Goal: Communication & Community: Answer question/provide support

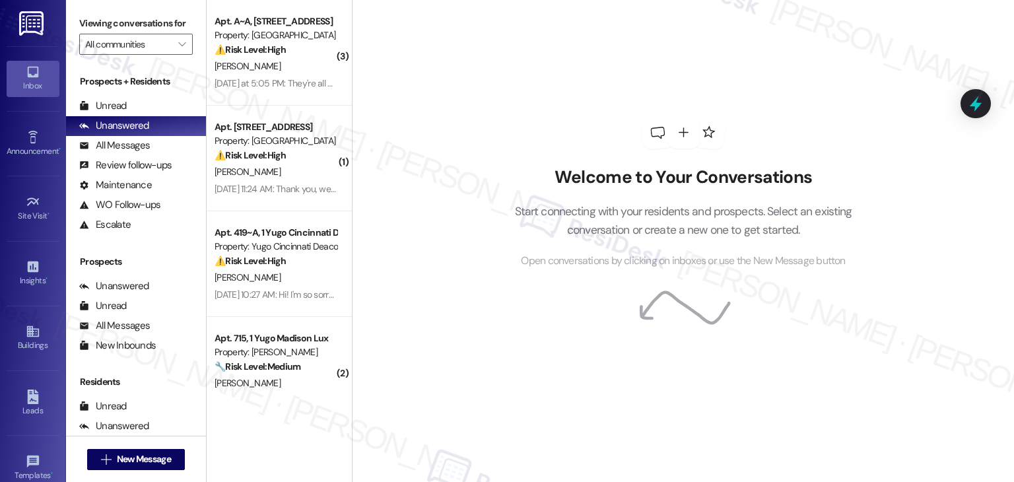
click at [294, 47] on div "⚠️ Risk Level: High The resident is reporting a wasp nest near their door, whic…" at bounding box center [275, 50] width 122 height 14
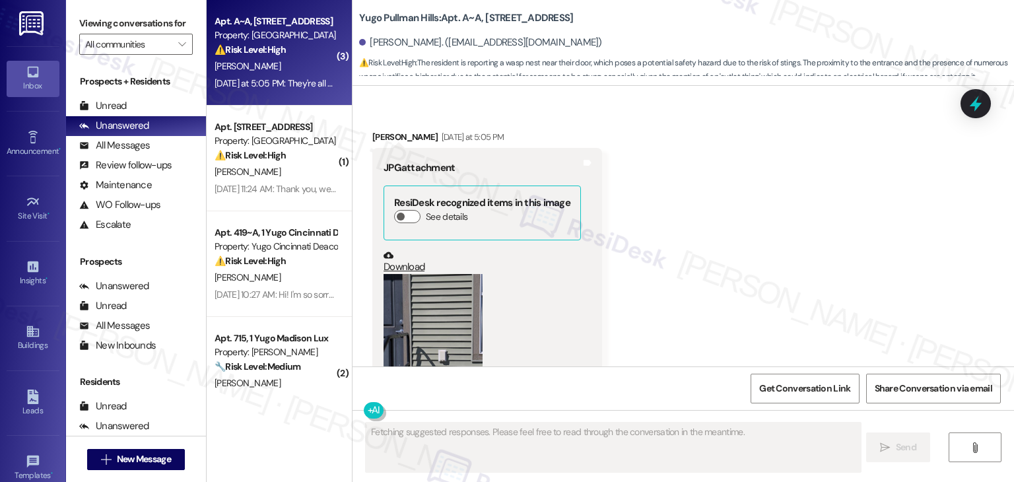
scroll to position [8526, 0]
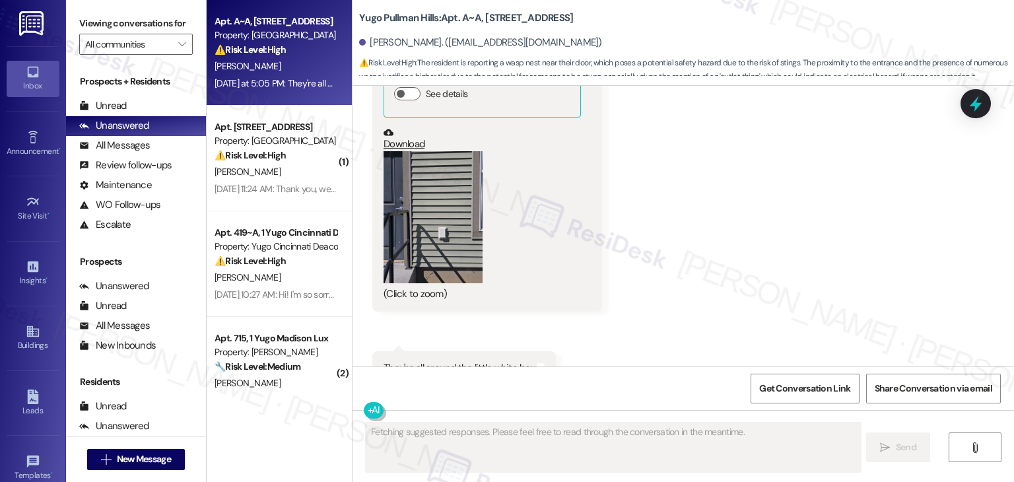
click at [433, 214] on button "Zoom image" at bounding box center [432, 217] width 99 height 132
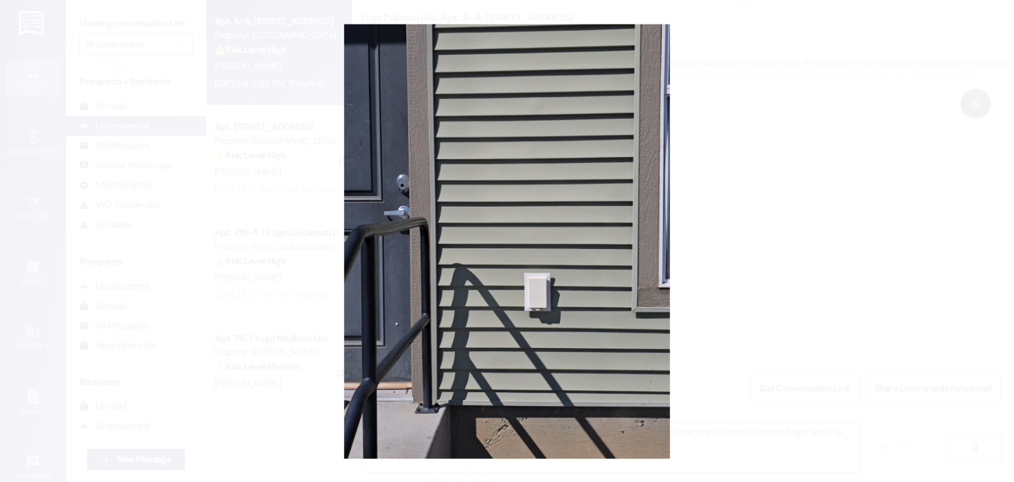
type textarea "Hi {{first_name}}! Thanks for letting us know about the wasp nest. We'll get a …"
click at [766, 315] on button "Unzoom image" at bounding box center [507, 241] width 1014 height 482
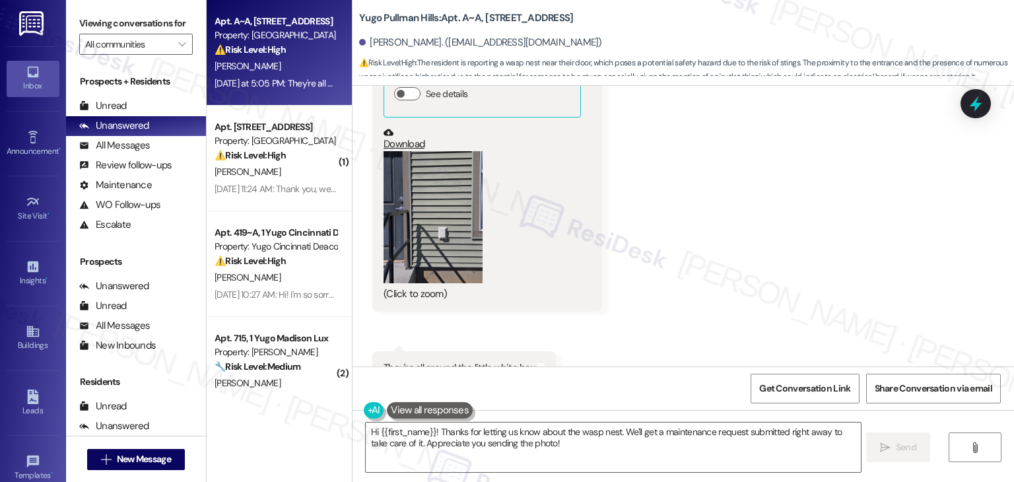
click at [444, 213] on button "Zoom image" at bounding box center [432, 217] width 99 height 132
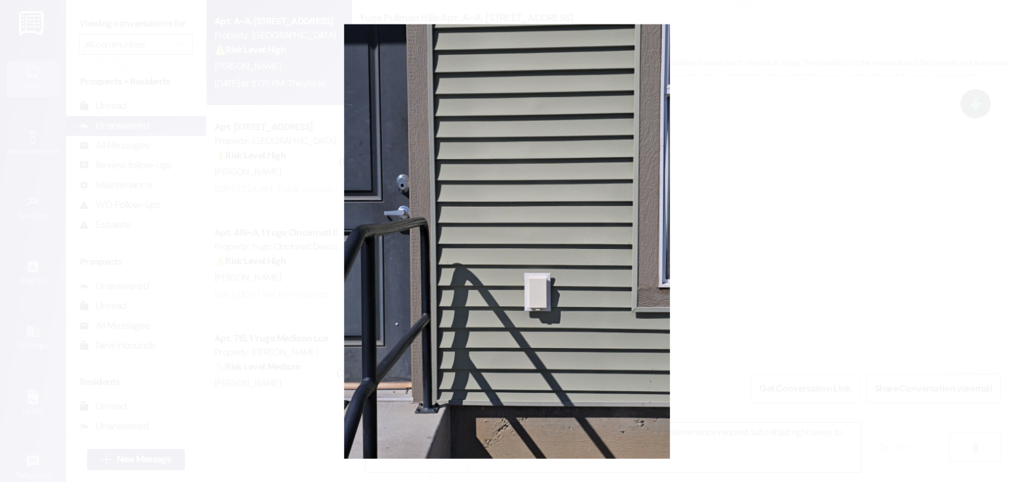
click at [552, 249] on button "Unzoom image" at bounding box center [507, 241] width 1014 height 482
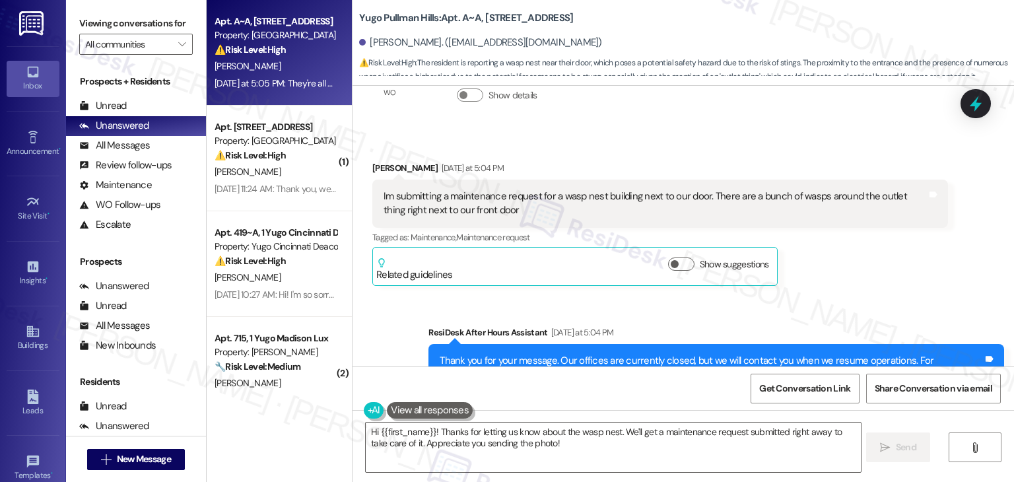
scroll to position [8064, 0]
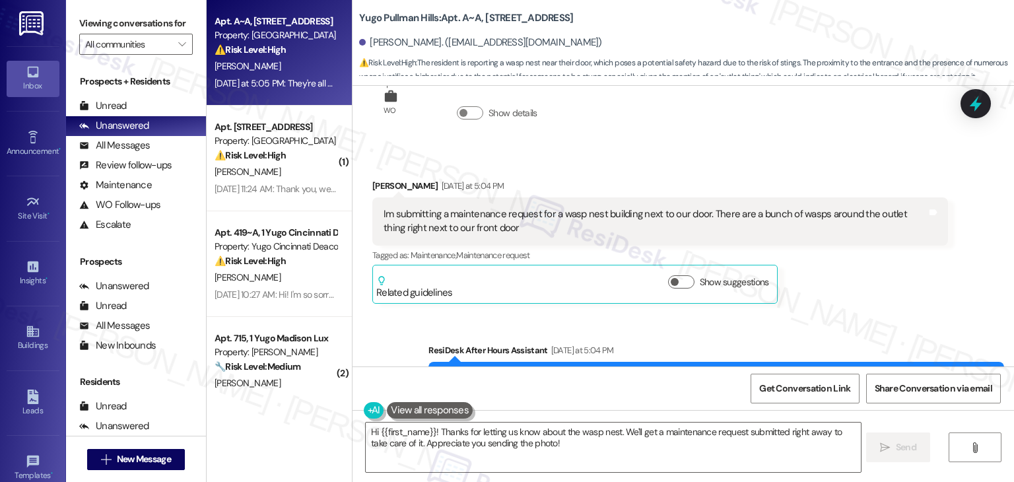
click at [440, 207] on div "Im submitting a maintenance request for a wasp nest building next to our door. …" at bounding box center [654, 221] width 543 height 28
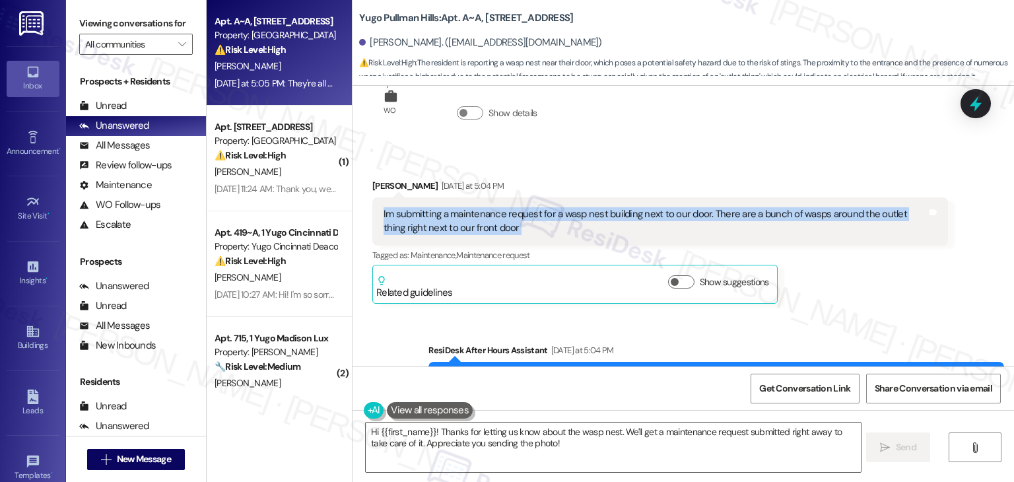
click at [440, 207] on div "Im submitting a maintenance request for a wasp nest building next to our door. …" at bounding box center [654, 221] width 543 height 28
copy div "Im submitting a maintenance request for a wasp nest building next to our door. …"
click at [981, 112] on icon at bounding box center [975, 103] width 22 height 22
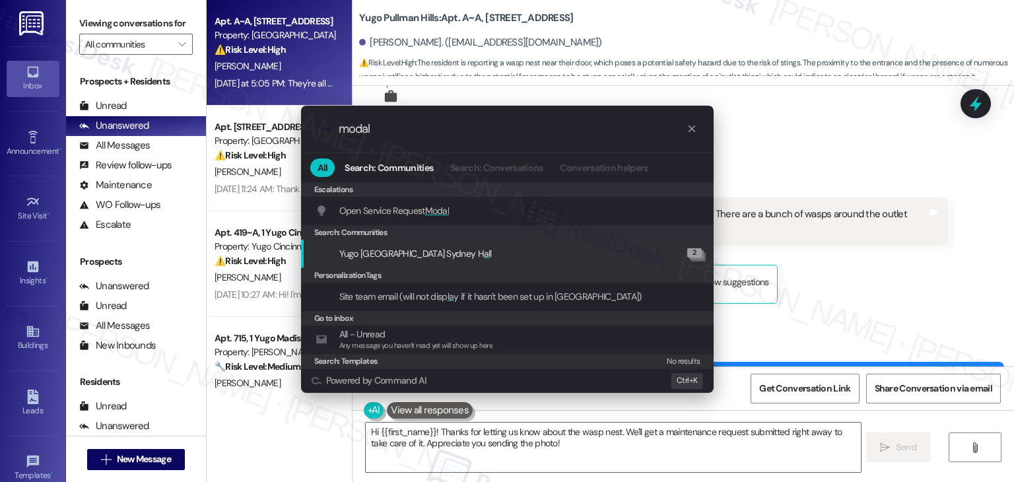
type input "modal"
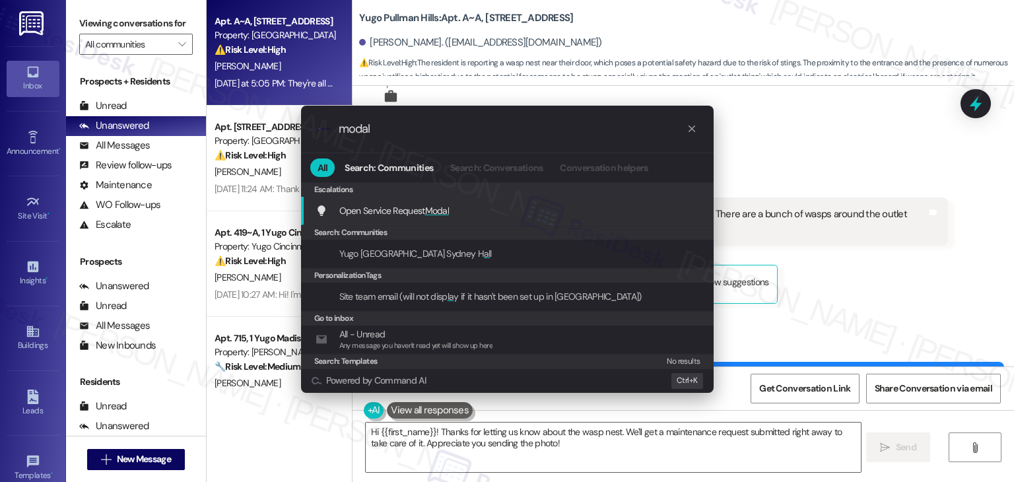
click at [443, 213] on span "Modal" at bounding box center [437, 211] width 24 height 12
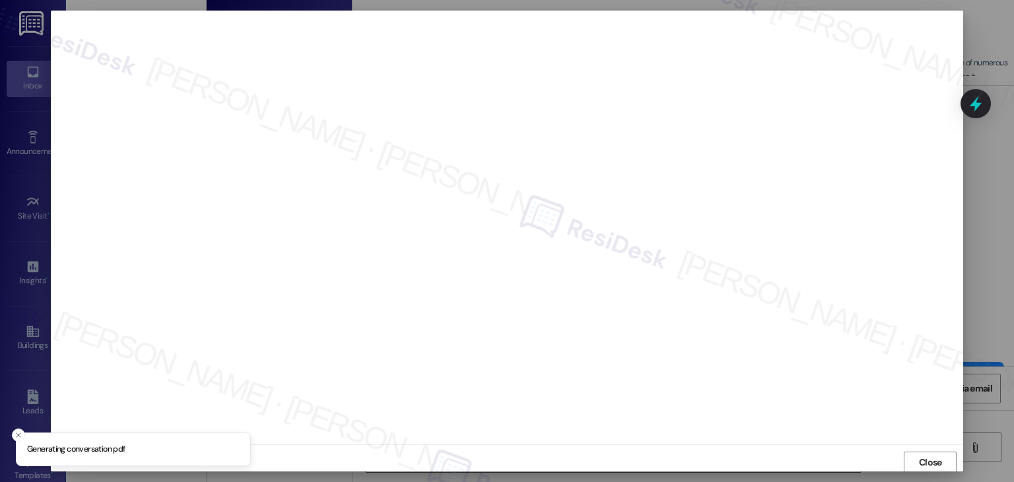
scroll to position [1, 0]
click at [916, 460] on span "Close" at bounding box center [930, 462] width 28 height 14
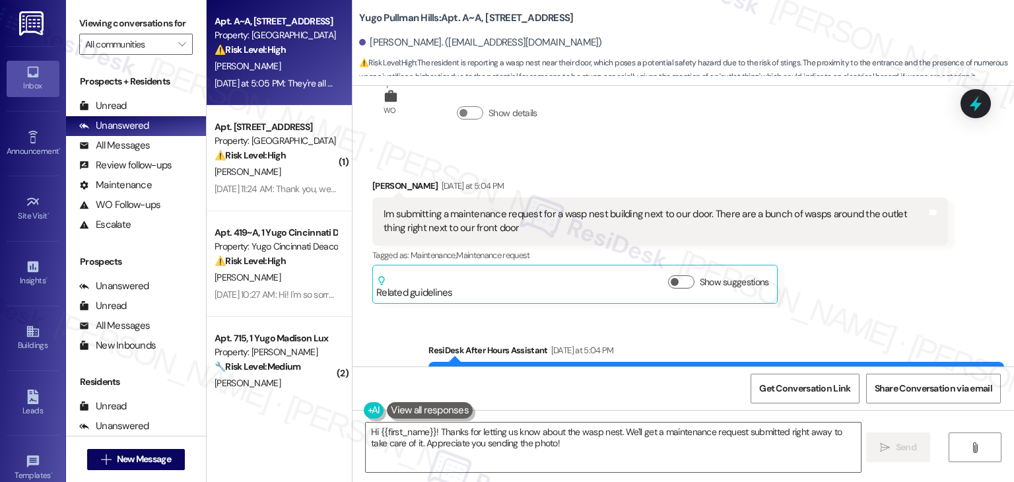
click at [440, 207] on div "Im submitting a maintenance request for a wasp nest building next to our door. …" at bounding box center [654, 221] width 543 height 28
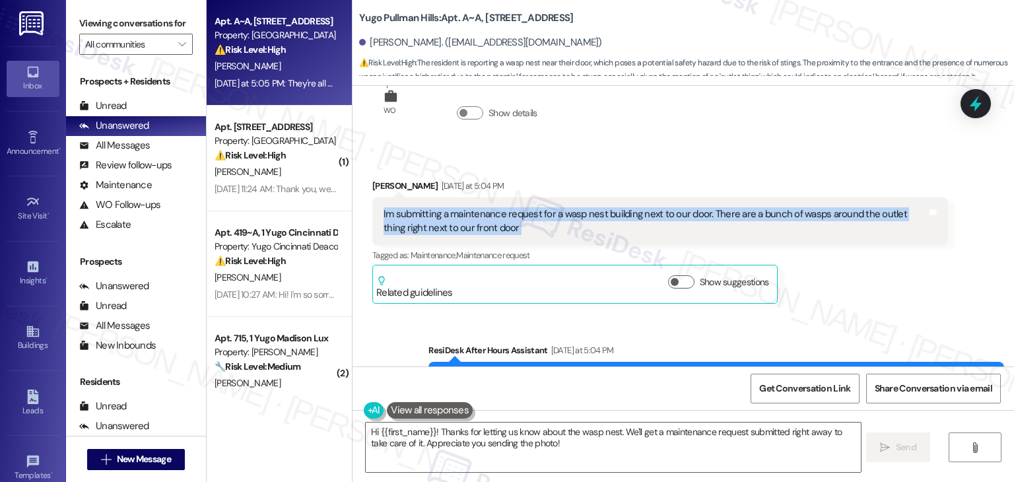
click at [440, 207] on div "Im submitting a maintenance request for a wasp nest building next to our door. …" at bounding box center [654, 221] width 543 height 28
copy div "Im submitting a maintenance request for a wasp nest building next to our door. …"
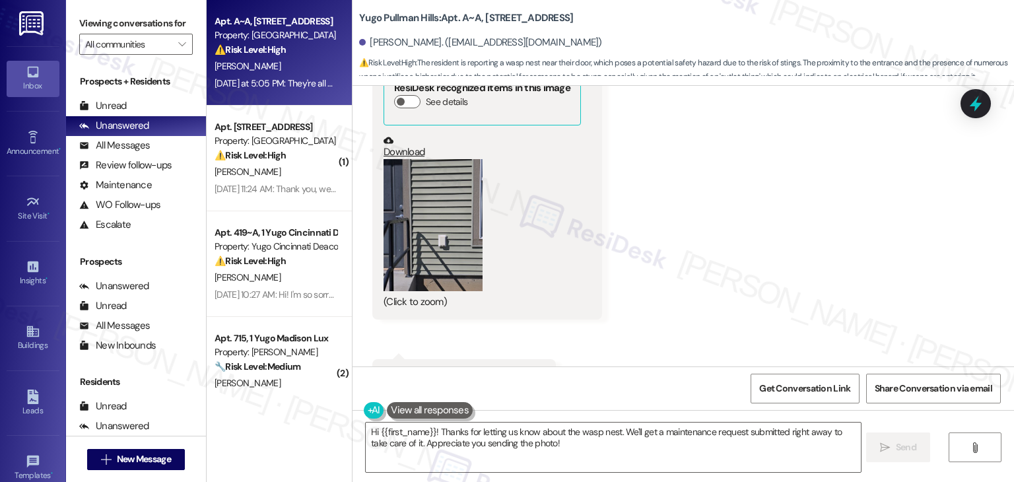
scroll to position [8526, 0]
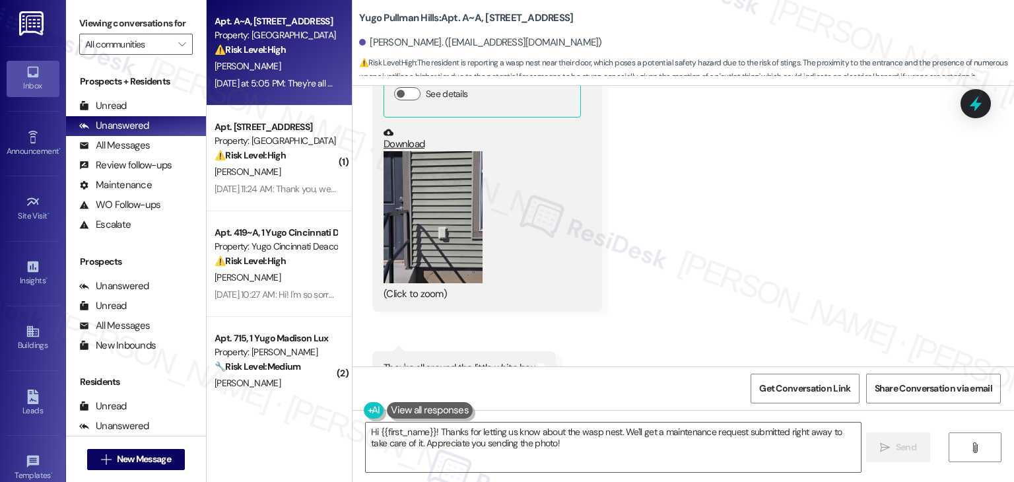
click at [444, 361] on div "They're all around the little white box" at bounding box center [458, 368] width 151 height 14
copy div "They're all around the little white box Tags and notes"
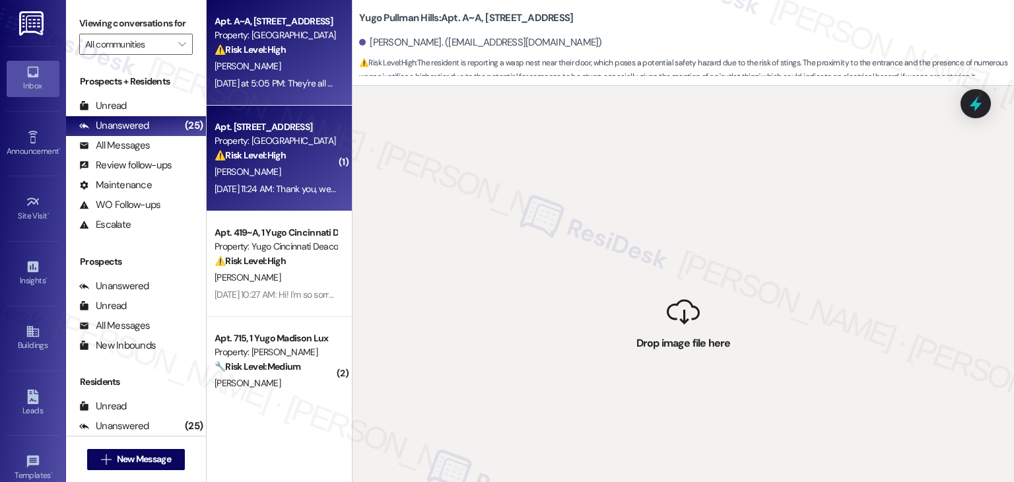
click at [292, 204] on div "Apt. 4203~B, 4 Yugo Lexington Campus Court Property: Yugo Lexington Campus Cour…" at bounding box center [279, 159] width 145 height 106
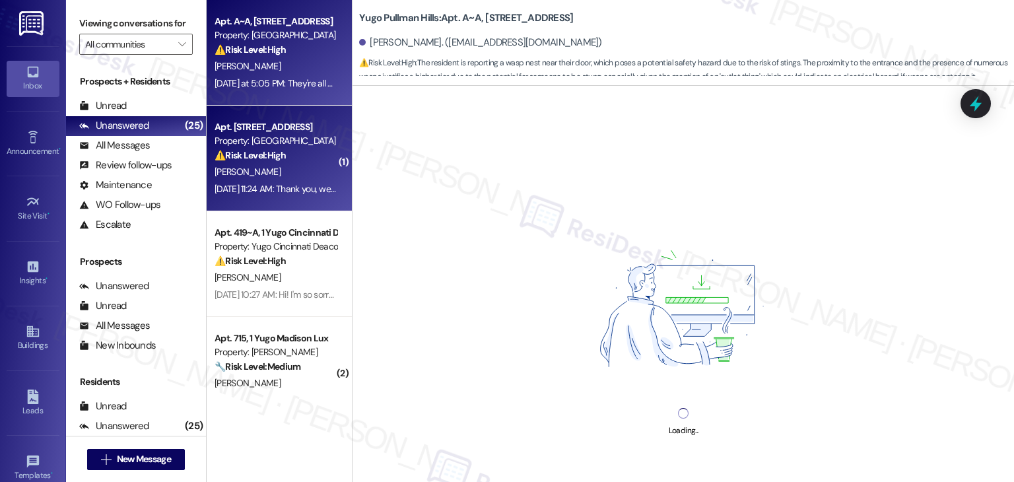
click at [269, 71] on div "[PERSON_NAME]" at bounding box center [275, 66] width 125 height 16
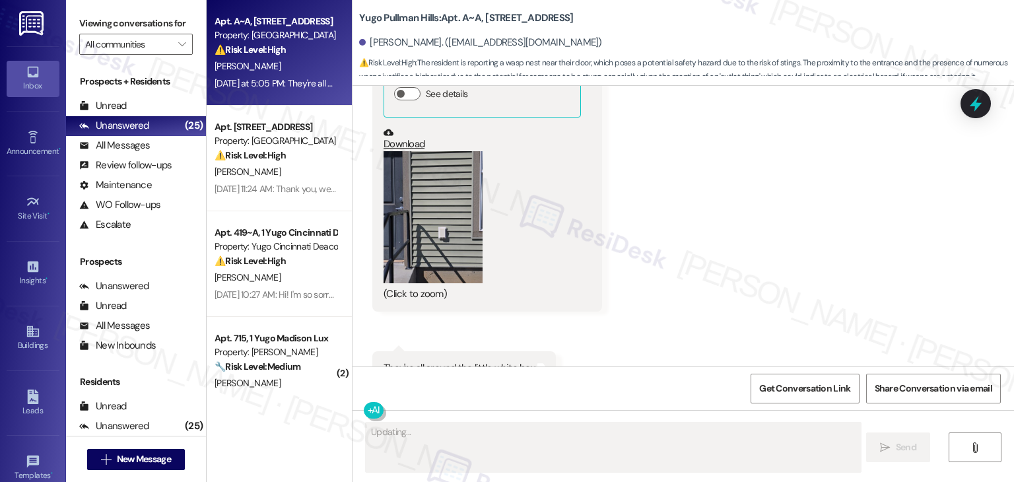
click at [407, 361] on div "They're all around the little white box" at bounding box center [458, 368] width 151 height 14
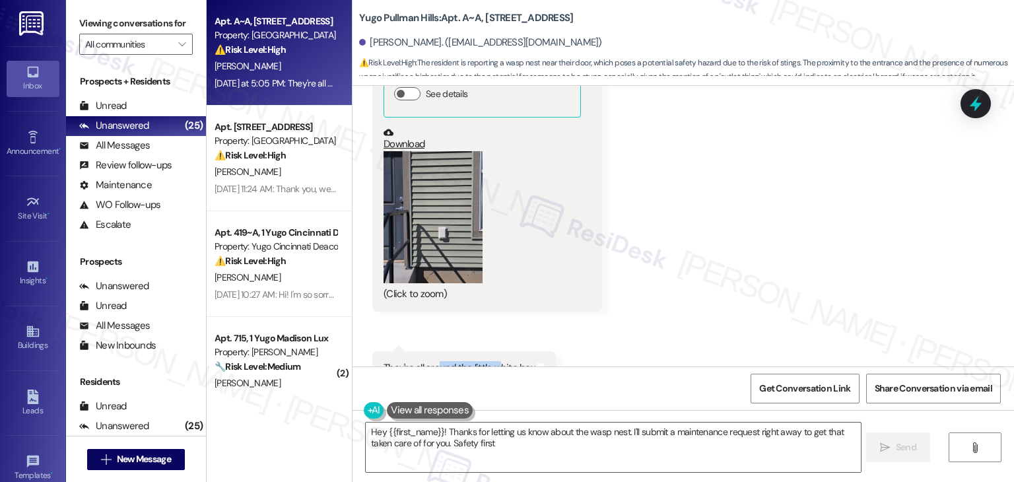
drag, startPoint x: 432, startPoint y: 338, endPoint x: 492, endPoint y: 339, distance: 60.1
click at [492, 361] on div "They're all around the little white box" at bounding box center [458, 368] width 151 height 14
click at [433, 361] on div "They're all around the little white box" at bounding box center [458, 368] width 151 height 14
drag, startPoint x: 406, startPoint y: 337, endPoint x: 523, endPoint y: 338, distance: 116.8
click at [523, 361] on div "They're all around the little white box" at bounding box center [458, 368] width 151 height 14
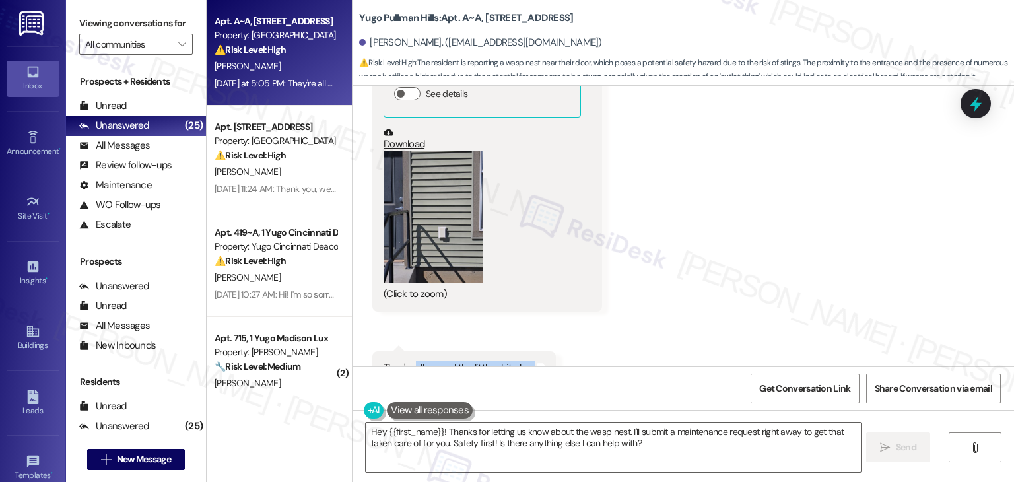
copy div "all around the little white box"
click at [715, 238] on div "Received via SMS Samantha Amrhein Yesterday at 5:05 PM JPG attachment ResiDesk …" at bounding box center [682, 187] width 661 height 418
click at [409, 127] on link "Download" at bounding box center [481, 138] width 197 height 23
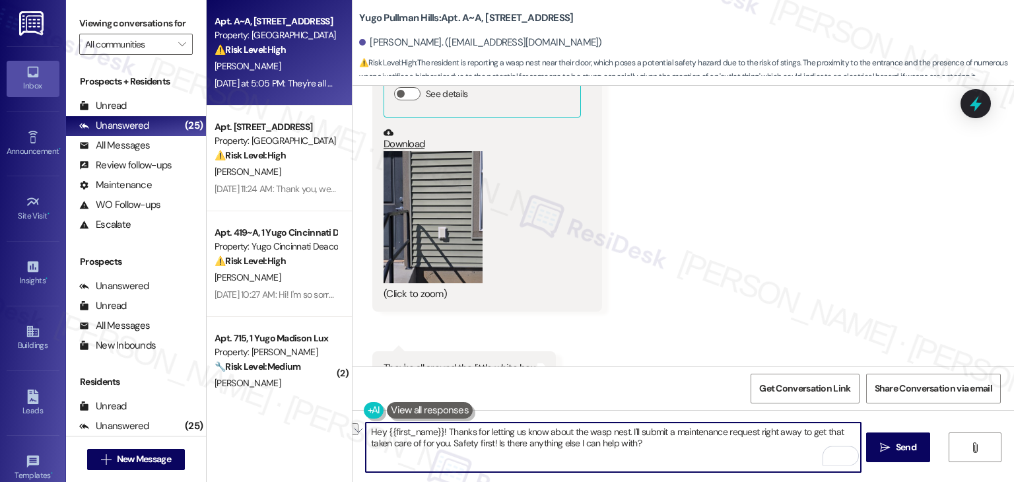
drag, startPoint x: 440, startPoint y: 432, endPoint x: 622, endPoint y: 430, distance: 182.8
click at [622, 430] on textarea "Hey {{first_name}}! Thanks for letting us know about the wasp nest. I'll submit…" at bounding box center [613, 446] width 494 height 49
click at [546, 444] on textarea "Hey {{first_name}}! Thanks for letting us know about the wasp nest. I'll submit…" at bounding box center [613, 446] width 494 height 49
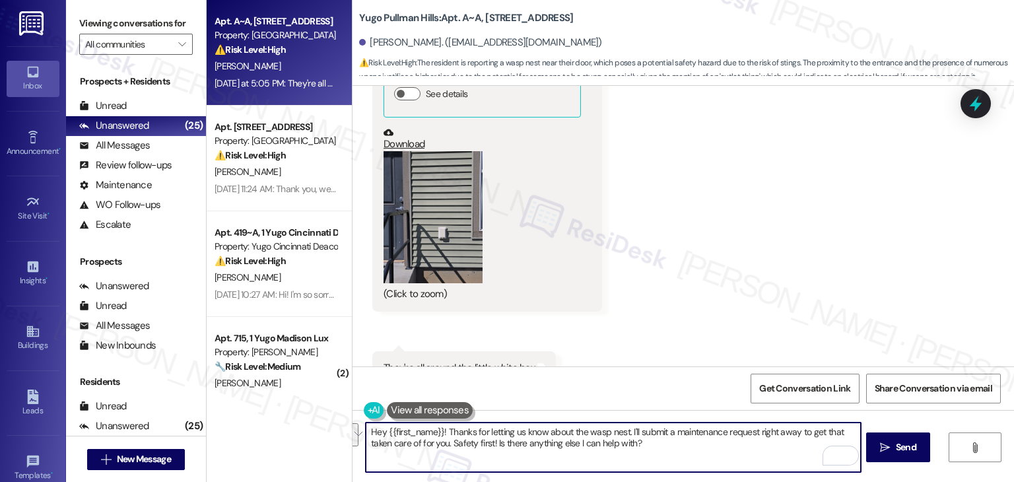
paste textarea "i Samantha, thanks for letting us know about the wasp nest. Have you already su…"
type textarea "Hi Samantha, thanks for letting us know about the wasp nest. Have you already s…"
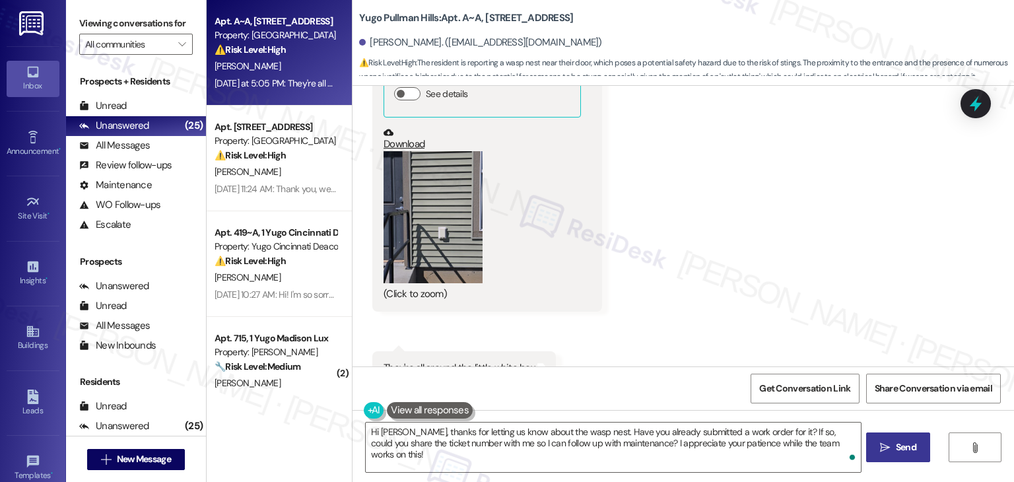
click at [900, 446] on span "Send" at bounding box center [906, 447] width 20 height 14
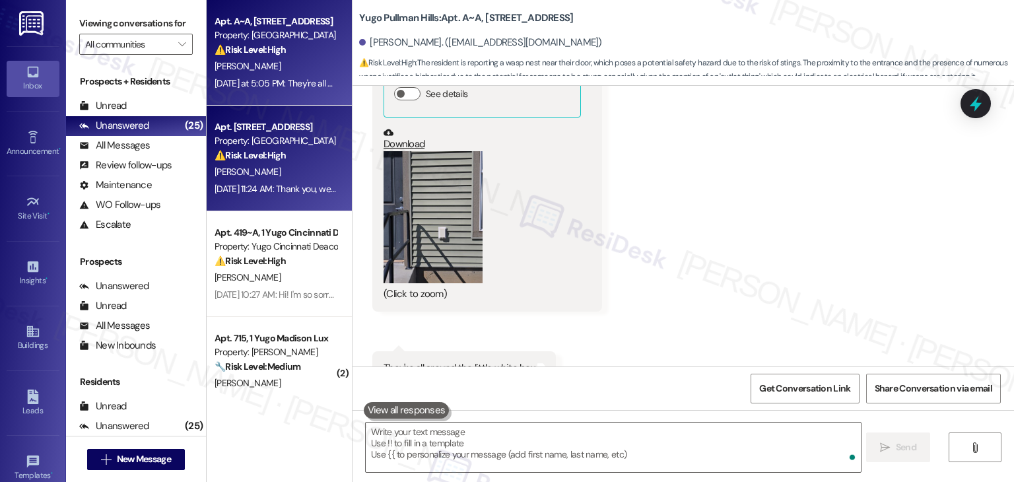
scroll to position [8525, 0]
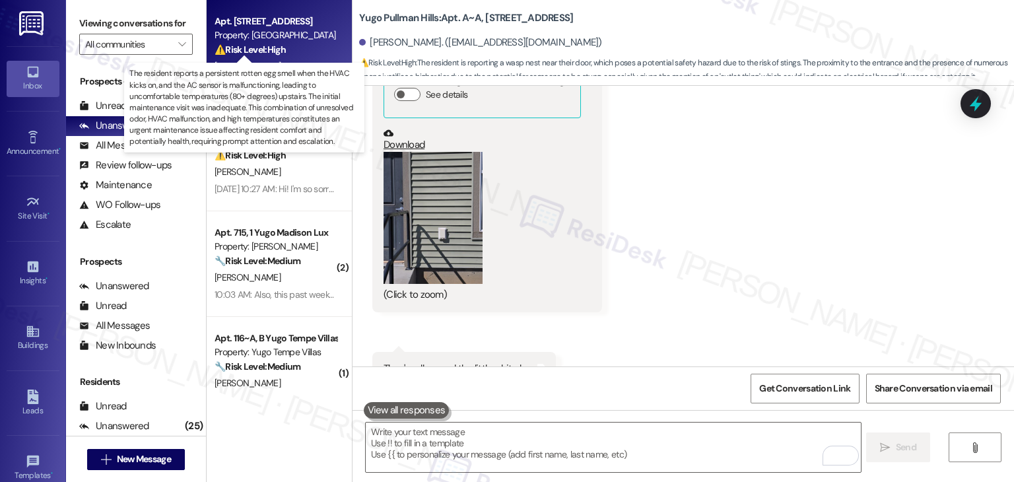
click at [275, 51] on strong "⚠️ Risk Level: High" at bounding box center [249, 50] width 71 height 12
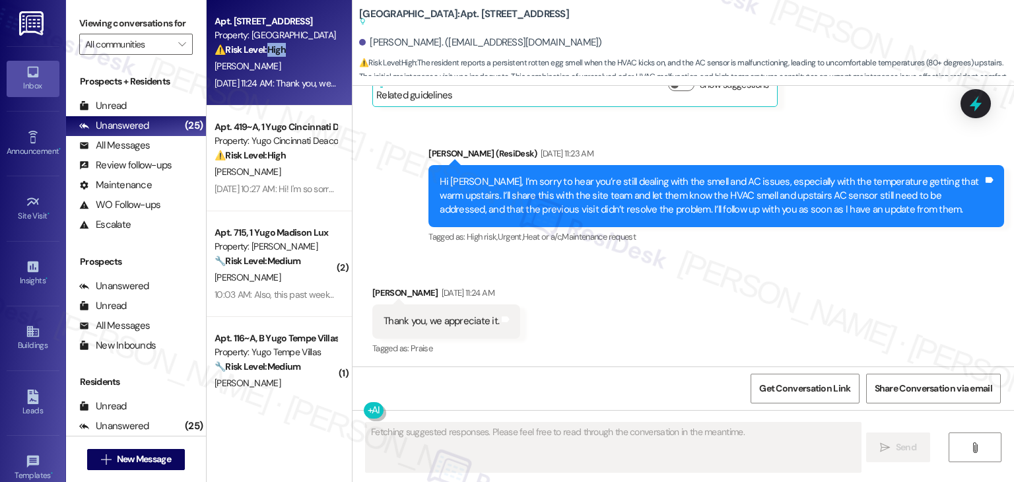
scroll to position [982, 0]
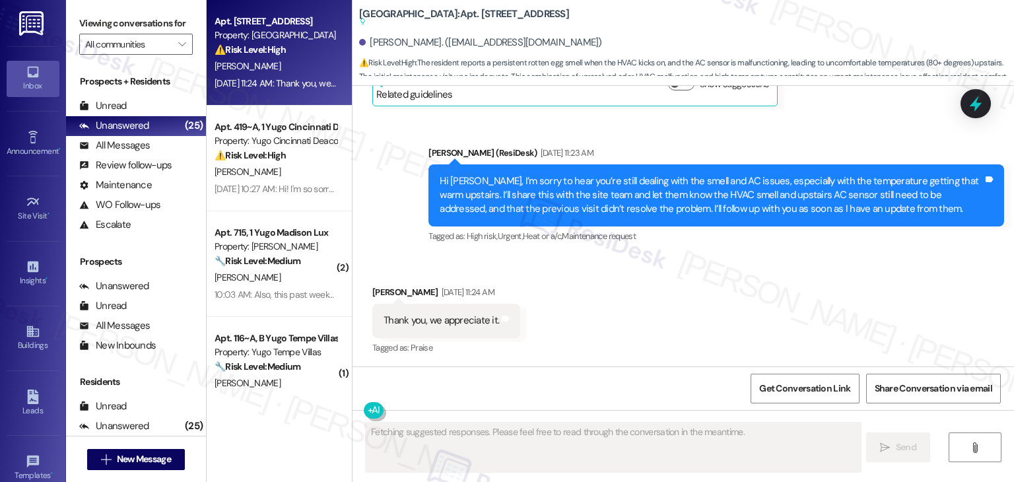
click at [727, 302] on div "Received via SMS Kaytlyn Klayer Aug 15, 2025 at 11:24 AM Thank you, we apprecia…" at bounding box center [682, 311] width 661 height 112
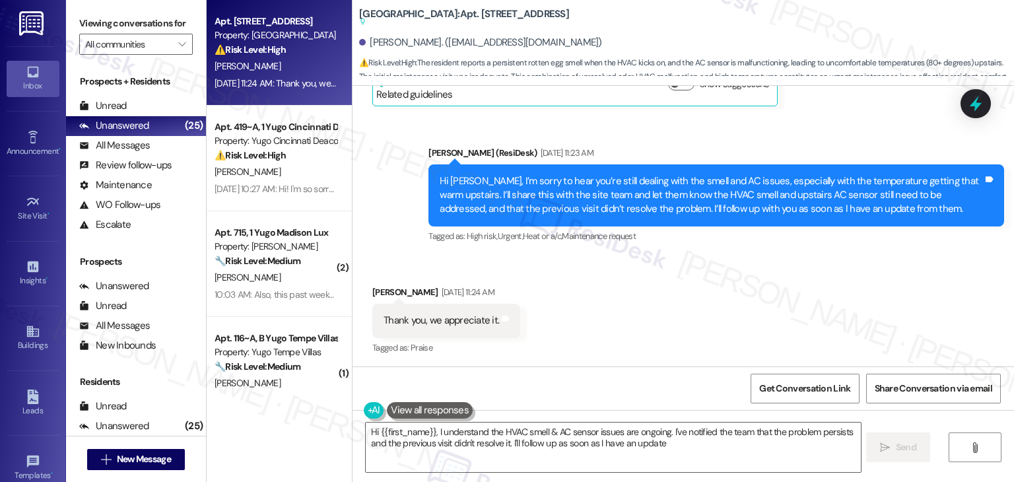
type textarea "Hi {{first_name}}, I understand the HVAC smell & AC sensor issues are ongoing. …"
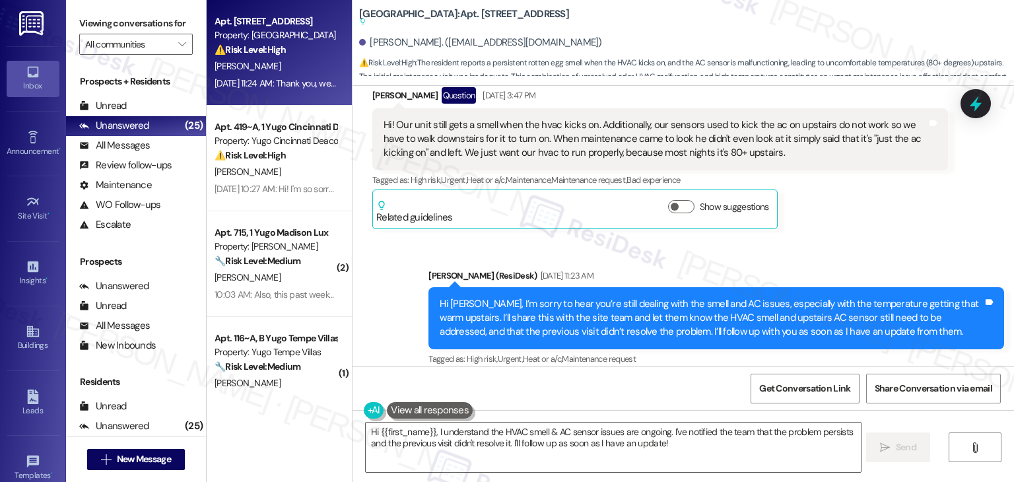
scroll to position [851, 0]
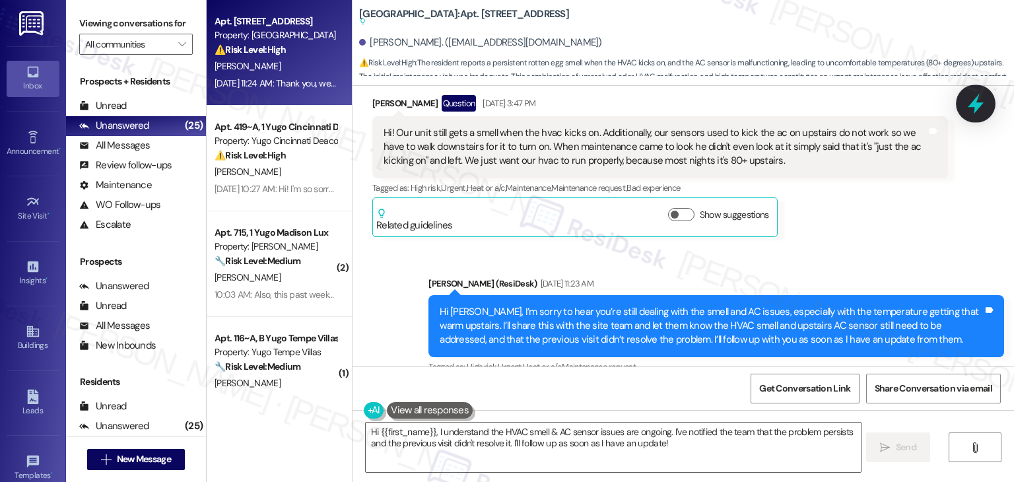
click at [971, 109] on icon at bounding box center [975, 103] width 22 height 22
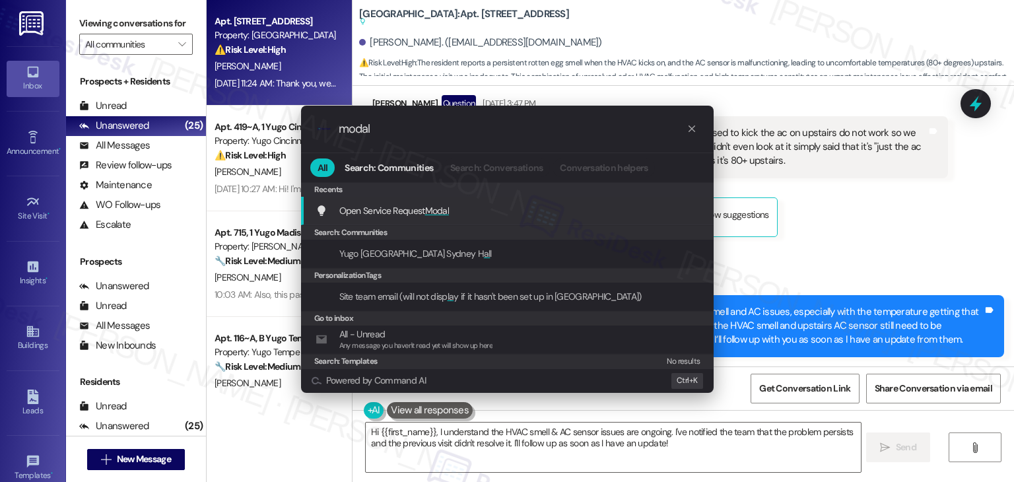
click at [446, 212] on span "Modal" at bounding box center [437, 211] width 24 height 12
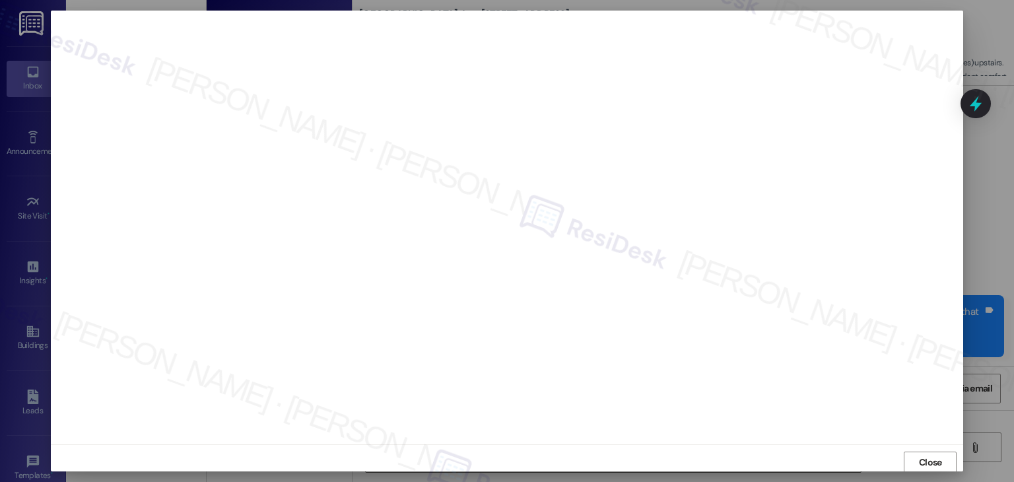
scroll to position [1, 0]
click at [930, 466] on span "Close" at bounding box center [930, 462] width 23 height 14
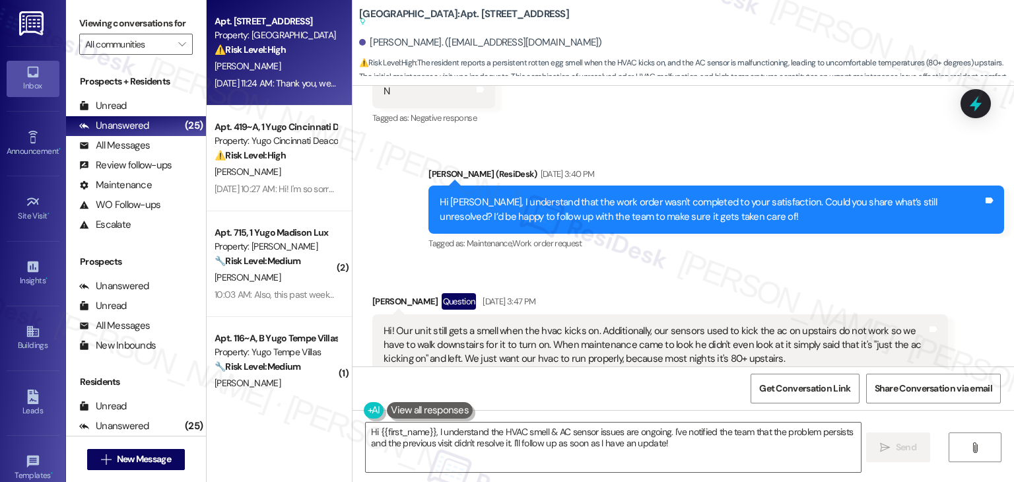
scroll to position [587, 0]
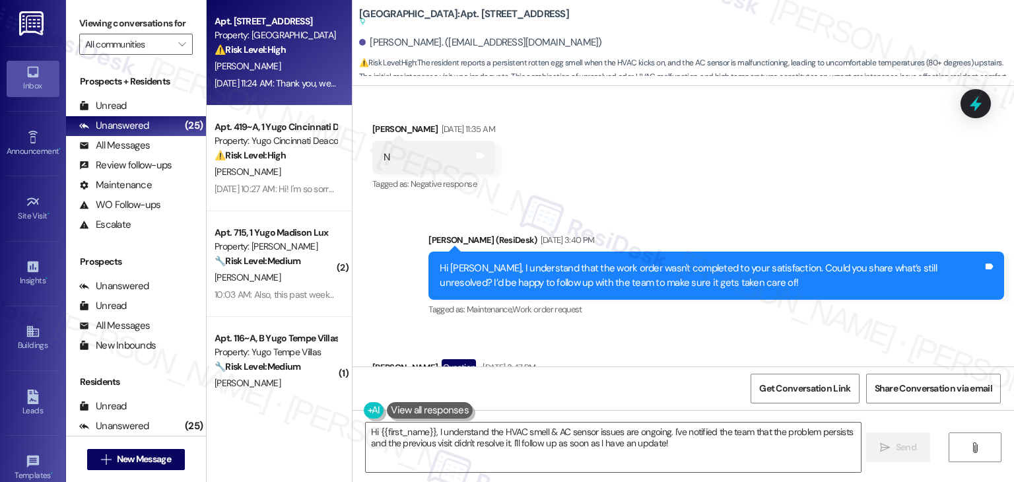
click at [626, 282] on div "Hi Kaytlyn, I understand that the work order wasn't completed to your satisfact…" at bounding box center [711, 275] width 543 height 28
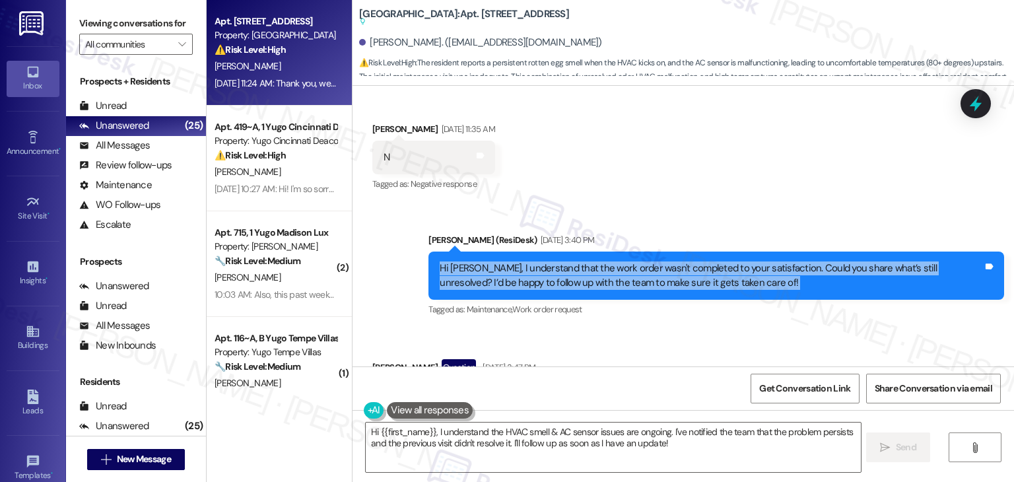
click at [626, 282] on div "Hi Kaytlyn, I understand that the work order wasn't completed to your satisfact…" at bounding box center [711, 275] width 543 height 28
copy div "Hi Kaytlyn, I understand that the work order wasn't completed to your satisfact…"
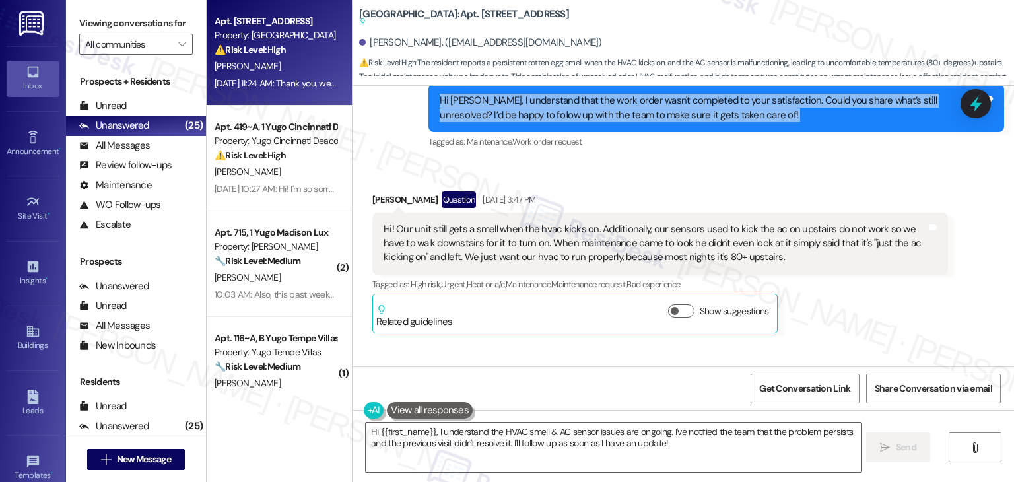
scroll to position [785, 0]
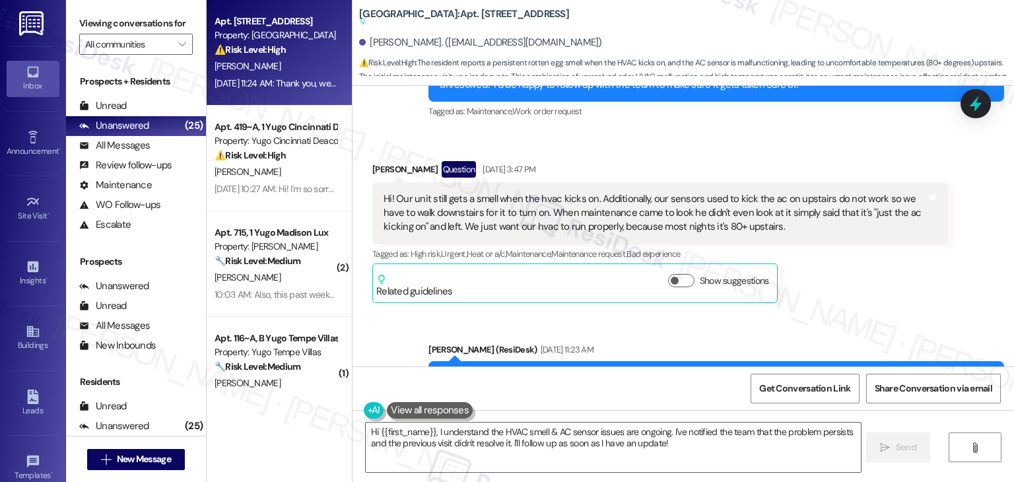
click at [663, 216] on div "Hi! Our unit still gets a smell when the hvac kicks on. Additionally, our senso…" at bounding box center [654, 213] width 543 height 42
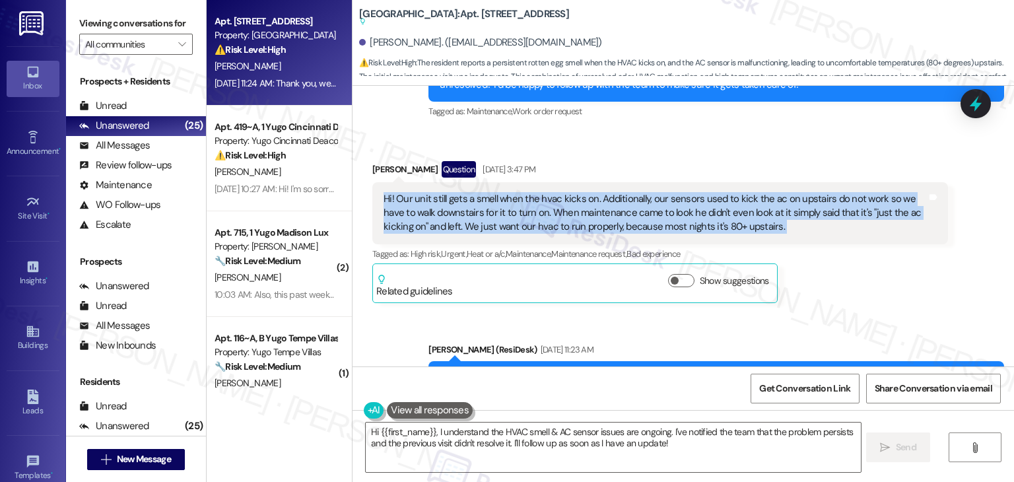
click at [663, 216] on div "Hi! Our unit still gets a smell when the hvac kicks on. Additionally, our senso…" at bounding box center [654, 213] width 543 height 42
copy div "Hi! Our unit still gets a smell when the hvac kicks on. Additionally, our senso…"
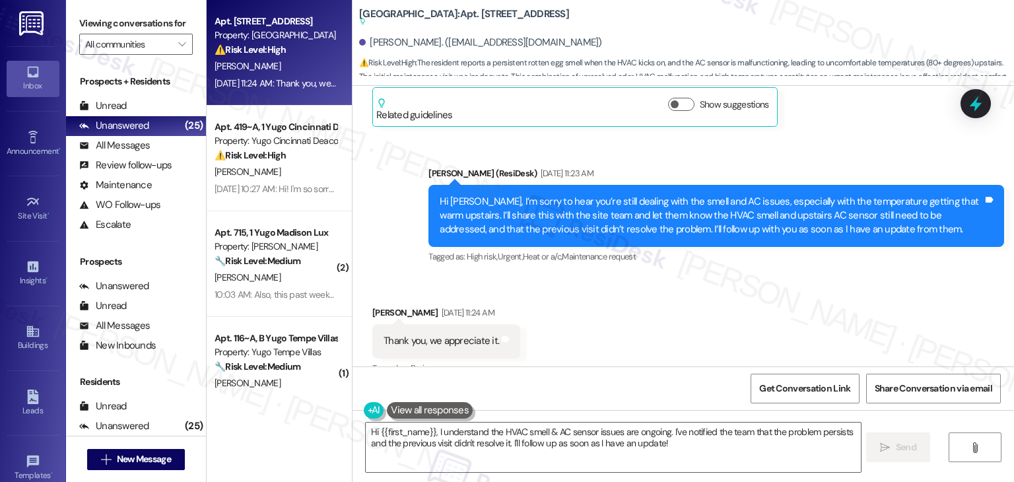
scroll to position [983, 0]
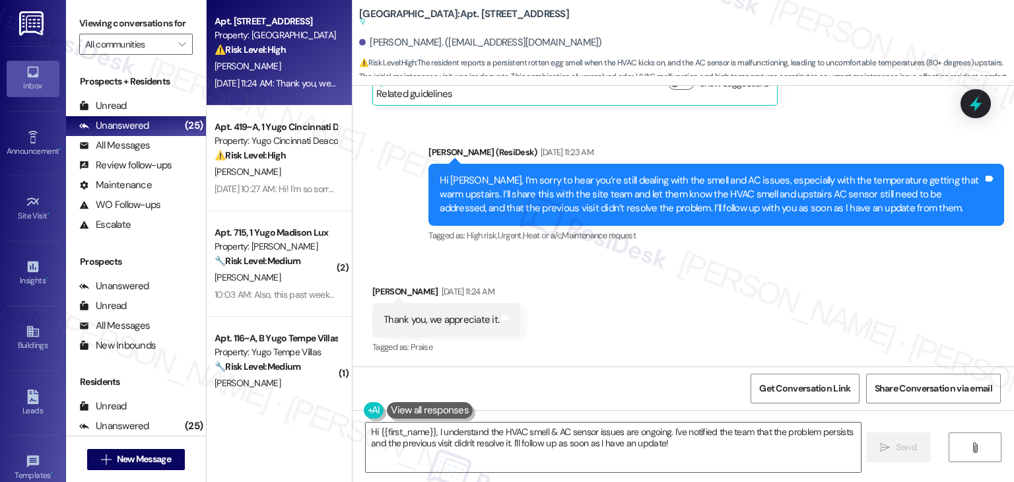
click at [638, 206] on div "Hi Kaytlyn, I’m sorry to hear you’re still dealing with the smell and AC issues…" at bounding box center [711, 195] width 543 height 42
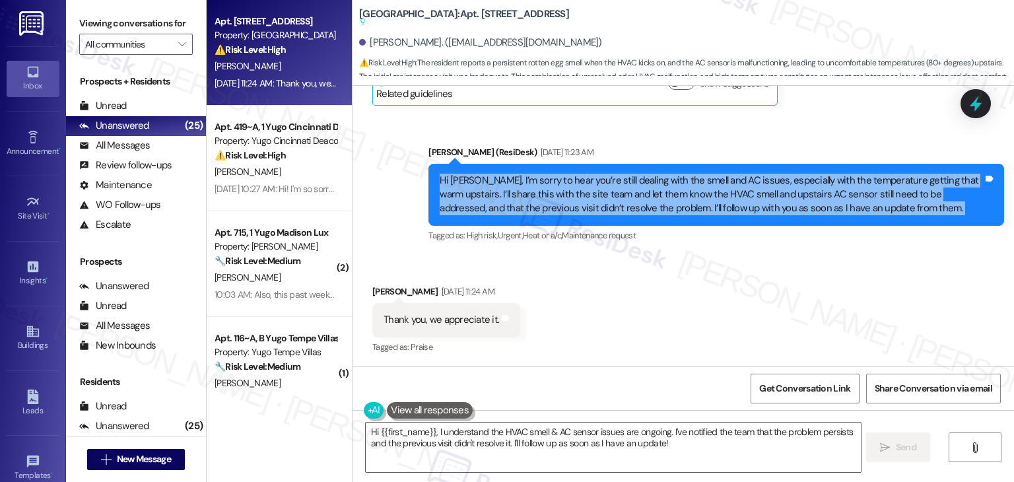
click at [638, 206] on div "Hi Kaytlyn, I’m sorry to hear you’re still dealing with the smell and AC issues…" at bounding box center [711, 195] width 543 height 42
copy div "Hi Kaytlyn, I’m sorry to hear you’re still dealing with the smell and AC issues…"
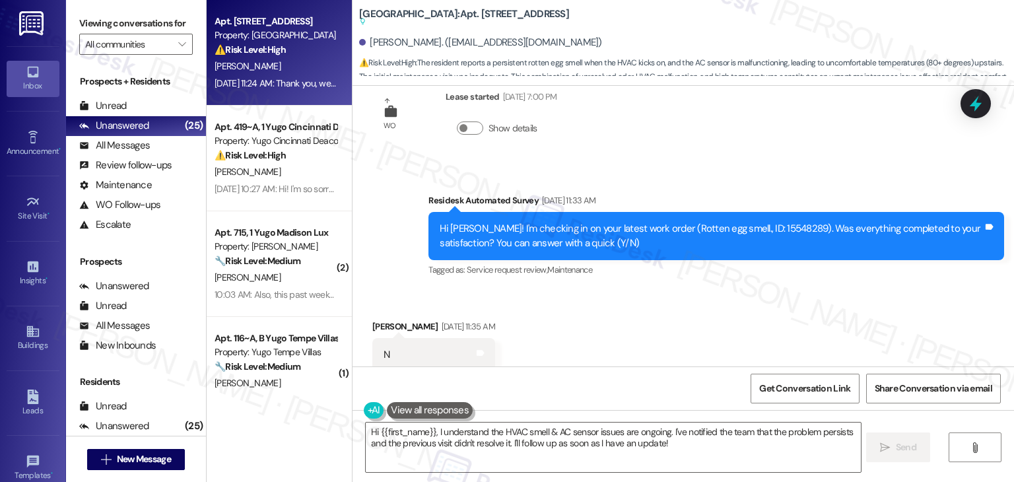
scroll to position [389, 0]
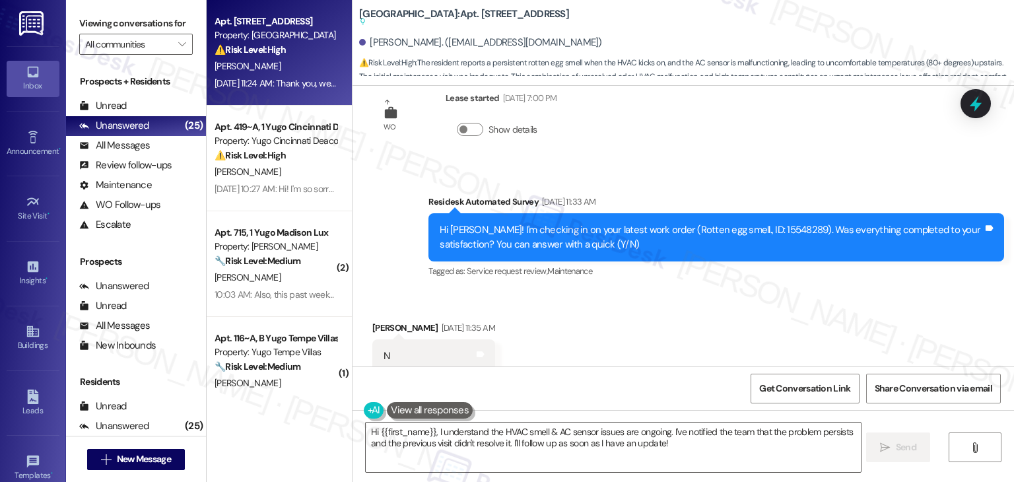
click at [747, 230] on div "Hi Kaytlyn! I'm checking in on your latest work order (Rotten egg smell., ID: 1…" at bounding box center [711, 237] width 543 height 28
copy div "15548289"
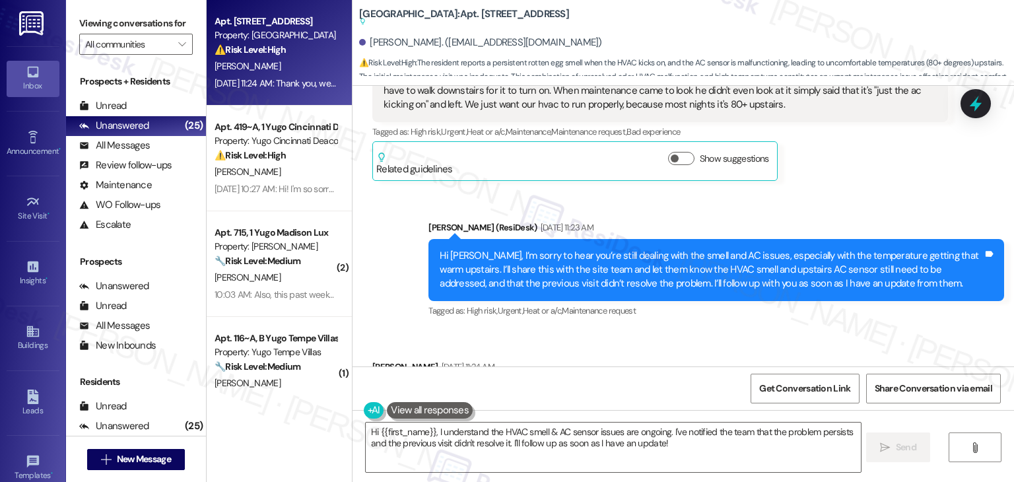
scroll to position [983, 0]
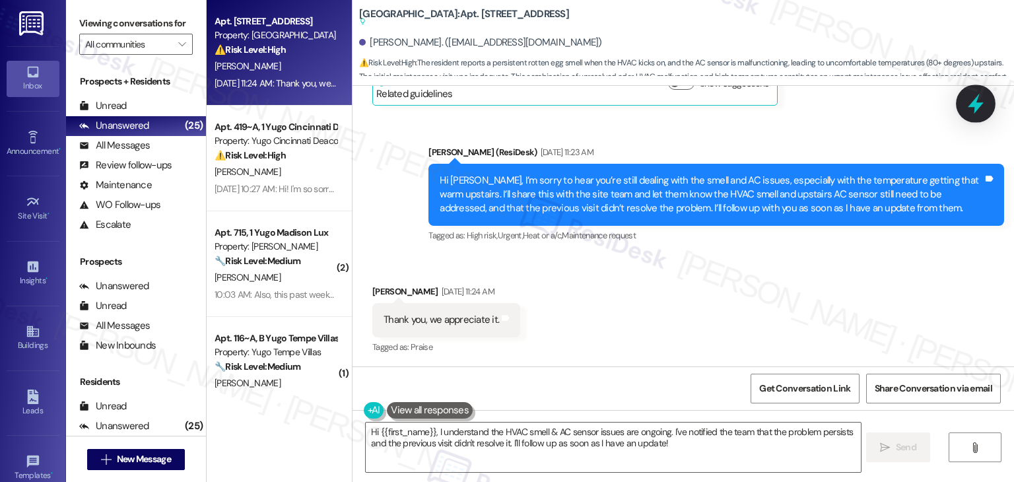
click at [971, 104] on icon at bounding box center [976, 104] width 16 height 20
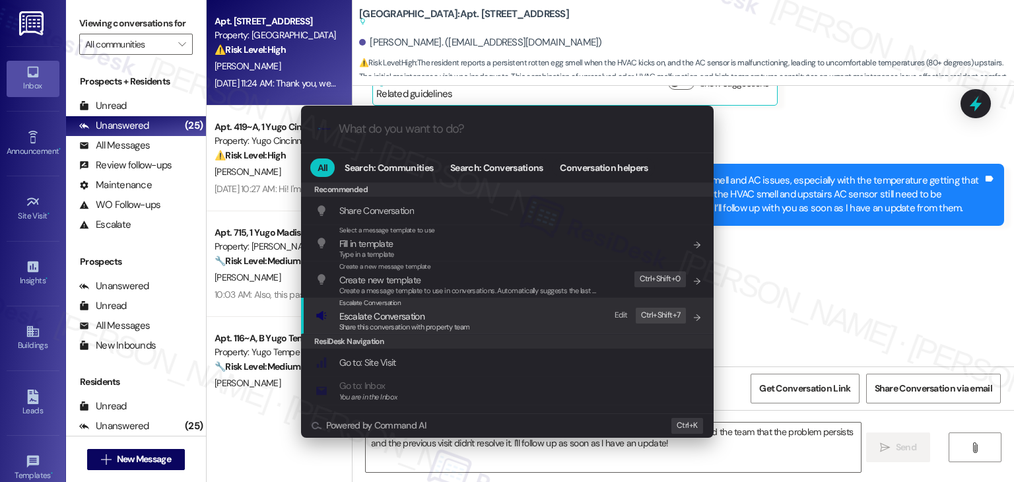
drag, startPoint x: 369, startPoint y: 322, endPoint x: 372, endPoint y: 331, distance: 9.2
click at [368, 322] on span "Share this conversation with property team" at bounding box center [404, 326] width 131 height 9
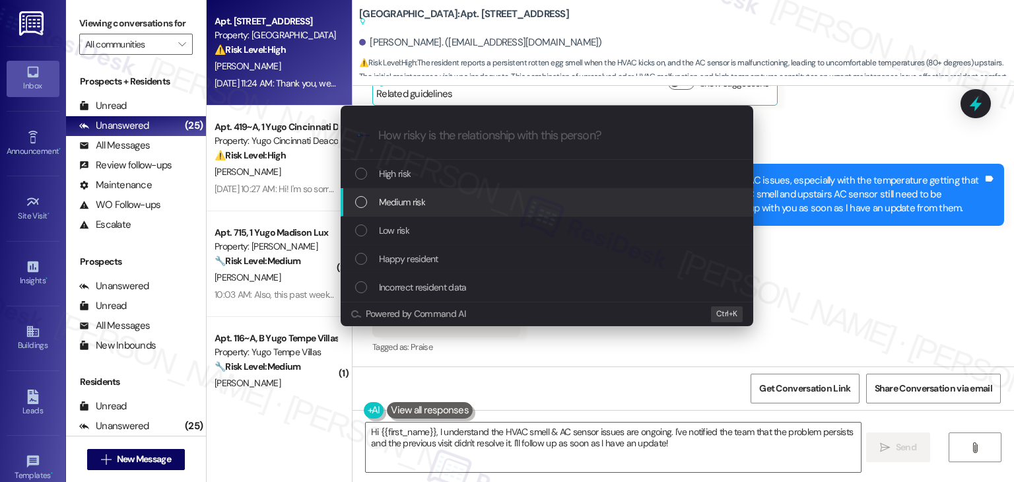
click at [362, 202] on div "List of options" at bounding box center [361, 202] width 12 height 12
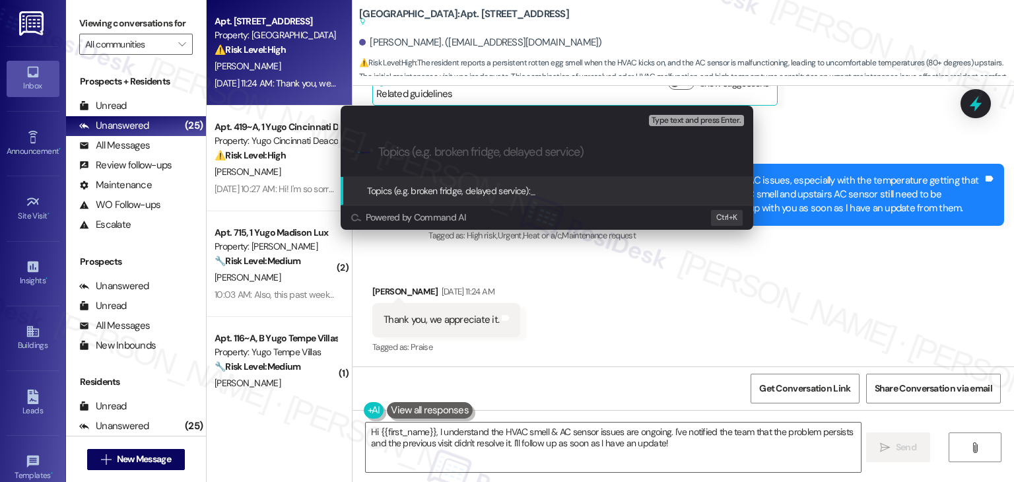
paste input "Unresolved HVAC Smell & Upstairs AC Sensor Issue – Follow-Up Needed | WO #15548…"
drag, startPoint x: 646, startPoint y: 153, endPoint x: 544, endPoint y: 156, distance: 101.7
click at [544, 156] on input "Unresolved HVAC Smell & Upstairs AC Sensor Issue – Follow-Up Needed | WO #15548…" at bounding box center [552, 152] width 348 height 14
type input "Unresolved HVAC Smell & Upstairs AC Sensor Issue – WO #15548289"
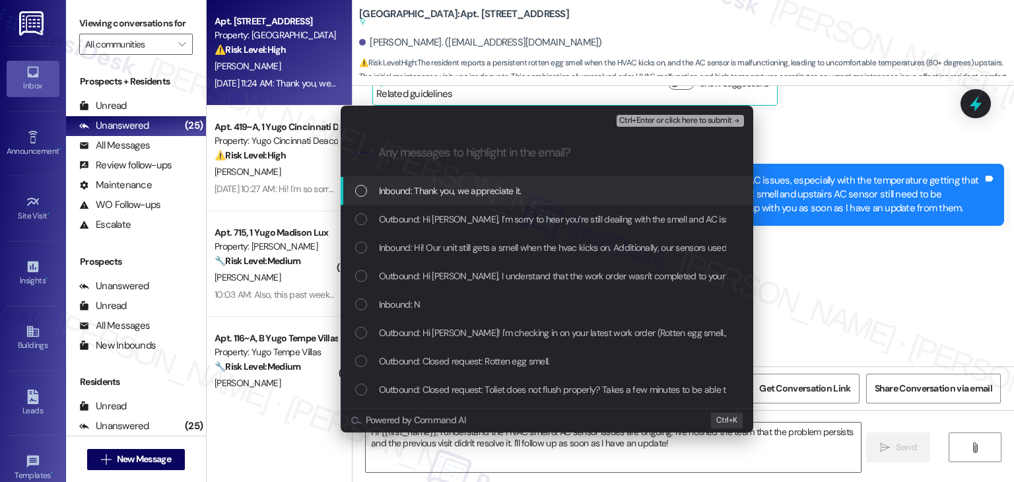
scroll to position [0, 0]
click at [356, 189] on div "List of options" at bounding box center [361, 191] width 12 height 12
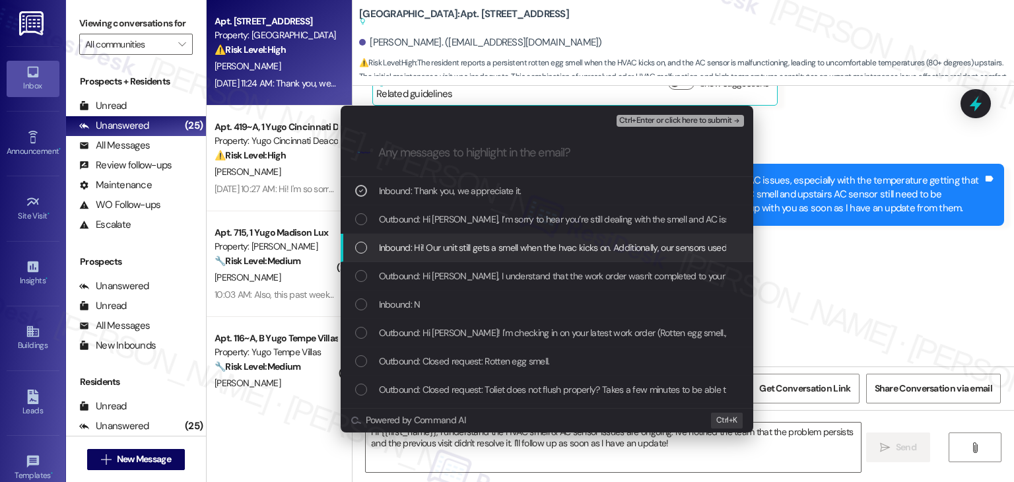
click at [360, 246] on div "List of options" at bounding box center [361, 248] width 12 height 12
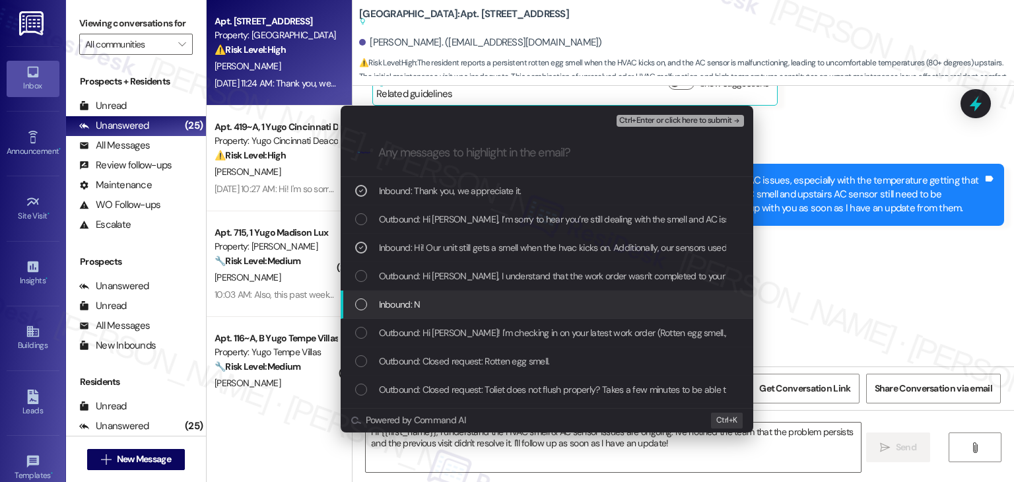
click at [358, 302] on div "List of options" at bounding box center [361, 304] width 12 height 12
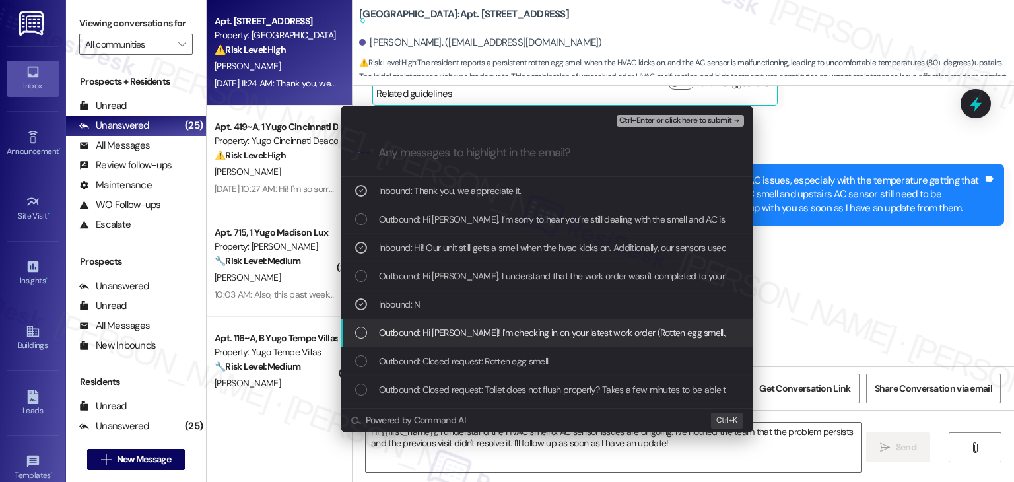
click at [364, 333] on div "List of options" at bounding box center [361, 333] width 12 height 12
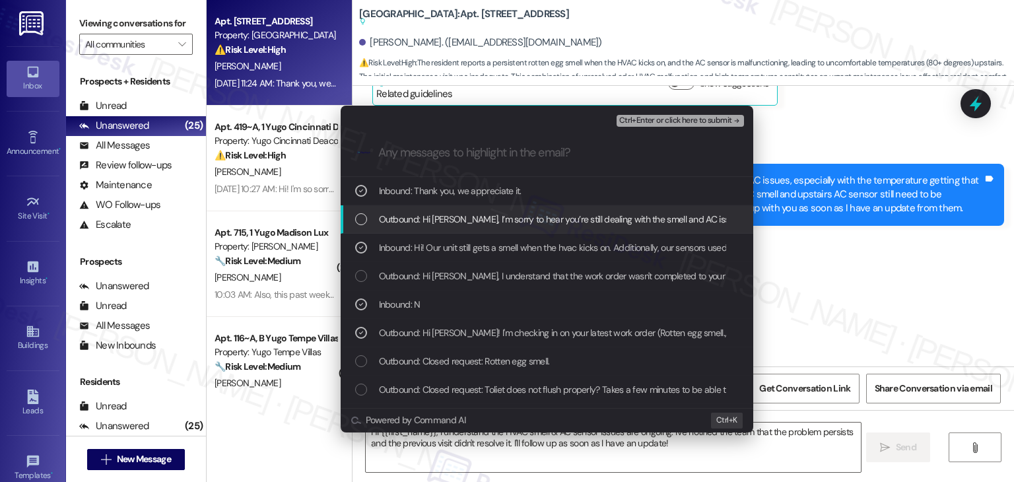
click at [698, 112] on div "Ctrl+Enter or click here to submit" at bounding box center [681, 120] width 130 height 17
click at [698, 119] on span "Ctrl+Enter or click here to submit" at bounding box center [675, 120] width 113 height 9
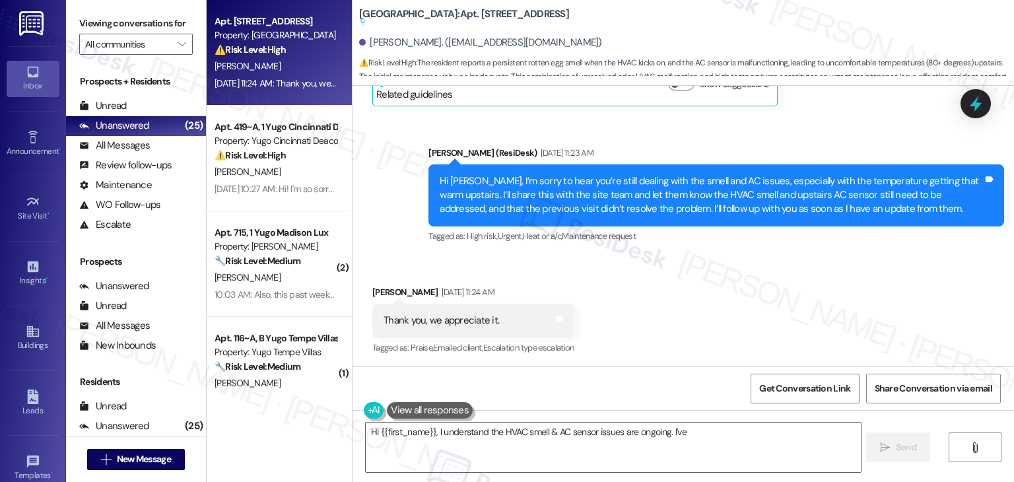
scroll to position [983, 0]
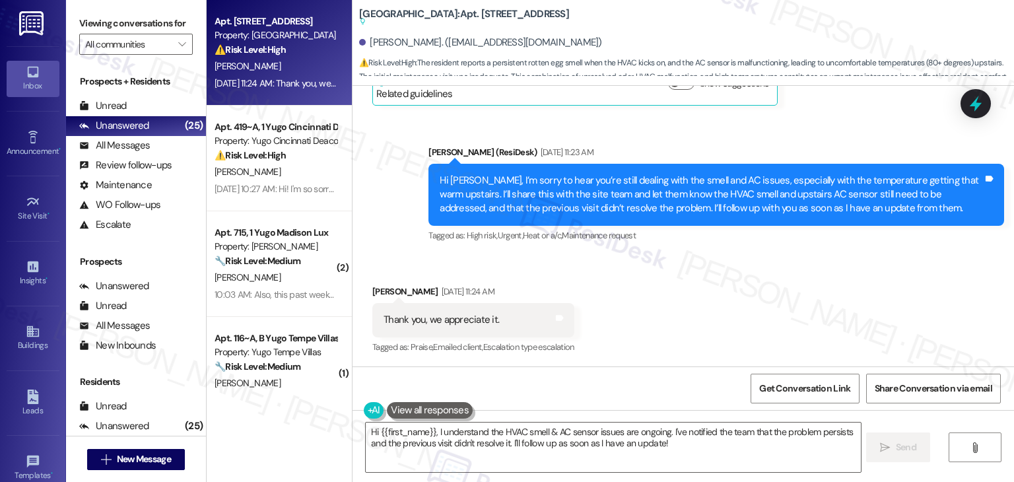
click at [721, 292] on div "Received via SMS Kaytlyn Klayer Aug 15, 2025 at 11:24 AM Thank you, we apprecia…" at bounding box center [682, 311] width 661 height 112
click at [703, 443] on textarea "Hi {{first_name}}, I understand the HVAC smell & AC sensor issues are ongoing. …" at bounding box center [613, 446] width 494 height 49
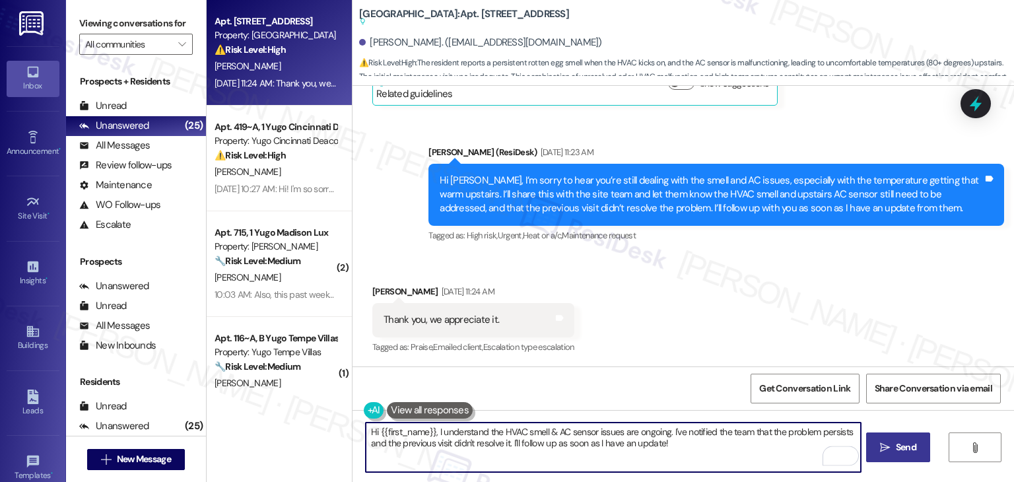
click at [900, 455] on button " Send" at bounding box center [898, 447] width 64 height 30
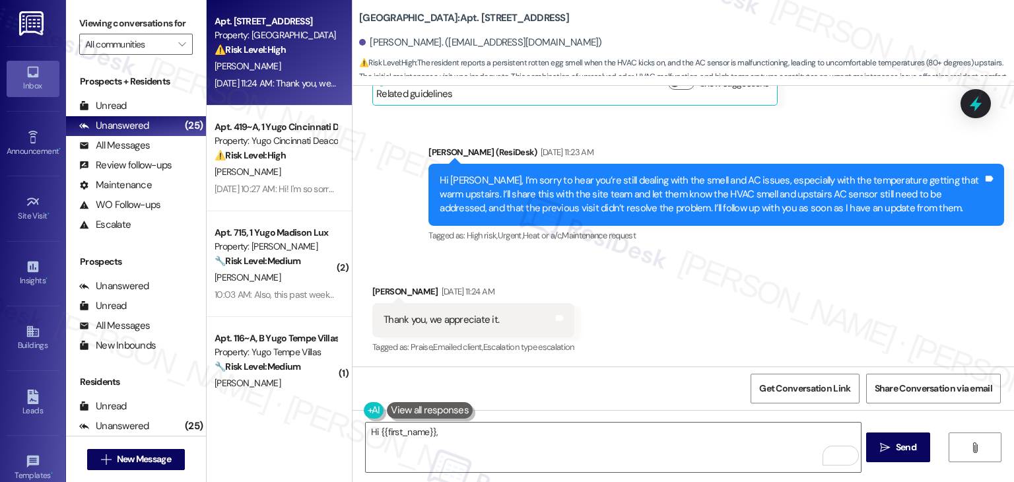
scroll to position [982, 0]
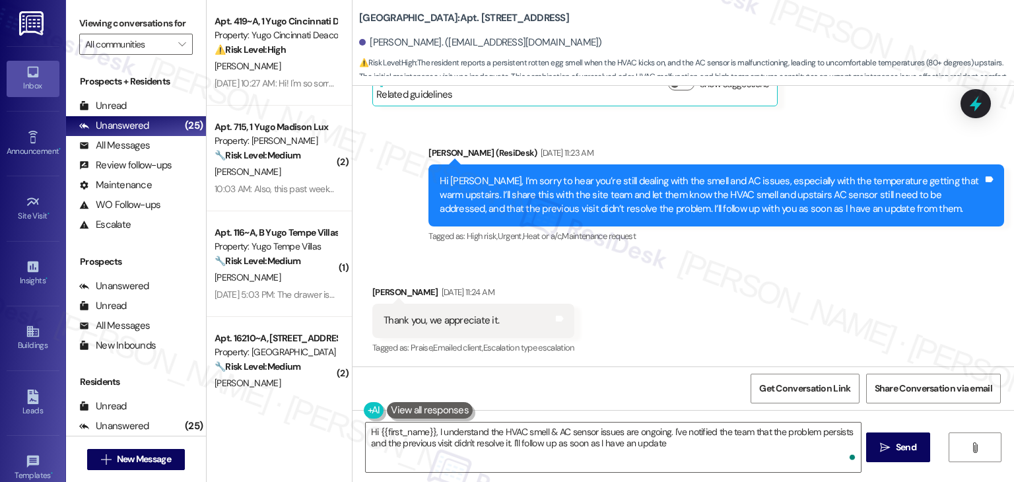
type textarea "Hi {{first_name}}, I understand the HVAC smell & AC sensor issues are ongoing. …"
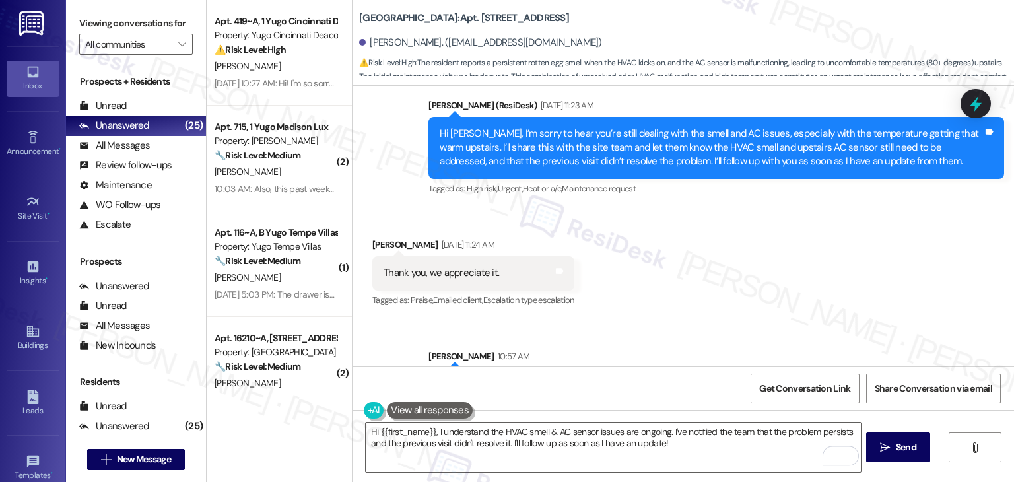
scroll to position [1089, 0]
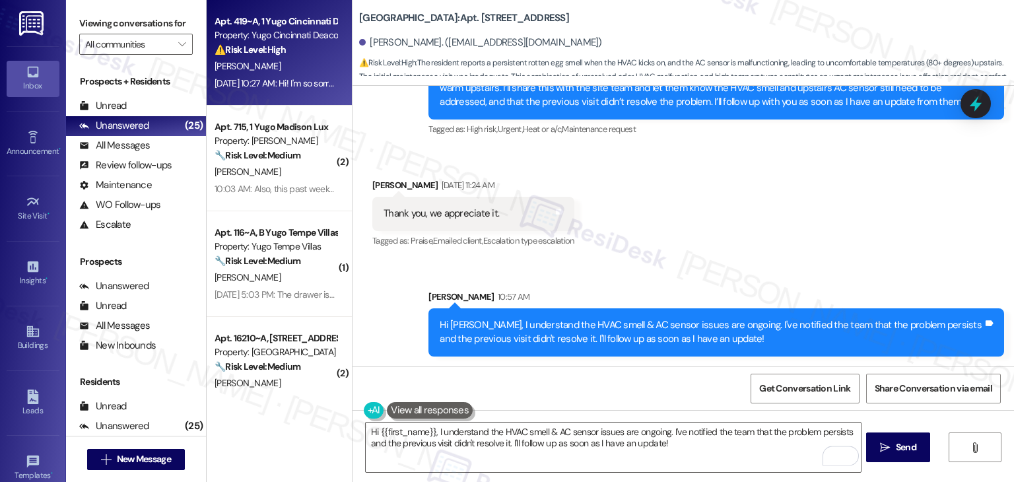
click at [255, 99] on div "Apt. 419~A, 1 Yugo Cincinnati Deacon Property: Yugo Cincinnati Deacon ⚠️ Risk L…" at bounding box center [279, 53] width 145 height 106
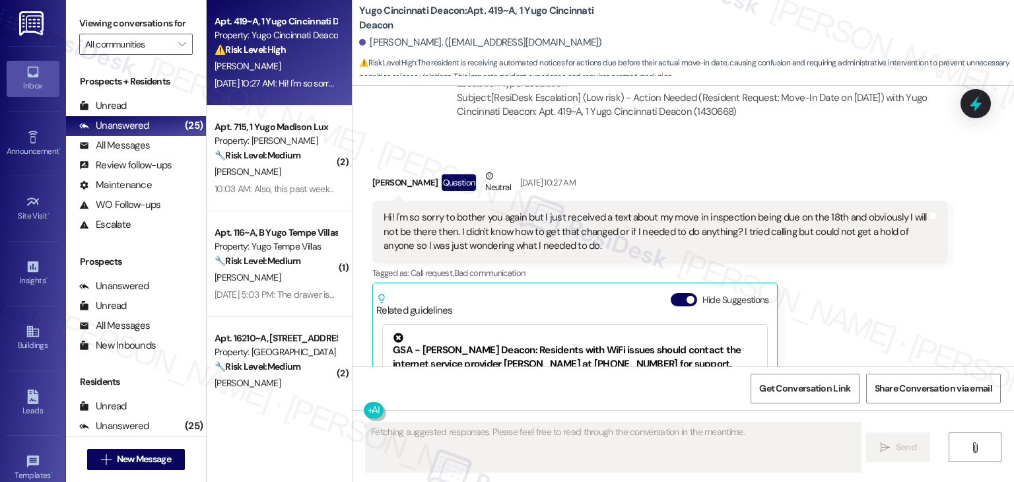
scroll to position [1831, 0]
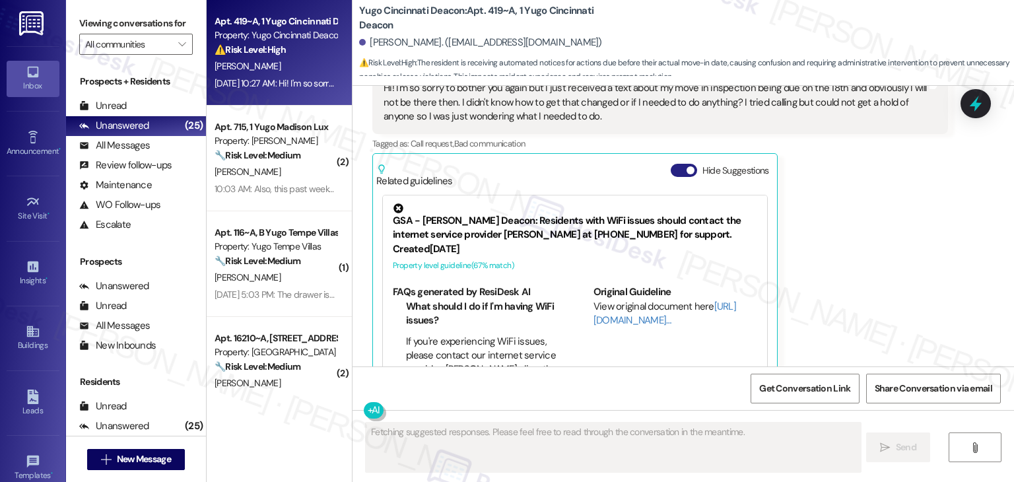
click at [676, 164] on button "Hide Suggestions" at bounding box center [684, 170] width 26 height 13
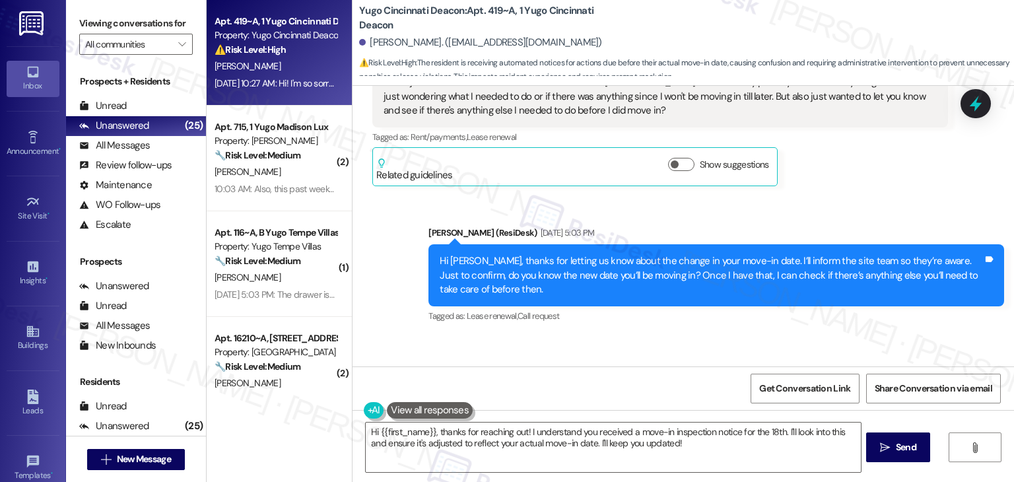
scroll to position [1035, 0]
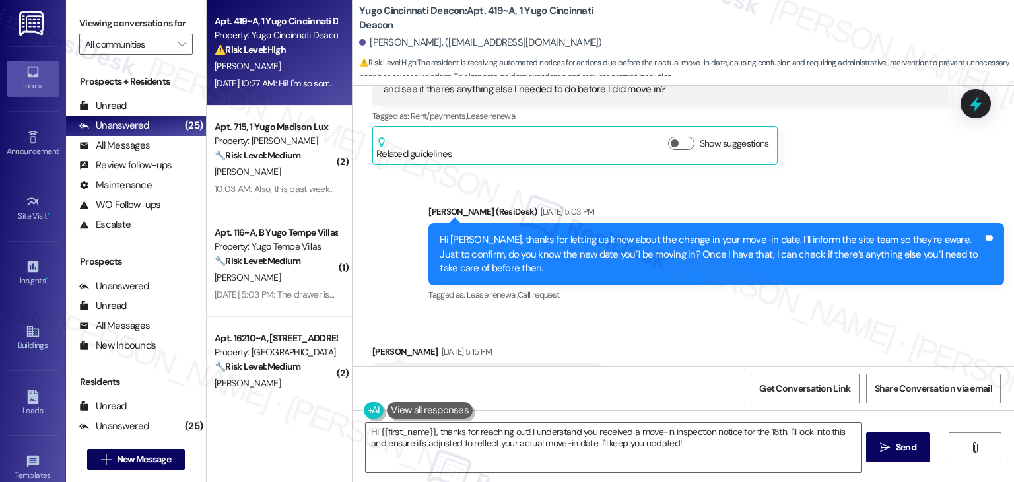
click at [702, 315] on div "Received via SMS Lynsay Vanhoose Aug 13, 2025 at 5:15 PM Yes I plan to move in …" at bounding box center [682, 371] width 661 height 112
click at [726, 315] on div "Received via SMS Lynsay Vanhoose Aug 13, 2025 at 5:15 PM Yes I plan to move in …" at bounding box center [682, 371] width 661 height 112
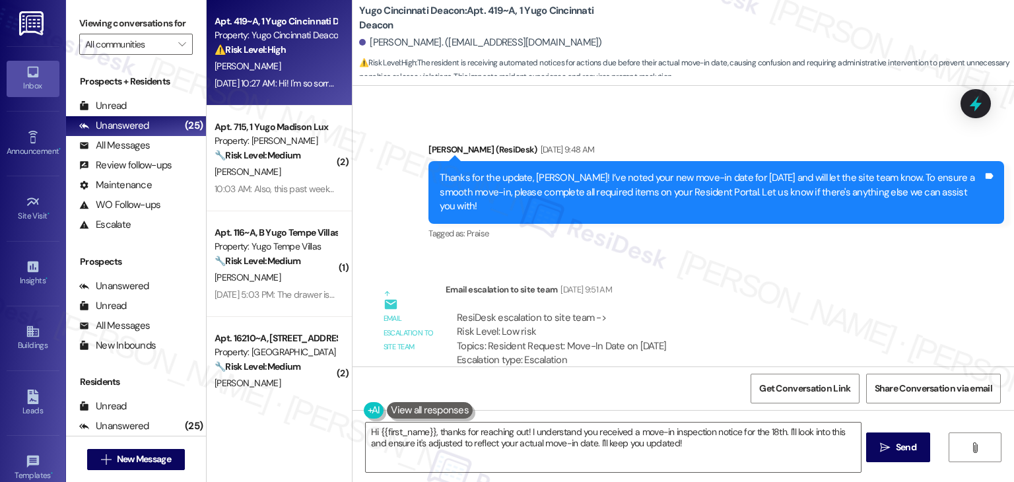
scroll to position [1431, 0]
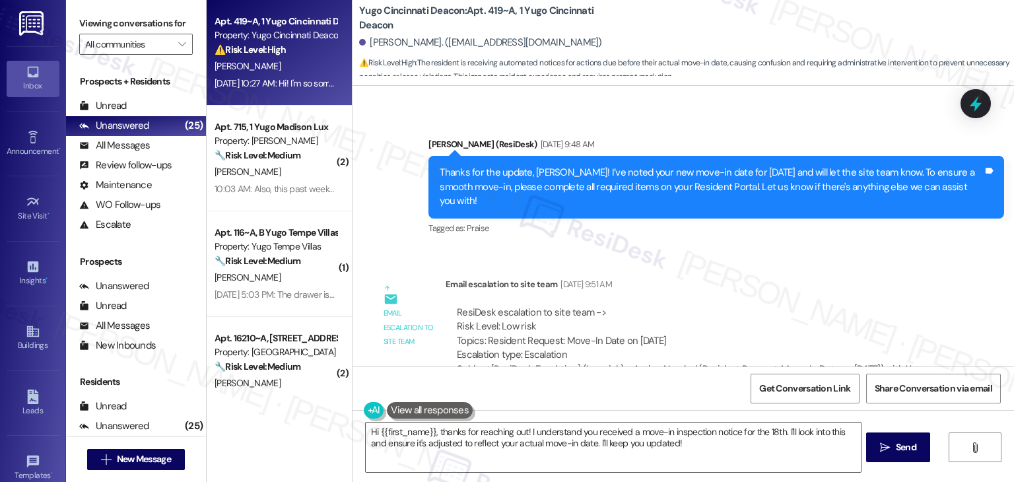
click at [707, 168] on div "Thanks for the update, Lynsay! I’ve noted your new move-in date for August 23rd…" at bounding box center [711, 187] width 543 height 42
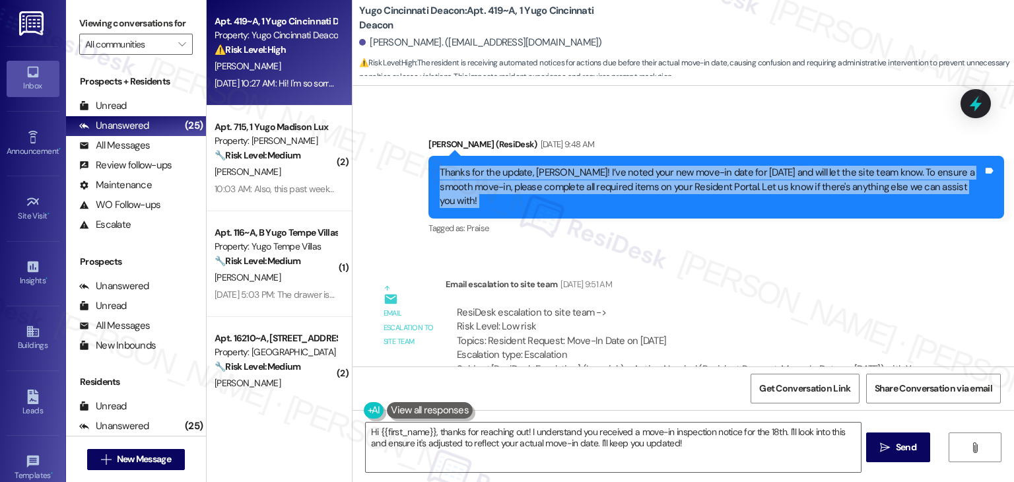
click at [707, 168] on div "Thanks for the update, Lynsay! I’ve noted your new move-in date for August 23rd…" at bounding box center [711, 187] width 543 height 42
copy div "Thanks for the update, Lynsay! I’ve noted your new move-in date for August 23rd…"
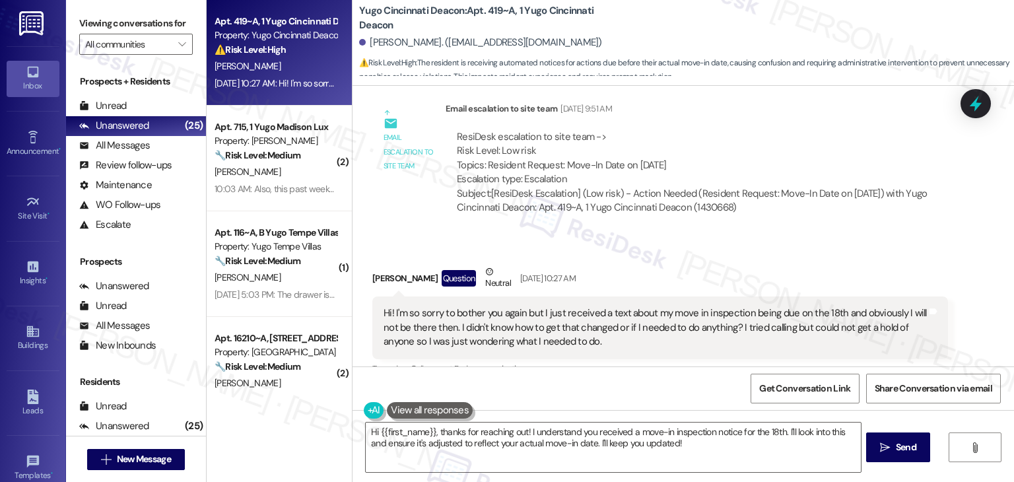
scroll to position [1695, 0]
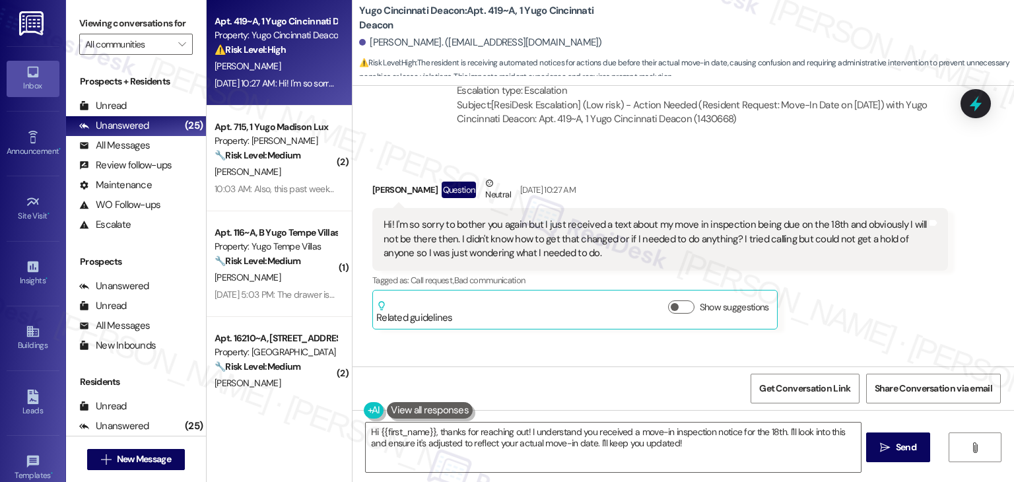
click at [558, 218] on div "Hi! I'm so sorry to bother you again but I just received a text about my move i…" at bounding box center [654, 239] width 543 height 42
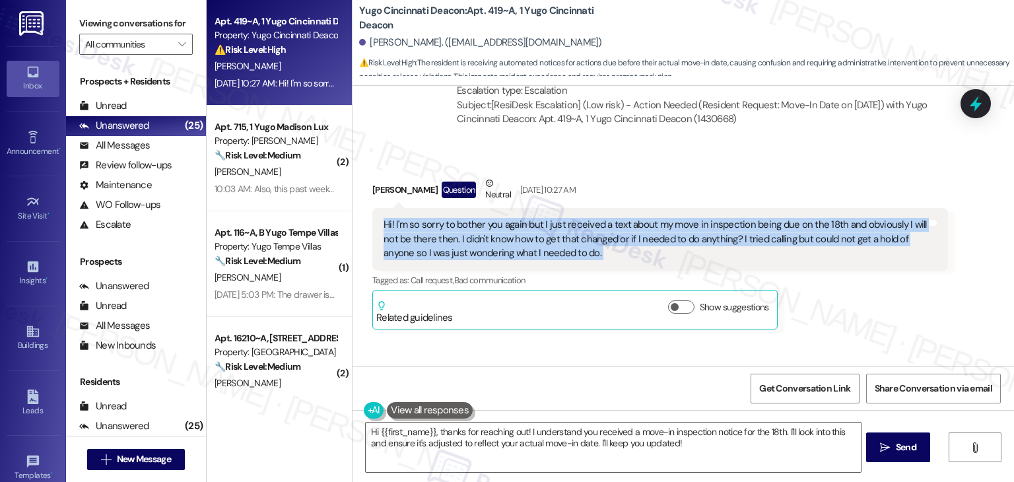
click at [558, 218] on div "Hi! I'm so sorry to bother you again but I just received a text about my move i…" at bounding box center [654, 239] width 543 height 42
copy div "Hi! I'm so sorry to bother you again but I just received a text about my move i…"
click at [927, 294] on div "Lynsay Vanhoose Question Neutral Aug 15, 2025 at 10:27 AM Hi! I'm so sorry to b…" at bounding box center [659, 252] width 575 height 153
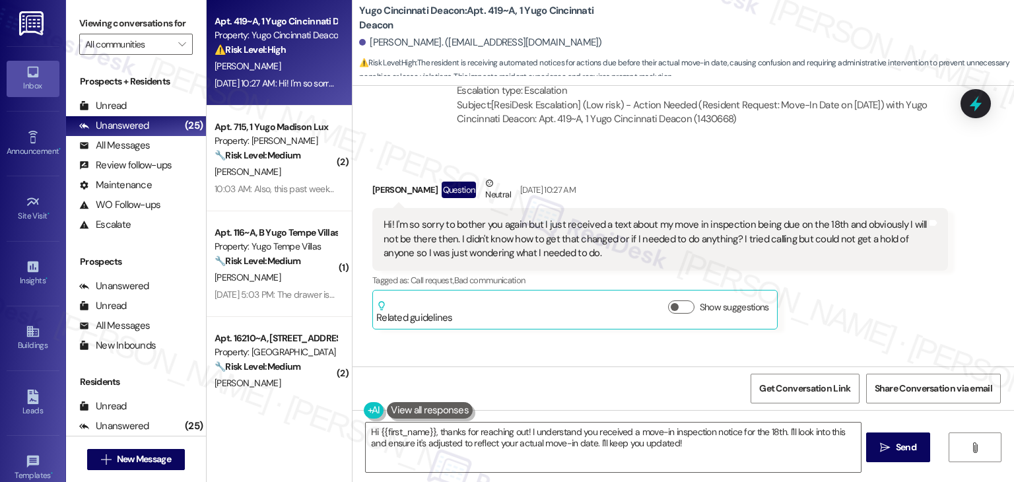
click at [916, 298] on div "Lynsay Vanhoose Question Neutral Aug 15, 2025 at 10:27 AM Hi! I'm so sorry to b…" at bounding box center [659, 252] width 575 height 153
click at [890, 329] on div "Sent via SMS Sarah (ResiDesk) Jul 30, 2025 at 5:23 PM Hi Lynsay! We’re so excit…" at bounding box center [682, 226] width 661 height 280
click at [878, 315] on div "Sent via SMS Sarah (ResiDesk) Jul 30, 2025 at 5:23 PM Hi Lynsay! We’re so excit…" at bounding box center [682, 226] width 661 height 280
click at [865, 309] on div "Received via SMS Lynsay Vanhoose Question Neutral Aug 15, 2025 at 10:27 AM Hi! …" at bounding box center [659, 252] width 595 height 173
click at [848, 298] on div "Lynsay Vanhoose Question Neutral Aug 15, 2025 at 10:27 AM Hi! I'm so sorry to b…" at bounding box center [659, 252] width 575 height 153
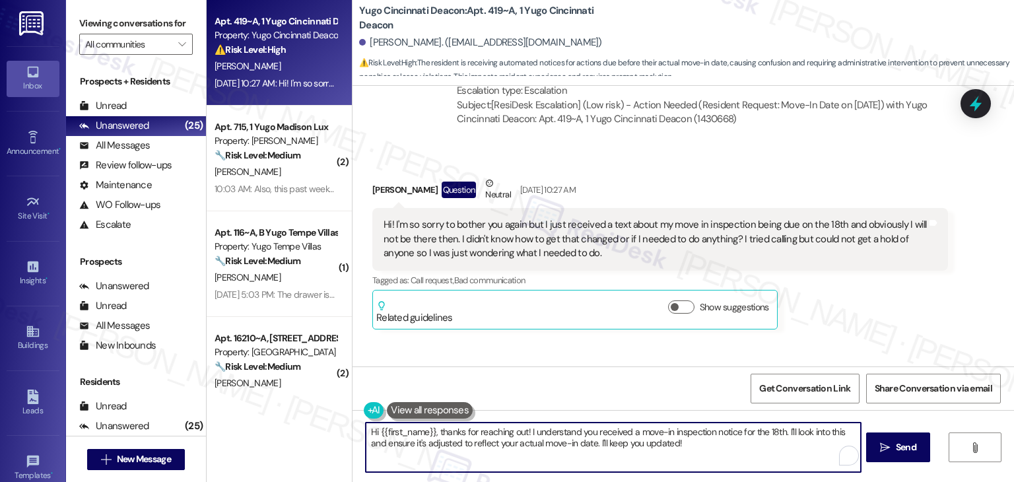
drag, startPoint x: 523, startPoint y: 431, endPoint x: 592, endPoint y: 447, distance: 70.4
click at [592, 447] on textarea "Hi {{first_name}}, thanks for reaching out! I understand you received a move-in…" at bounding box center [613, 446] width 494 height 49
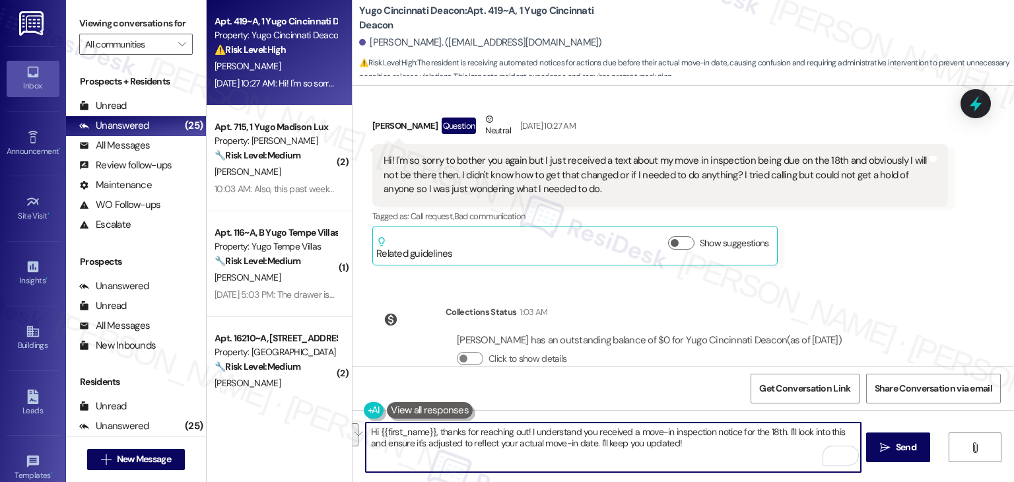
scroll to position [1761, 0]
click at [639, 441] on textarea "Hi {{first_name}}, thanks for reaching out! I understand you received a move-in…" at bounding box center [613, 446] width 494 height 49
click at [638, 441] on textarea "Hi {{first_name}}, thanks for reaching out! I understand you received a move-in…" at bounding box center [613, 446] width 494 height 49
paste textarea "Lynsay! I’ve already let the site team know about your August 23rd move-in date…"
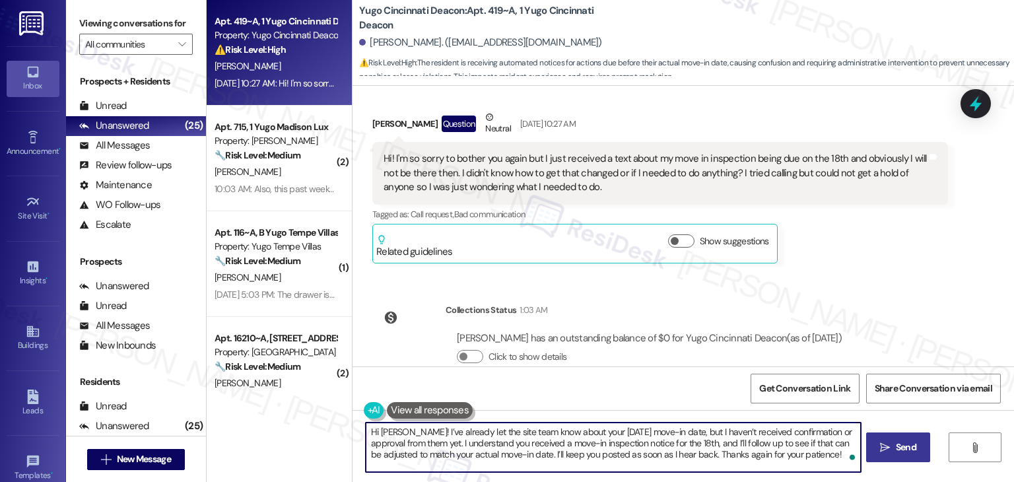
type textarea "Hi Lynsay! I’ve already let the site team know about your August 23rd move-in d…"
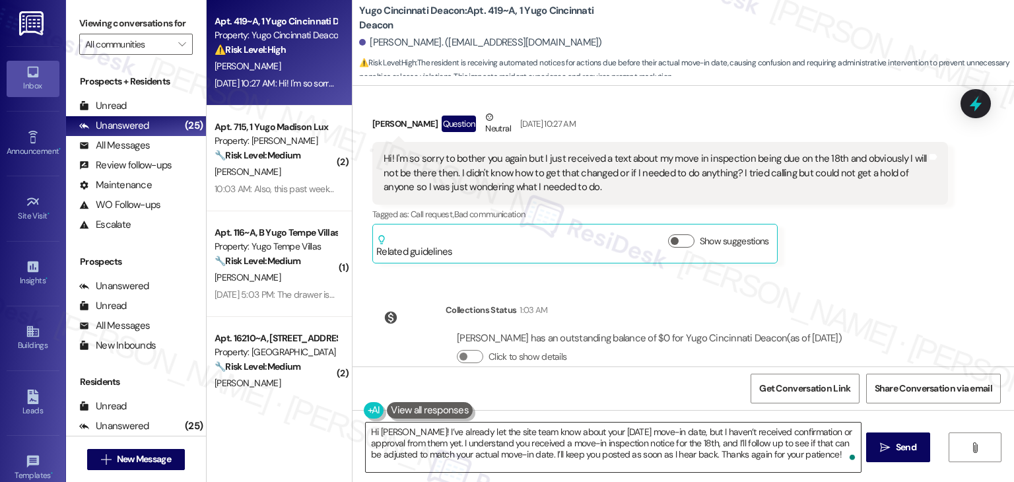
click at [731, 455] on textarea "Hi Lynsay! I’ve already let the site team know about your August 23rd move-in d…" at bounding box center [613, 446] width 494 height 49
click at [911, 320] on div "Sent via SMS Sarah (ResiDesk) Jul 30, 2025 at 5:23 PM Hi Lynsay! We’re so excit…" at bounding box center [682, 226] width 661 height 280
click at [901, 449] on span "Send" at bounding box center [906, 447] width 20 height 14
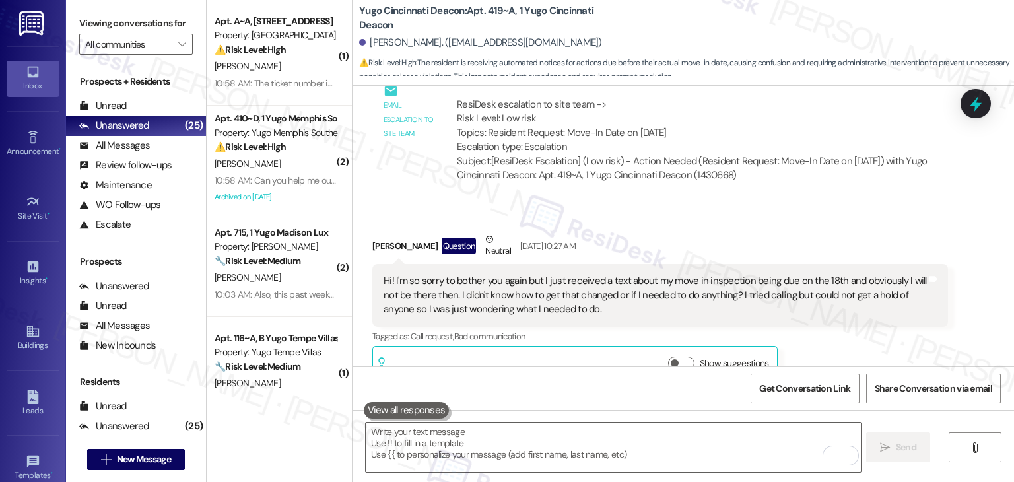
scroll to position [1880, 0]
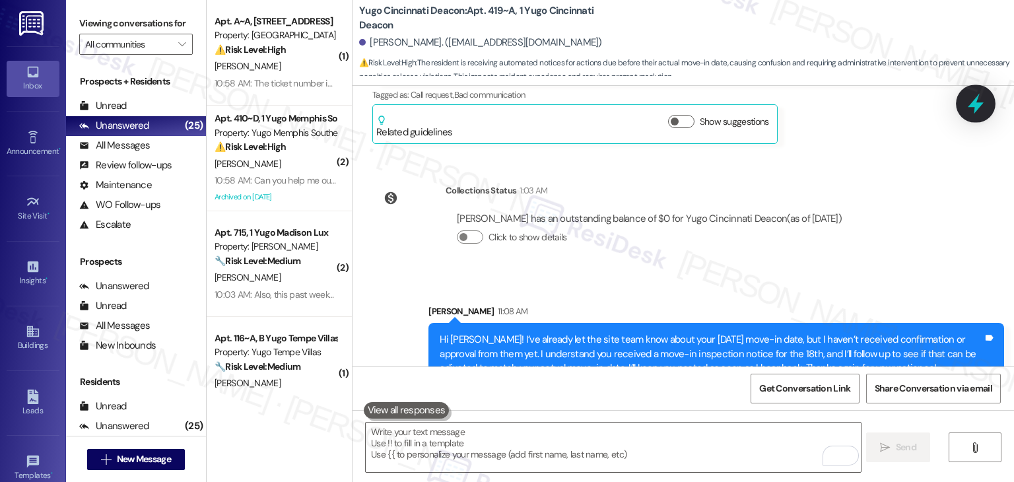
click at [974, 109] on icon at bounding box center [976, 104] width 16 height 20
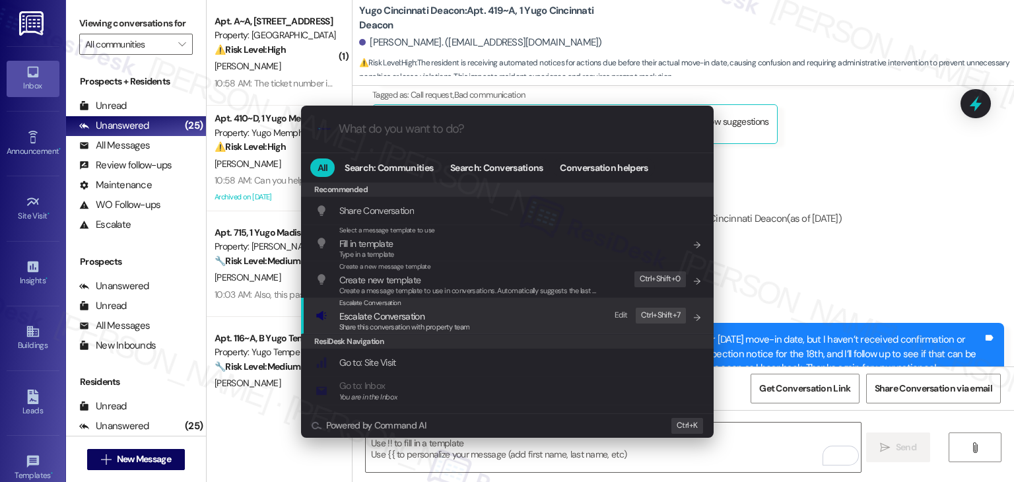
click at [418, 327] on span "Share this conversation with property team" at bounding box center [404, 326] width 131 height 9
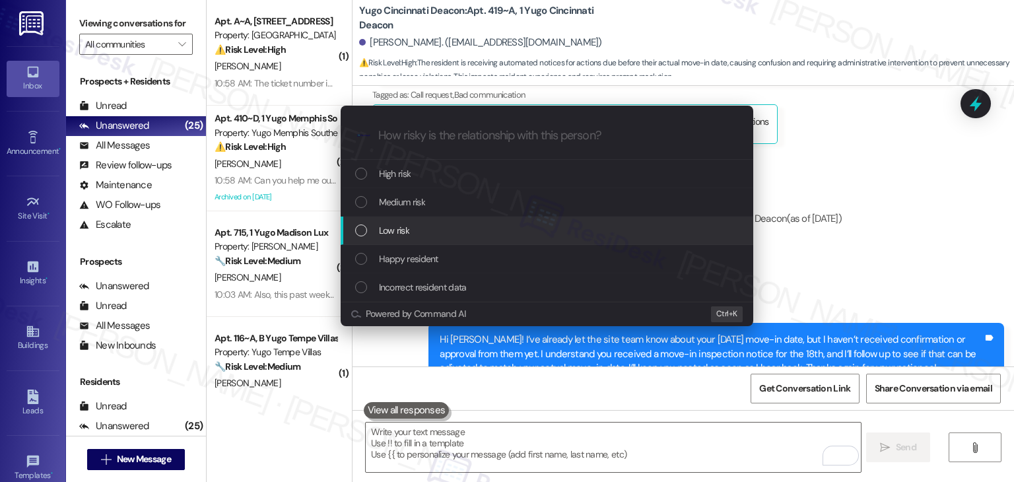
click at [362, 230] on div "List of options" at bounding box center [361, 230] width 12 height 12
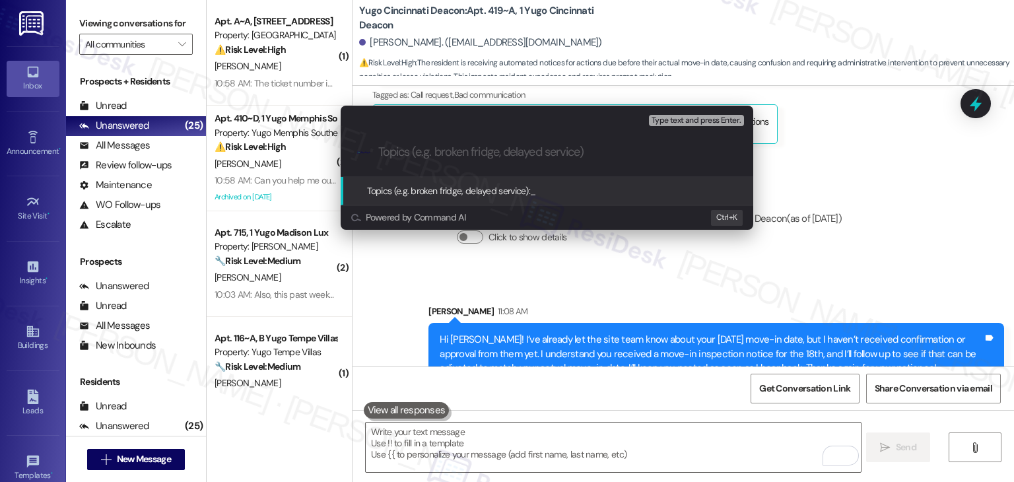
paste input "Move-In Inspection Scheduled Before Confirmed Move-In Date"
type input "Move-In Inspection Scheduled Before Confirmed Move-In Date"
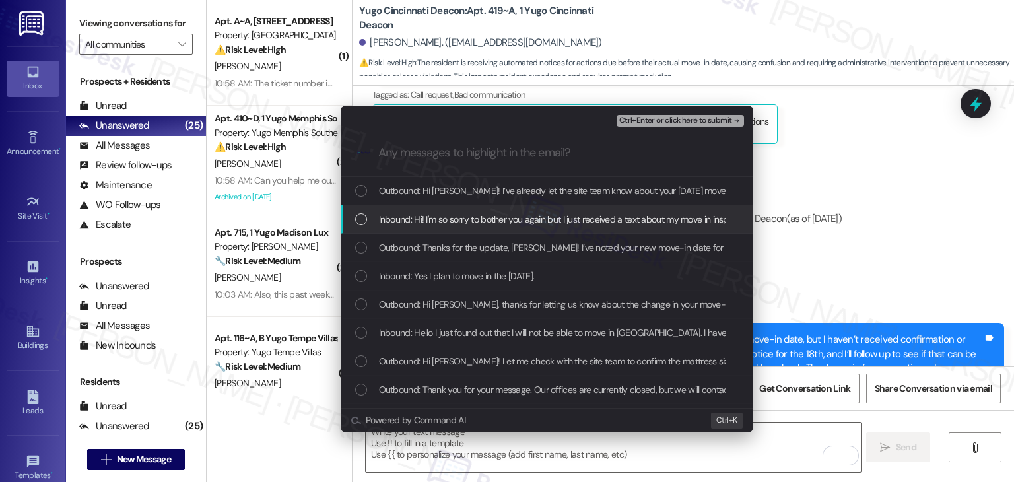
click at [360, 223] on div "List of options" at bounding box center [361, 219] width 12 height 12
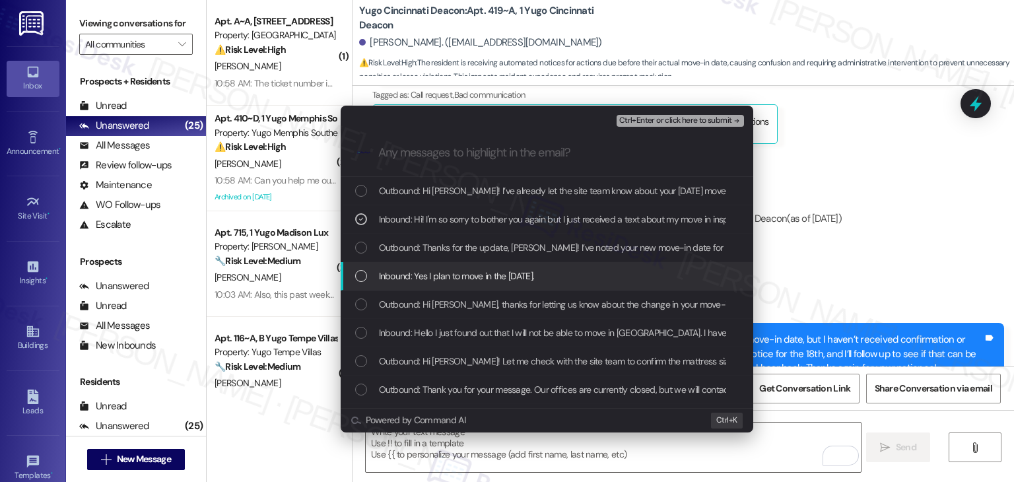
click at [358, 274] on div "List of options" at bounding box center [361, 276] width 12 height 12
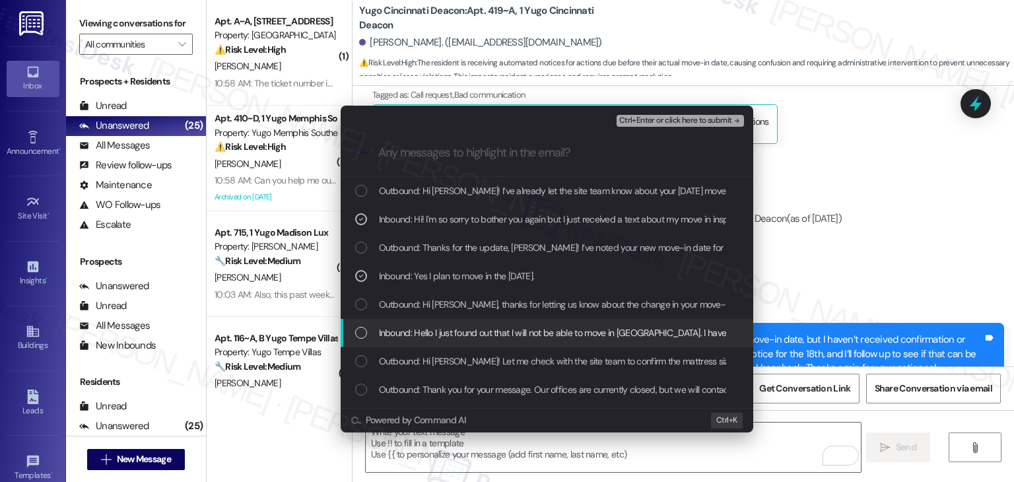
click at [360, 333] on div "List of options" at bounding box center [361, 333] width 12 height 12
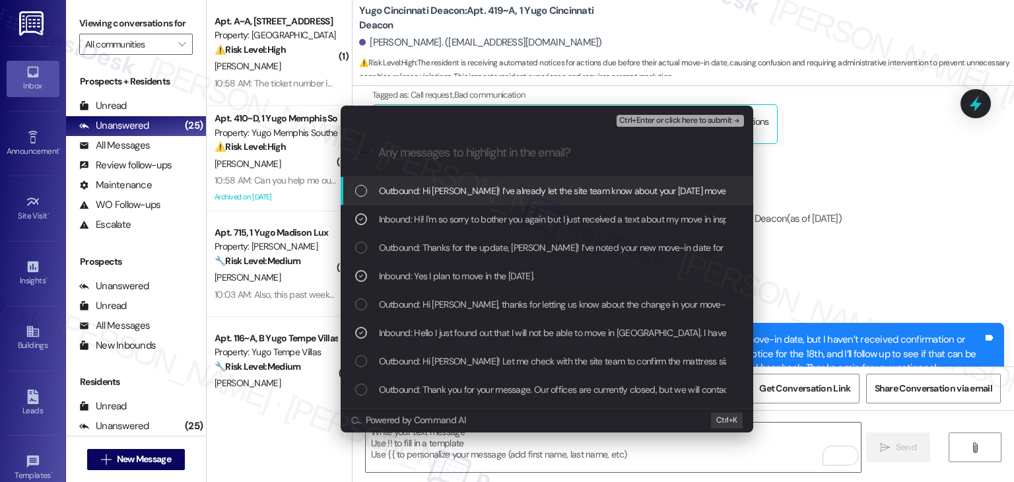
click at [669, 120] on span "Ctrl+Enter or click here to submit" at bounding box center [675, 120] width 113 height 9
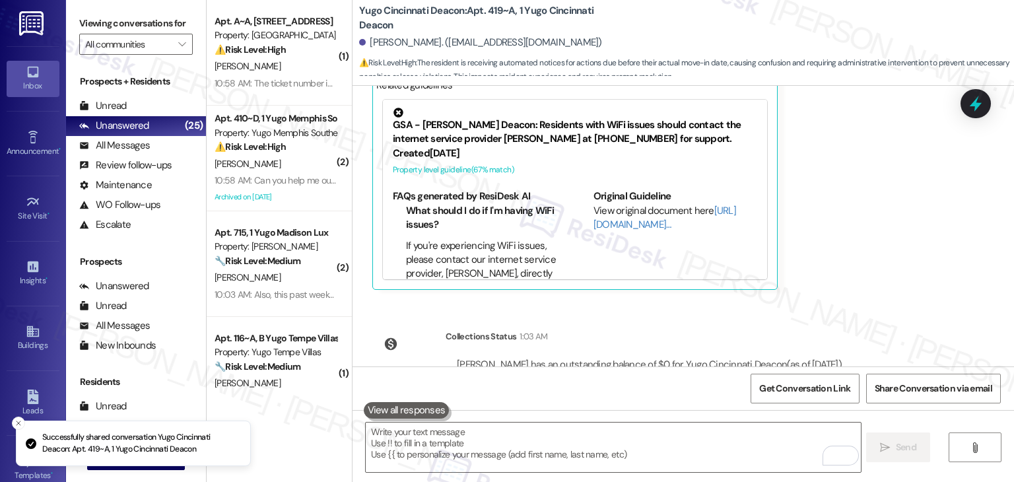
scroll to position [2093, 0]
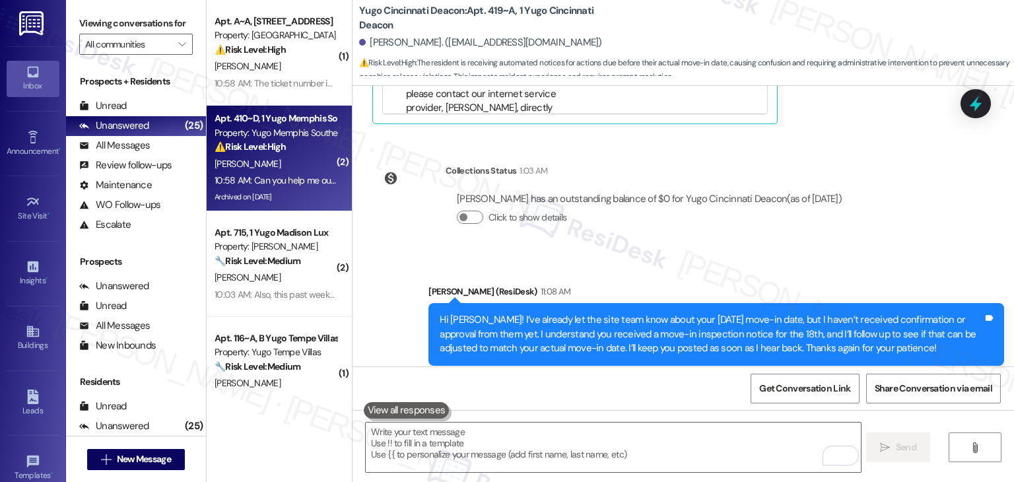
click at [246, 186] on div "10:58 AM: Can you help me out ? 10:58 AM: Can you help me out ?" at bounding box center [275, 180] width 125 height 16
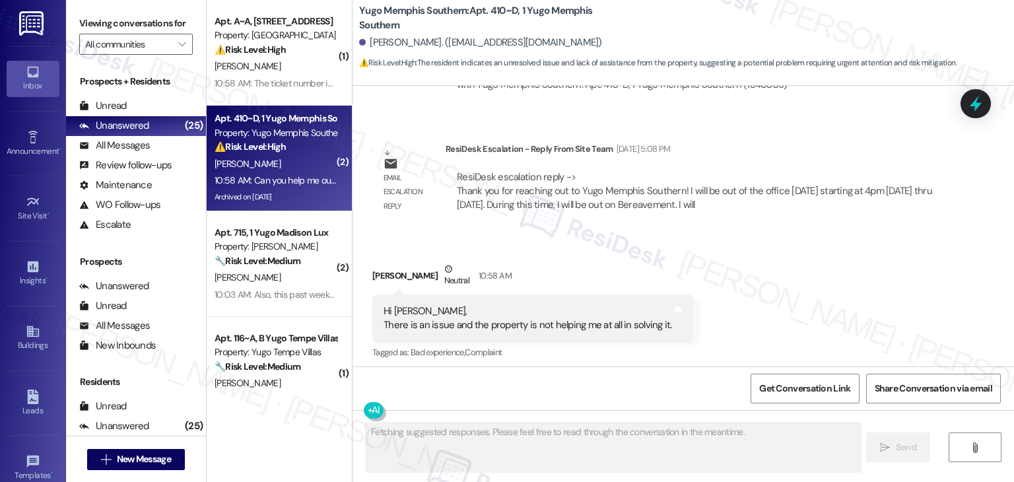
scroll to position [19111, 0]
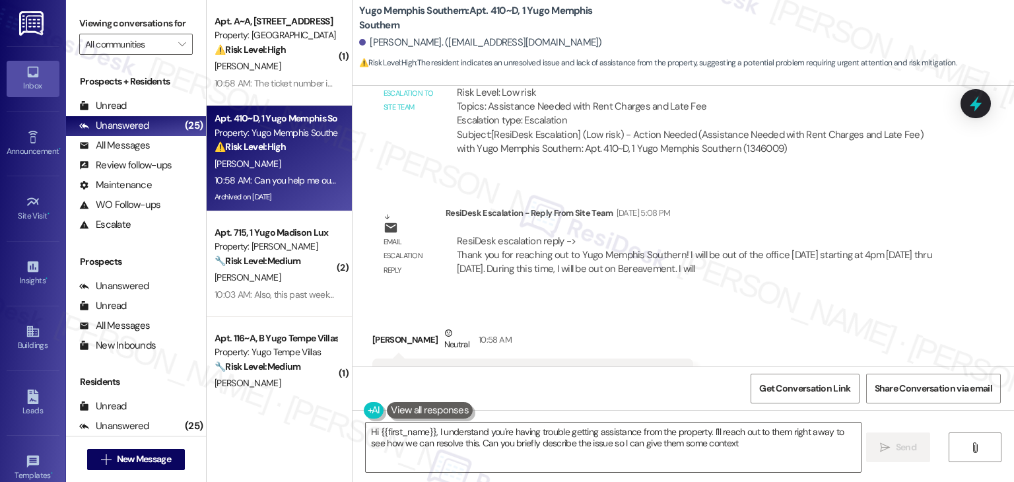
type textarea "Hi {{first_name}}, I understand you're having trouble getting assistance from t…"
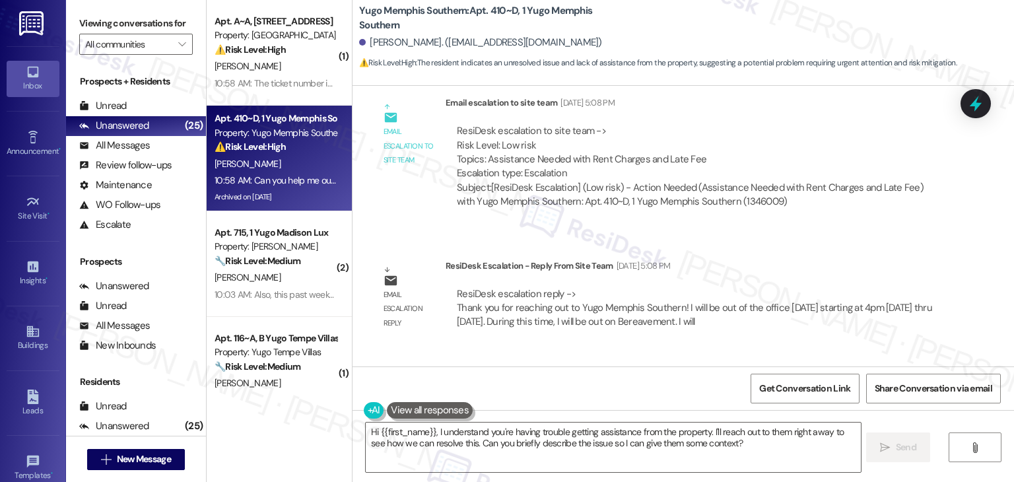
scroll to position [19043, 0]
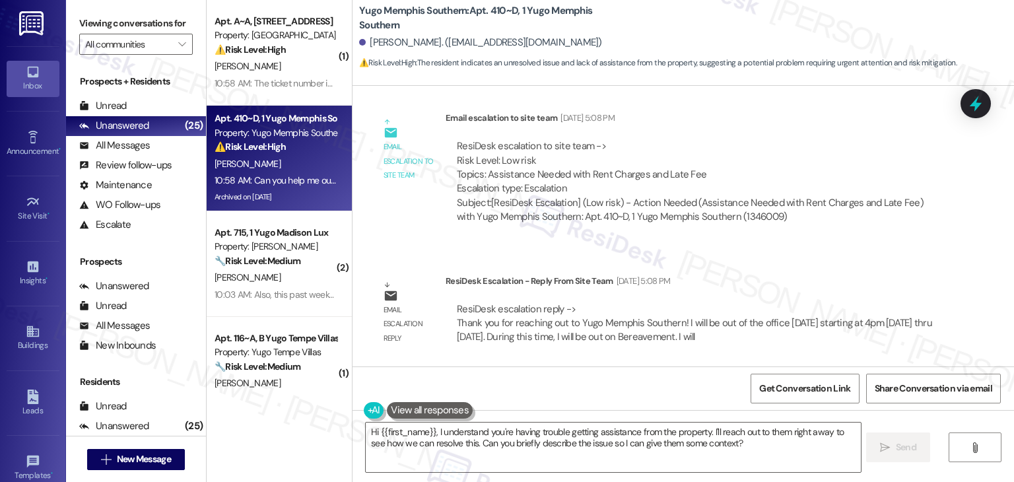
click at [826, 364] on div "Received via SMS [PERSON_NAME] Neutral 10:58 AM Hi [PERSON_NAME], There is an i…" at bounding box center [682, 480] width 661 height 232
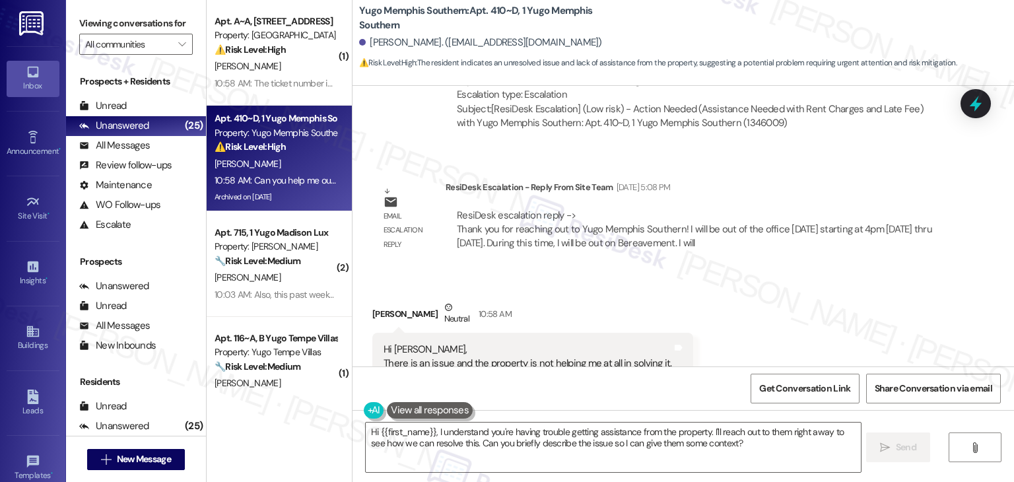
scroll to position [19175, 0]
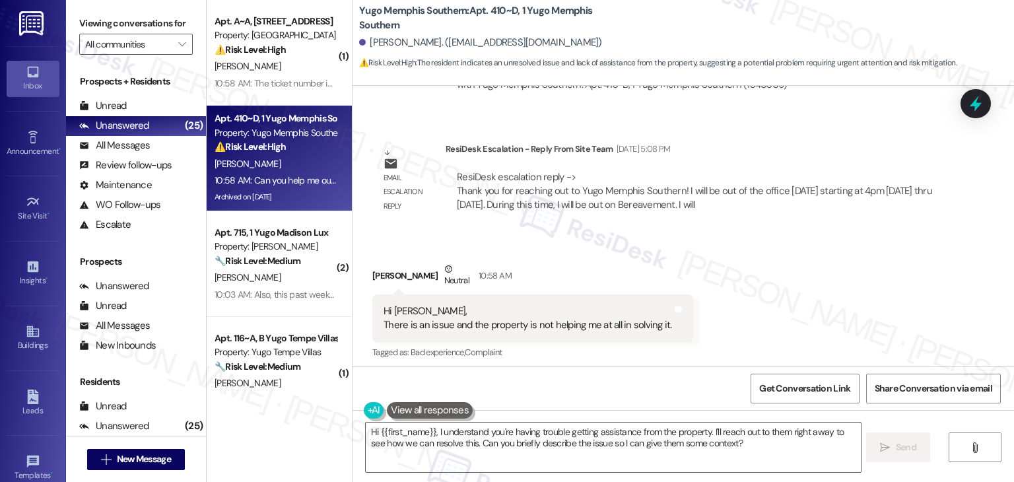
click at [858, 307] on div "Received via SMS [PERSON_NAME] Neutral 10:58 AM Hi [PERSON_NAME], There is an i…" at bounding box center [682, 348] width 661 height 232
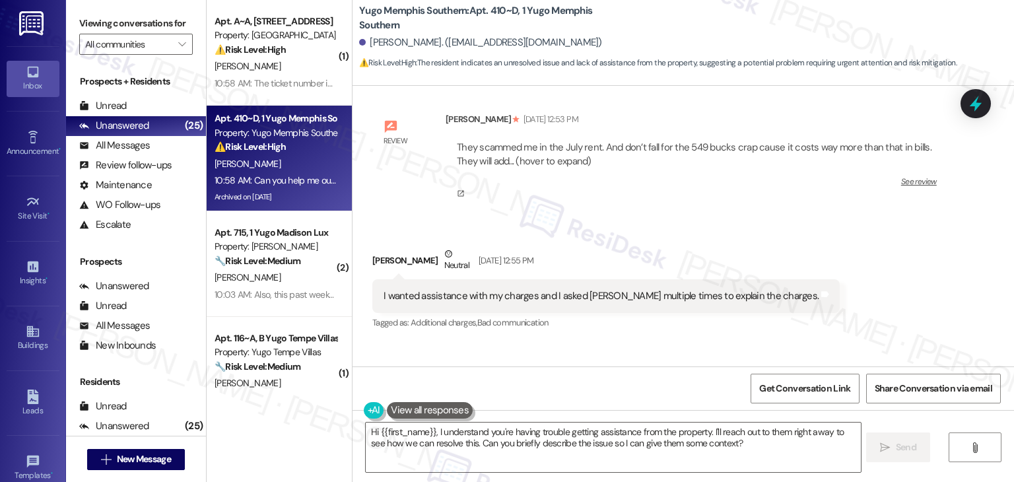
scroll to position [18185, 0]
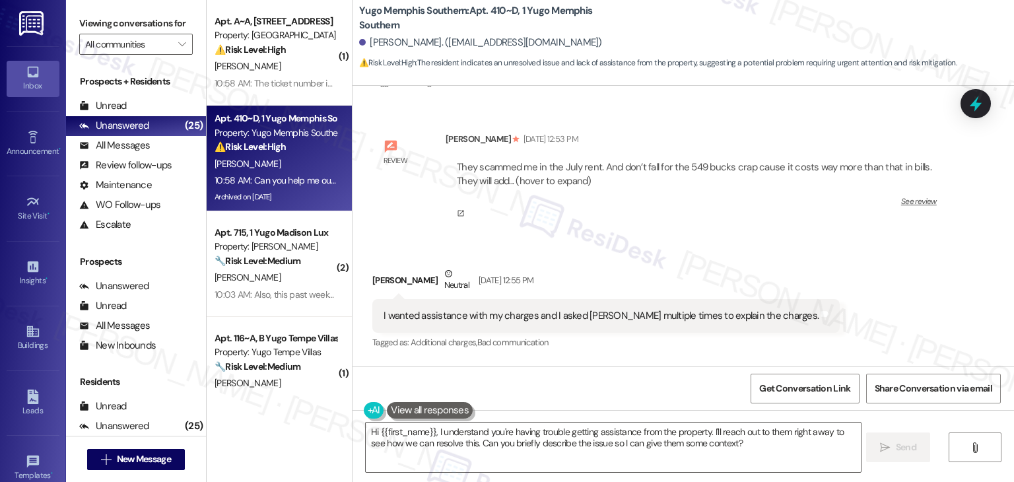
click at [802, 254] on div "Received via SMS Avishek Biswas Neutral Jul 06, 2025 at 12:55 PM I wanted assis…" at bounding box center [682, 299] width 661 height 125
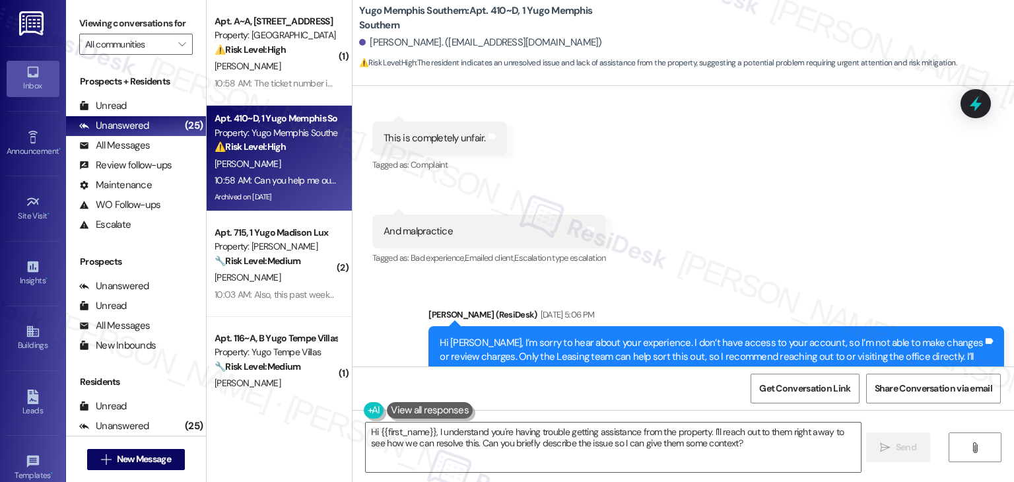
scroll to position [18779, 0]
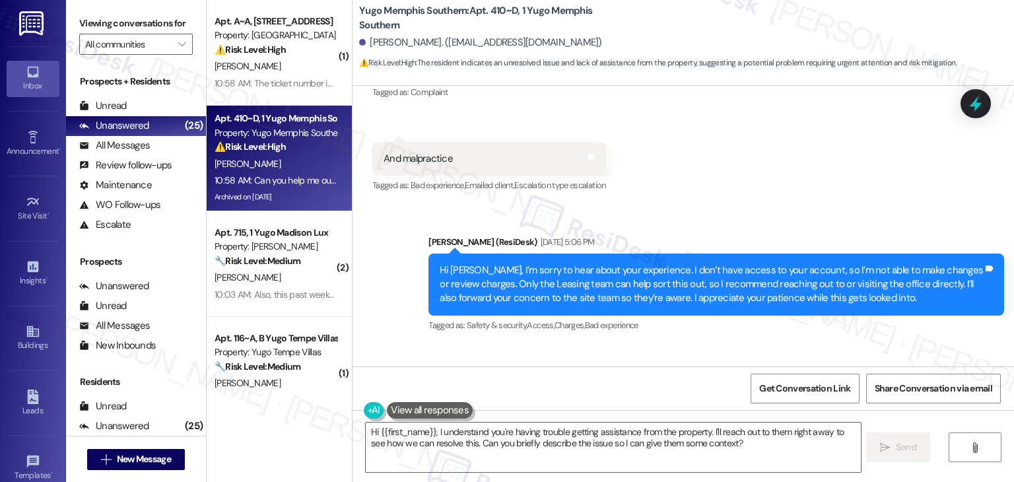
click at [659, 263] on div "Hi [PERSON_NAME], I’m sorry to hear about your experience. I don’t have access …" at bounding box center [711, 284] width 543 height 42
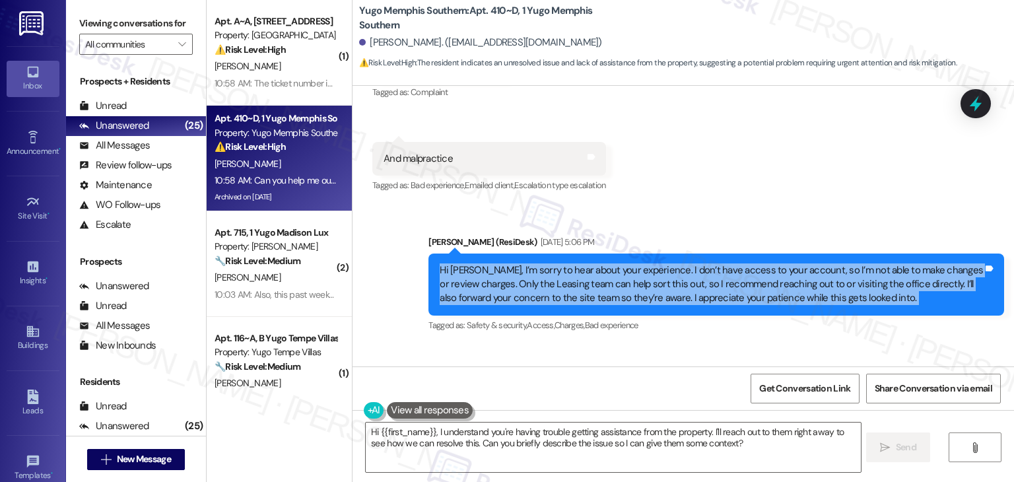
click at [659, 263] on div "Hi [PERSON_NAME], I’m sorry to hear about your experience. I don’t have access …" at bounding box center [711, 284] width 543 height 42
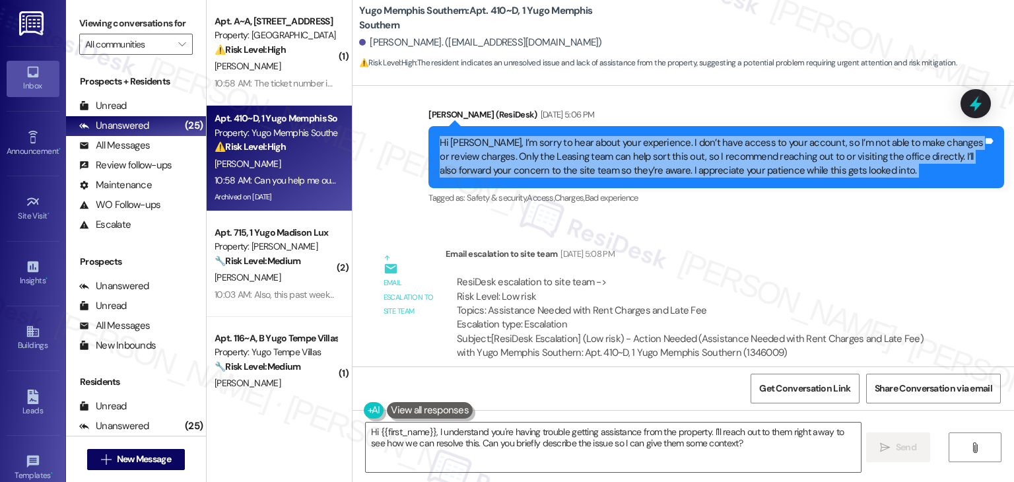
scroll to position [19175, 0]
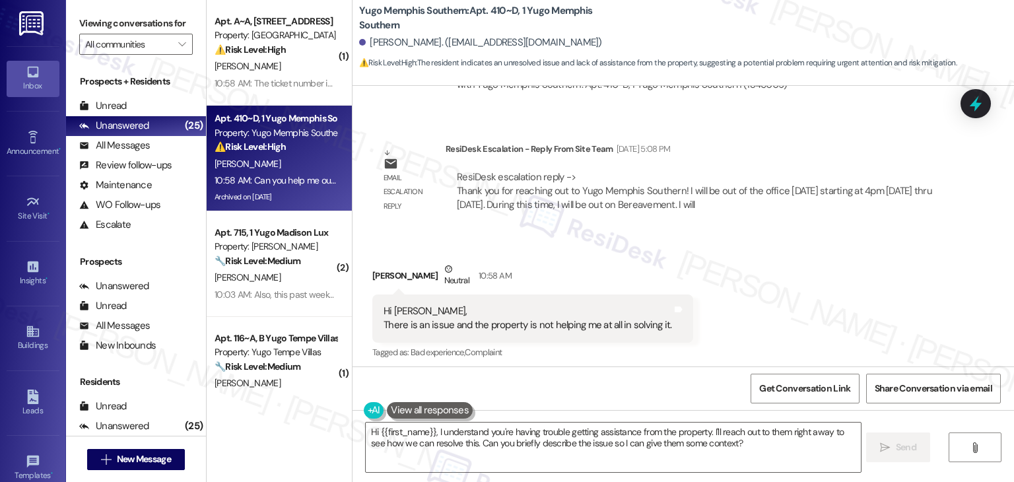
click at [829, 263] on div "Received via SMS [PERSON_NAME] Neutral 10:58 AM Hi [PERSON_NAME], There is an i…" at bounding box center [682, 348] width 661 height 232
click at [823, 265] on div "Received via SMS [PERSON_NAME] Neutral 10:58 AM Hi [PERSON_NAME], There is an i…" at bounding box center [682, 348] width 661 height 232
click at [826, 271] on div "Received via SMS [PERSON_NAME] Neutral 10:58 AM Hi [PERSON_NAME], There is an i…" at bounding box center [682, 348] width 661 height 232
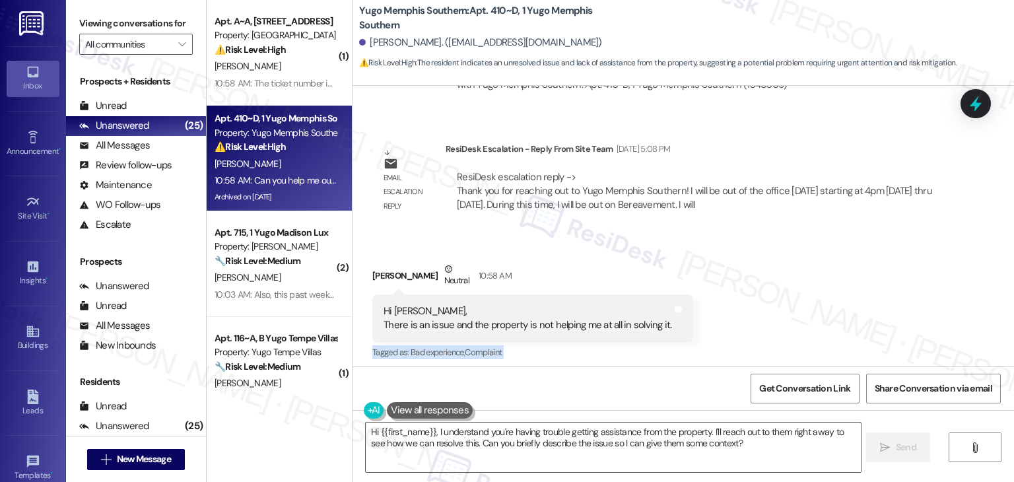
click at [826, 271] on div "Received via SMS [PERSON_NAME] Neutral 10:58 AM Hi [PERSON_NAME], There is an i…" at bounding box center [682, 348] width 661 height 232
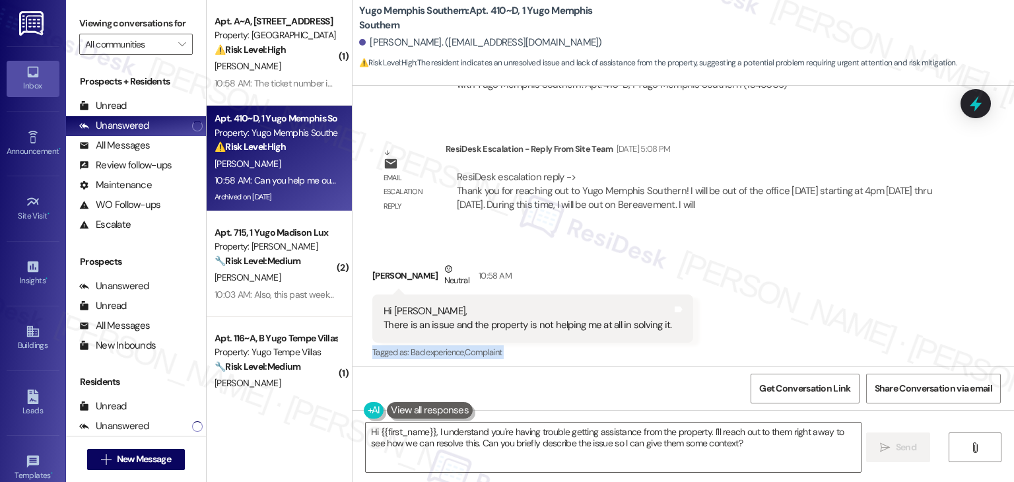
click at [826, 271] on div "Received via SMS [PERSON_NAME] Neutral 10:58 AM Hi [PERSON_NAME], There is an i…" at bounding box center [682, 348] width 661 height 232
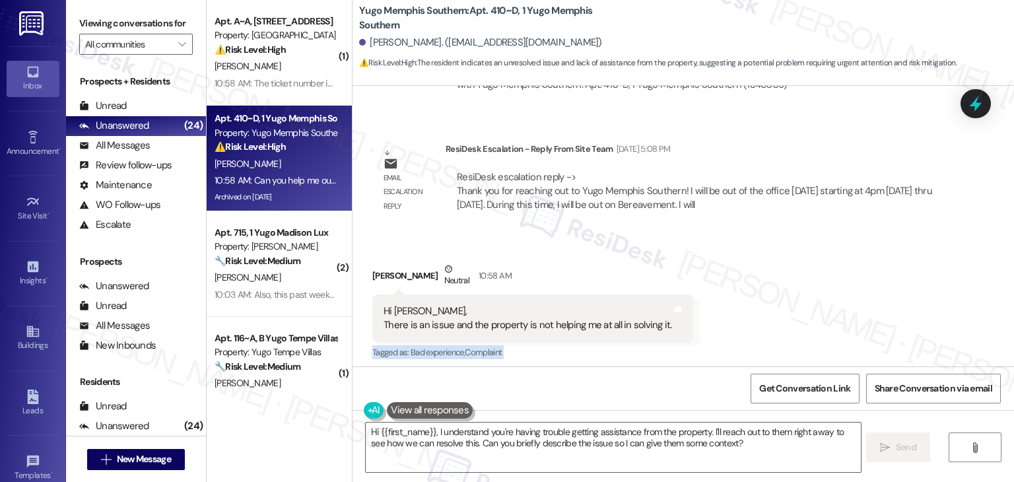
click at [826, 271] on div "Received via SMS [PERSON_NAME] Neutral 10:58 AM Hi [PERSON_NAME], There is an i…" at bounding box center [682, 348] width 661 height 232
click at [828, 275] on div "Received via SMS [PERSON_NAME] Neutral 10:58 AM Hi [PERSON_NAME], There is an i…" at bounding box center [682, 348] width 661 height 232
click at [829, 280] on div "Received via SMS [PERSON_NAME] Neutral 10:58 AM Hi [PERSON_NAME], There is an i…" at bounding box center [682, 348] width 661 height 232
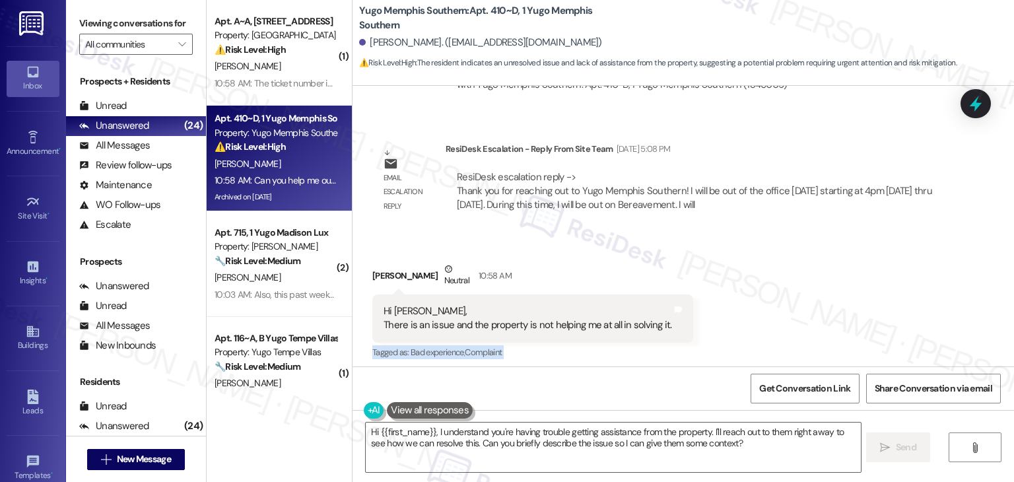
click at [829, 280] on div "Received via SMS [PERSON_NAME] Neutral 10:58 AM Hi [PERSON_NAME], There is an i…" at bounding box center [682, 348] width 661 height 232
click at [845, 285] on div "Received via SMS [PERSON_NAME] Neutral 10:58 AM Hi [PERSON_NAME], There is an i…" at bounding box center [682, 348] width 661 height 232
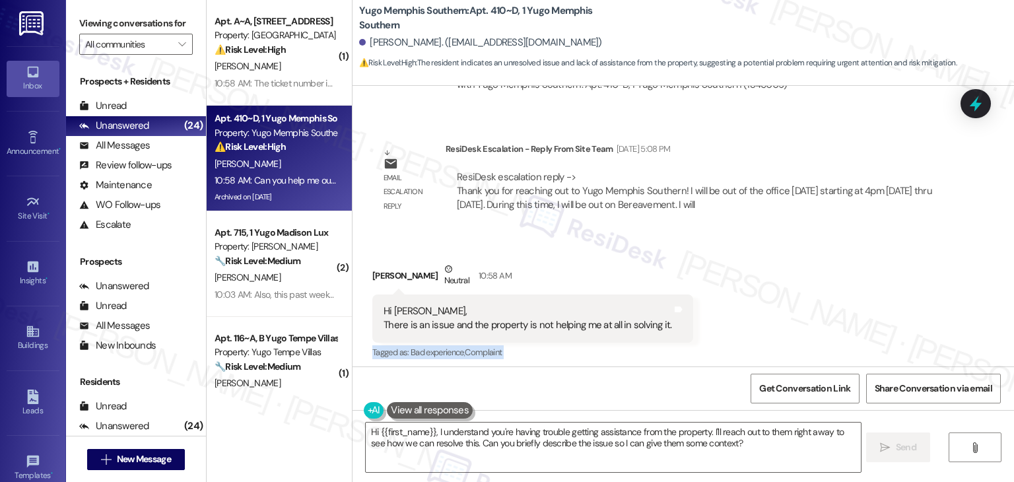
click at [845, 285] on div "Received via SMS [PERSON_NAME] Neutral 10:58 AM Hi [PERSON_NAME], There is an i…" at bounding box center [682, 348] width 661 height 232
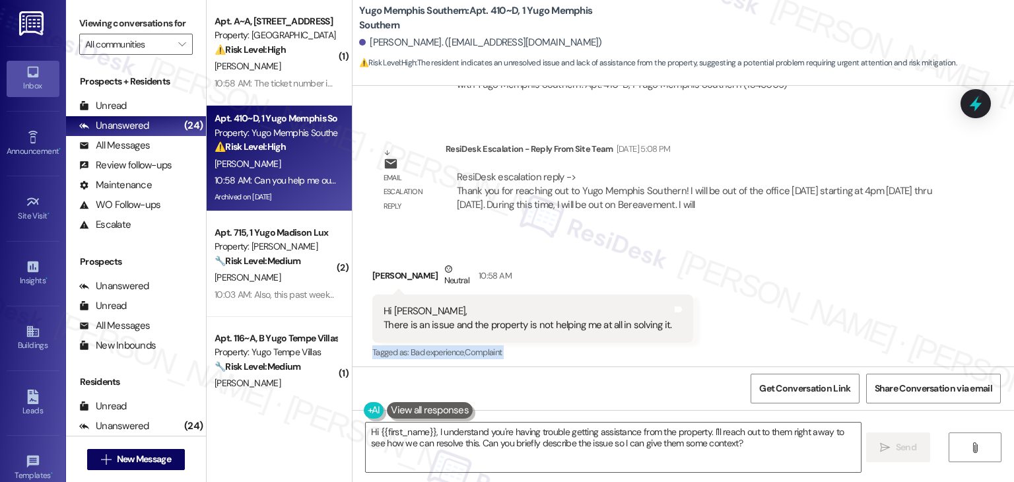
click at [847, 284] on div "Received via SMS [PERSON_NAME] Neutral 10:58 AM Hi [PERSON_NAME], There is an i…" at bounding box center [682, 348] width 661 height 232
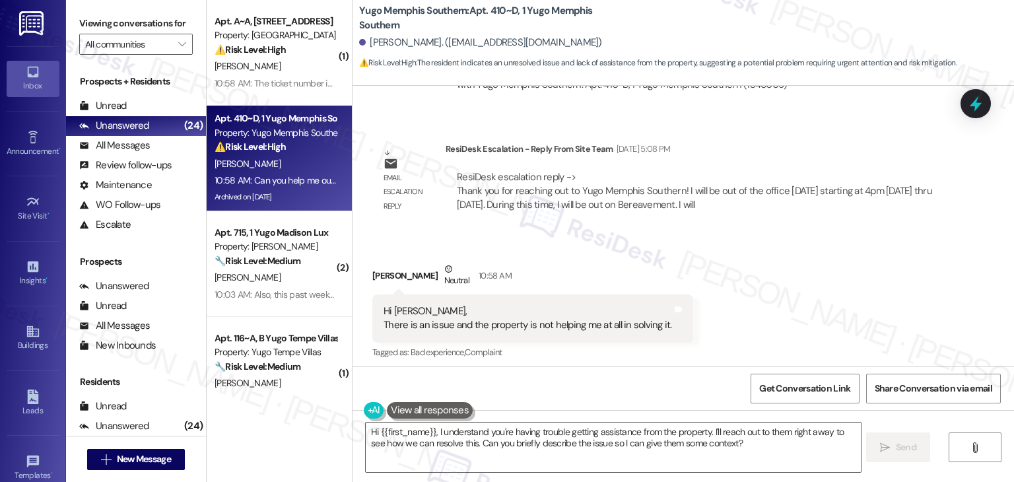
click at [847, 284] on div "Received via SMS [PERSON_NAME] Neutral 10:58 AM Hi [PERSON_NAME], There is an i…" at bounding box center [682, 348] width 661 height 232
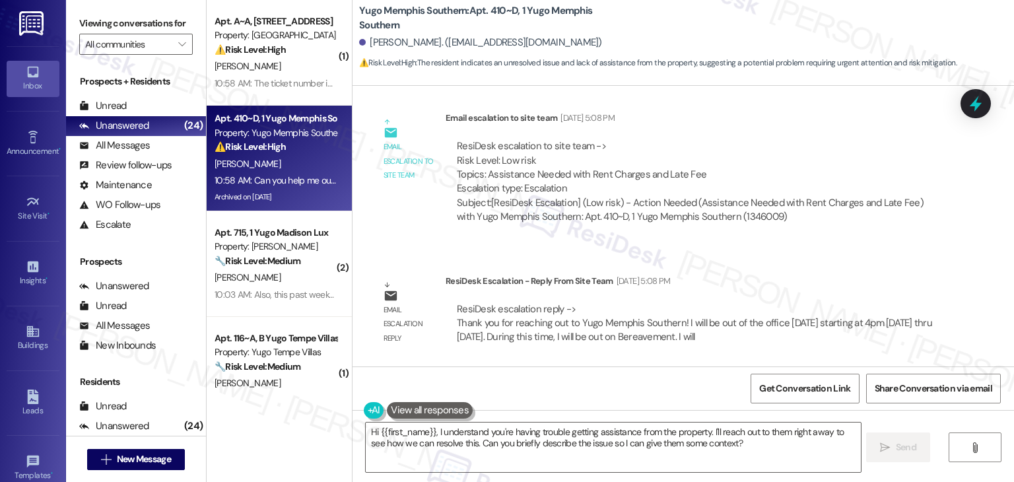
scroll to position [18779, 0]
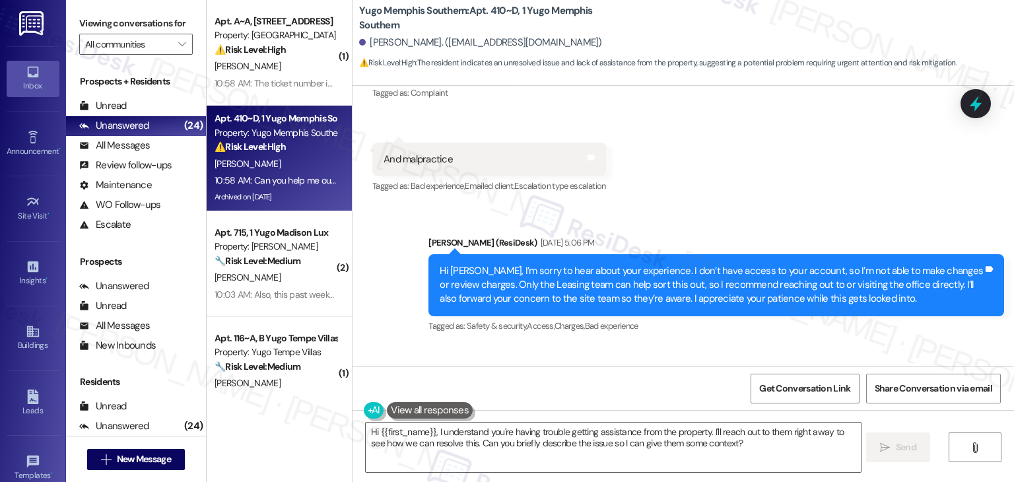
click at [692, 264] on div "Hi [PERSON_NAME], I’m sorry to hear about your experience. I don’t have access …" at bounding box center [711, 285] width 543 height 42
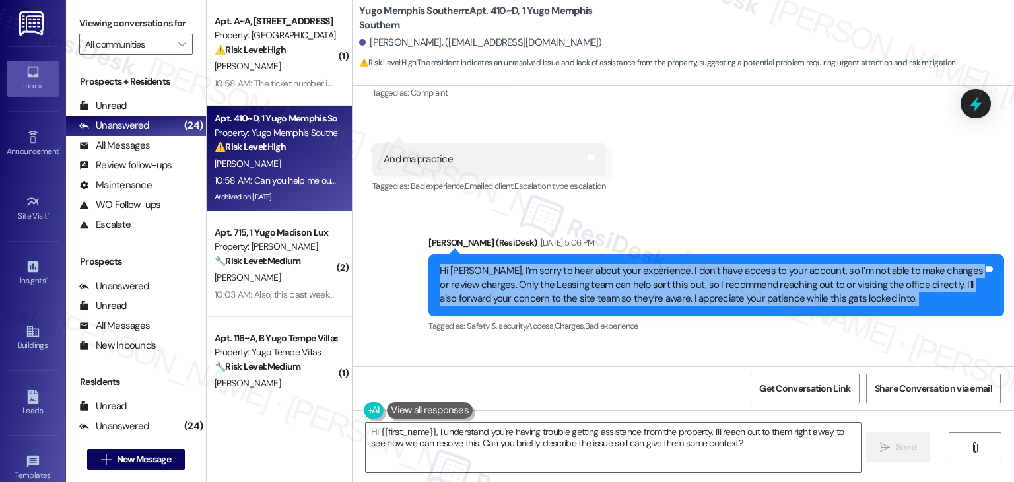
click at [692, 264] on div "Hi [PERSON_NAME], I’m sorry to hear about your experience. I don’t have access …" at bounding box center [711, 285] width 543 height 42
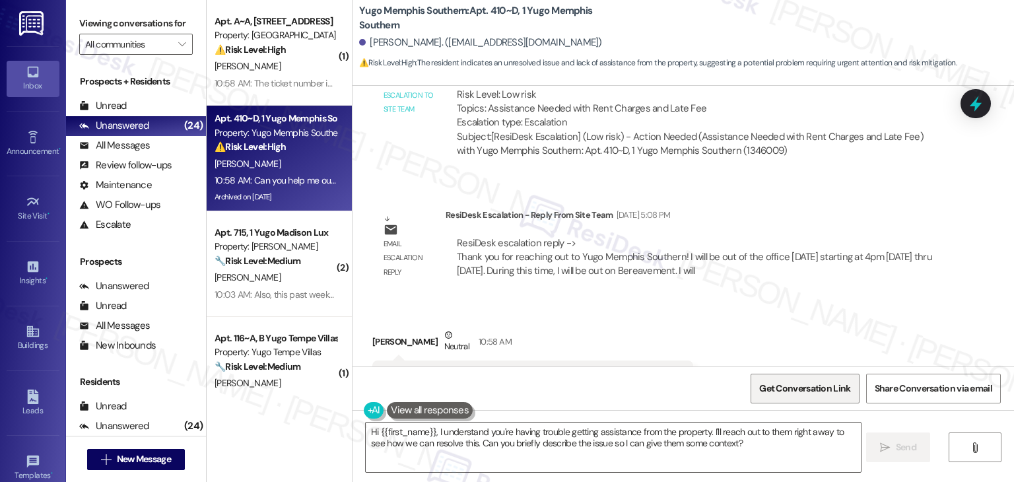
scroll to position [19175, 0]
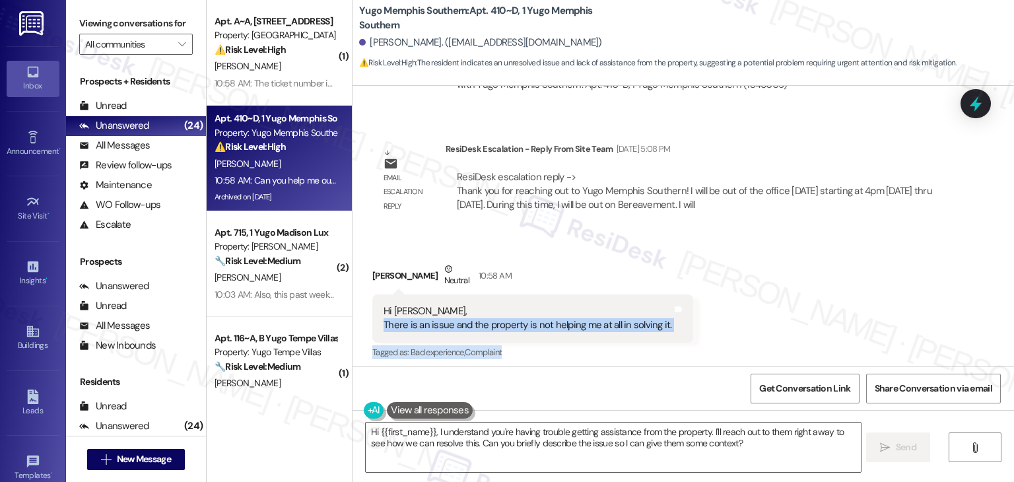
drag, startPoint x: 377, startPoint y: 290, endPoint x: 761, endPoint y: 324, distance: 385.6
click at [761, 324] on div "Received via SMS [PERSON_NAME] Neutral 10:58 AM Hi [PERSON_NAME], There is an i…" at bounding box center [682, 348] width 661 height 232
click at [621, 302] on div "Received via SMS [PERSON_NAME] Neutral 10:58 AM Hi [PERSON_NAME], There is an i…" at bounding box center [682, 348] width 661 height 232
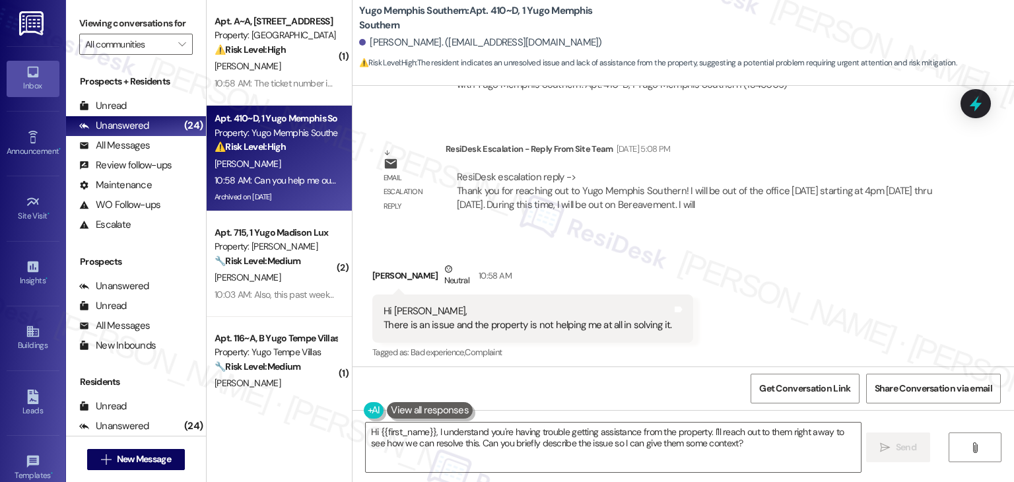
click at [604, 304] on div "Hi Sarah, There is an issue and the property is not helping me at all in solvin…" at bounding box center [527, 318] width 288 height 28
click at [429, 411] on div "Can you help me out ?" at bounding box center [429, 418] width 93 height 14
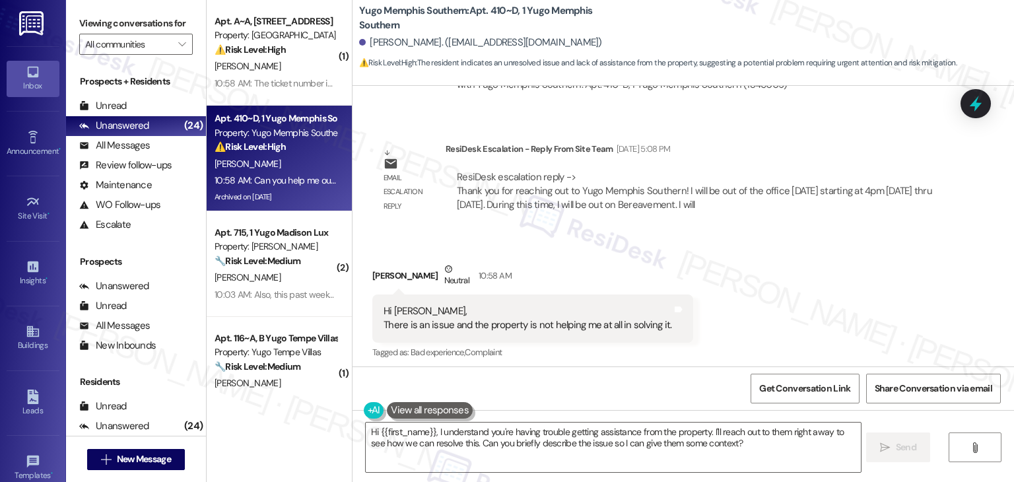
click at [429, 411] on div "Can you help me out ?" at bounding box center [429, 418] width 93 height 14
click at [777, 265] on div "Received via SMS [PERSON_NAME] Neutral 10:58 AM Hi [PERSON_NAME], There is an i…" at bounding box center [682, 348] width 661 height 232
click at [822, 249] on div "Received via SMS [PERSON_NAME] Neutral 10:58 AM Hi [PERSON_NAME], There is an i…" at bounding box center [682, 348] width 661 height 232
click at [661, 438] on textarea "Hi {{first_name}}, I understand you're having trouble getting assistance from t…" at bounding box center [613, 446] width 494 height 49
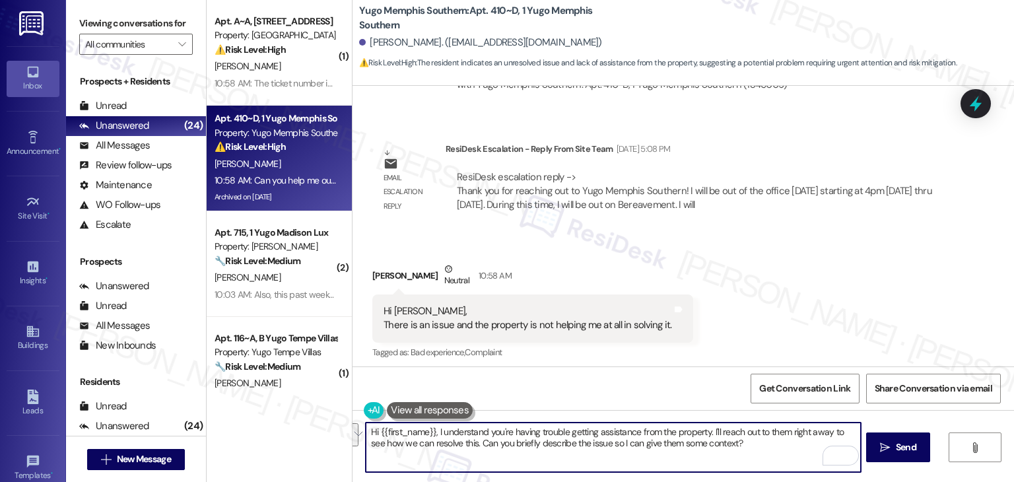
drag, startPoint x: 727, startPoint y: 442, endPoint x: 433, endPoint y: 432, distance: 293.9
click at [433, 432] on textarea "Hi {{first_name}}, I understand you're having trouble getting assistance from t…" at bounding box center [613, 446] width 494 height 49
click at [565, 448] on textarea "Hi {{first_name}}, I understand you're having trouble getting assistance from t…" at bounding box center [613, 446] width 494 height 49
drag, startPoint x: 456, startPoint y: 444, endPoint x: 430, endPoint y: 435, distance: 27.3
click at [430, 435] on textarea "Hi {{first_name}}, I understand you're having trouble getting assistance from t…" at bounding box center [613, 446] width 494 height 49
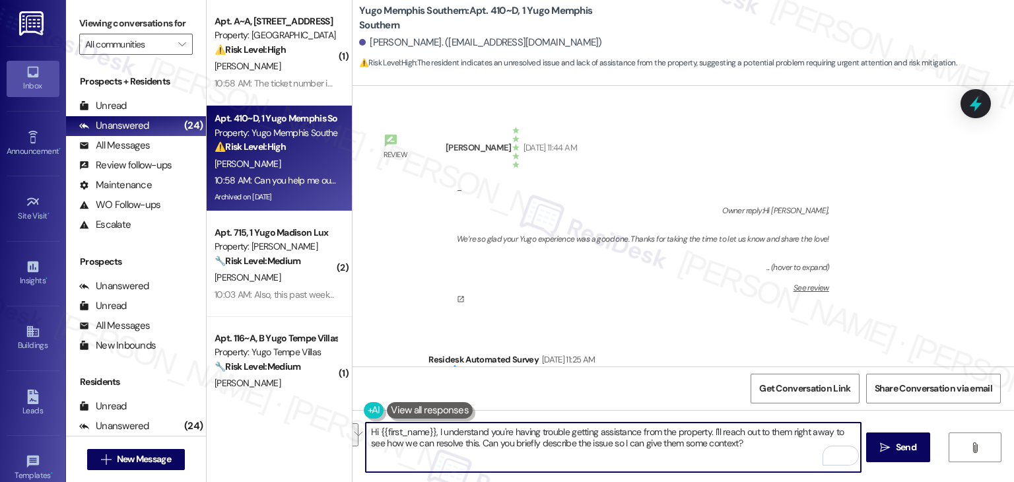
scroll to position [19175, 0]
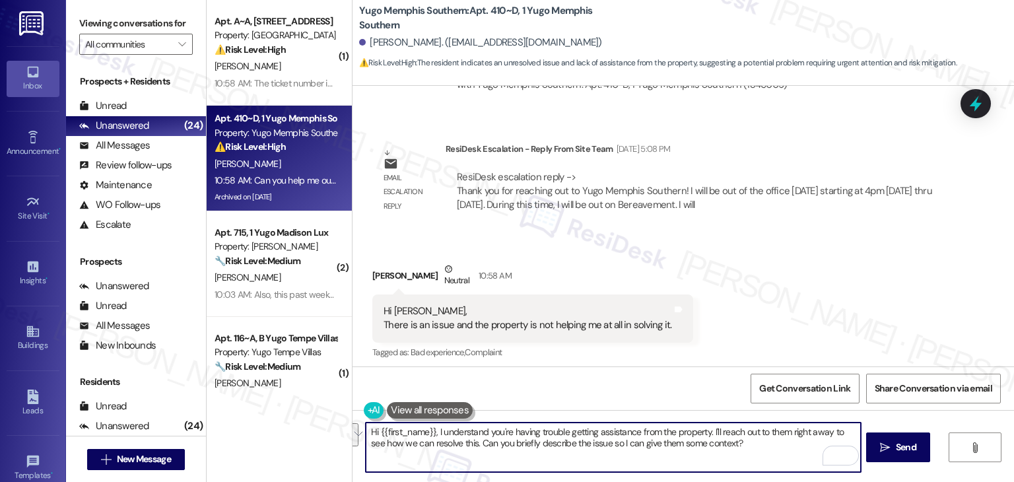
click at [655, 387] on div "Get Conversation Link Share Conversation via email" at bounding box center [682, 388] width 661 height 44
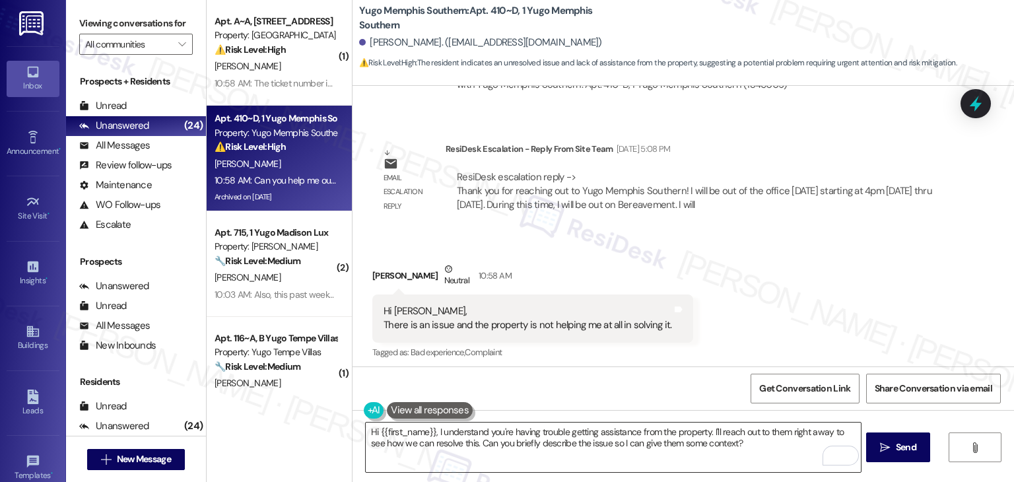
click at [626, 434] on textarea "Hi {{first_name}}, I understand you're having trouble getting assistance from t…" at bounding box center [613, 446] width 494 height 49
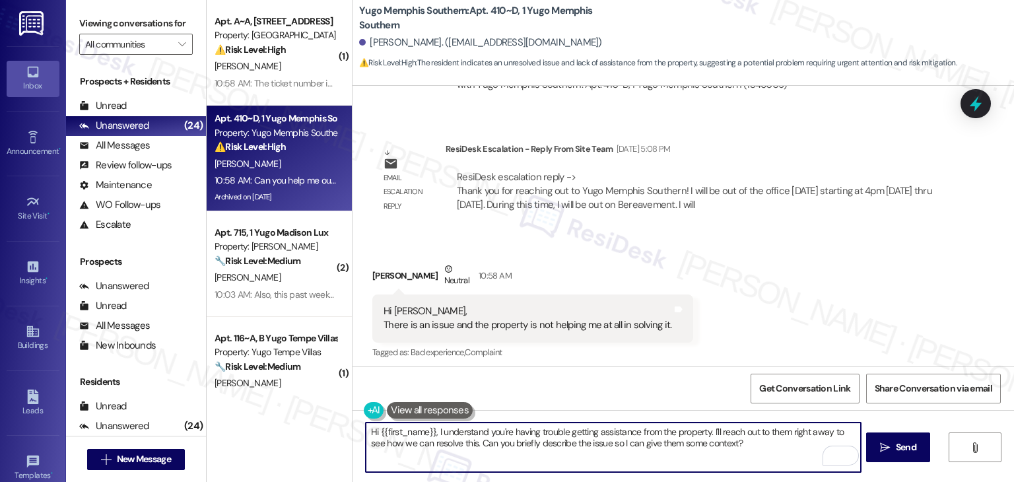
click at [626, 434] on textarea "Hi {{first_name}}, I understand you're having trouble getting assistance from t…" at bounding box center [613, 446] width 494 height 49
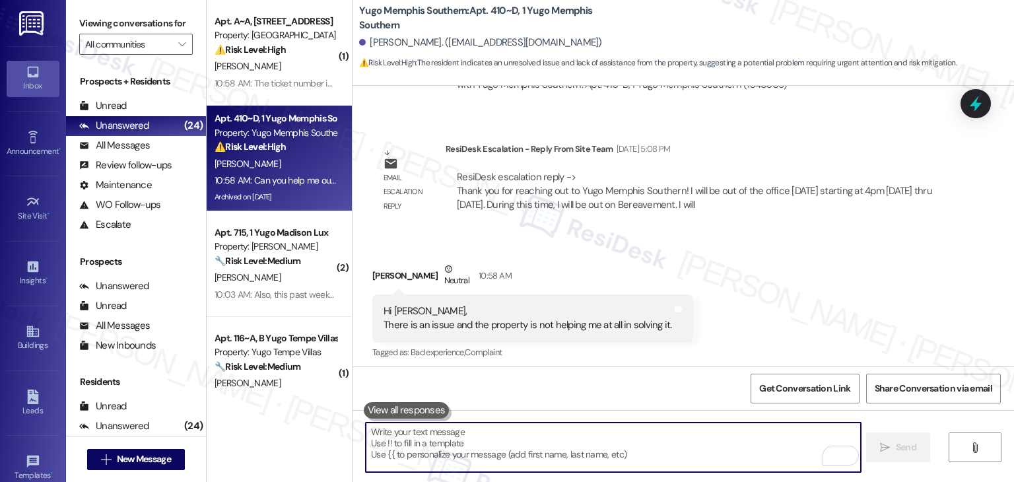
paste textarea "Hi [PERSON_NAME], I’m sorry you’re having a tough time getting help with this. …"
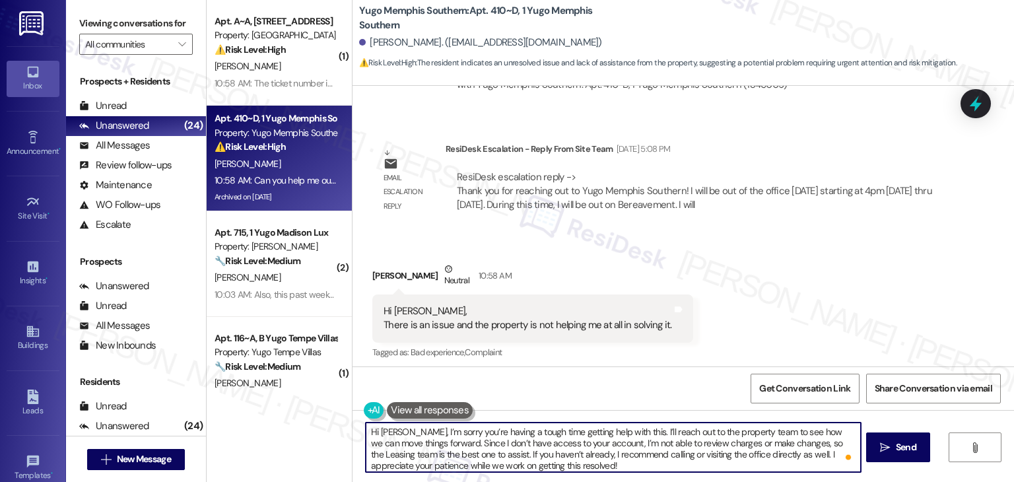
type textarea "Hi [PERSON_NAME], I’m sorry you’re having a tough time getting help with this. …"
click at [678, 341] on div "Received via SMS [PERSON_NAME] Neutral 10:58 AM Hi [PERSON_NAME], There is an i…" at bounding box center [682, 348] width 661 height 232
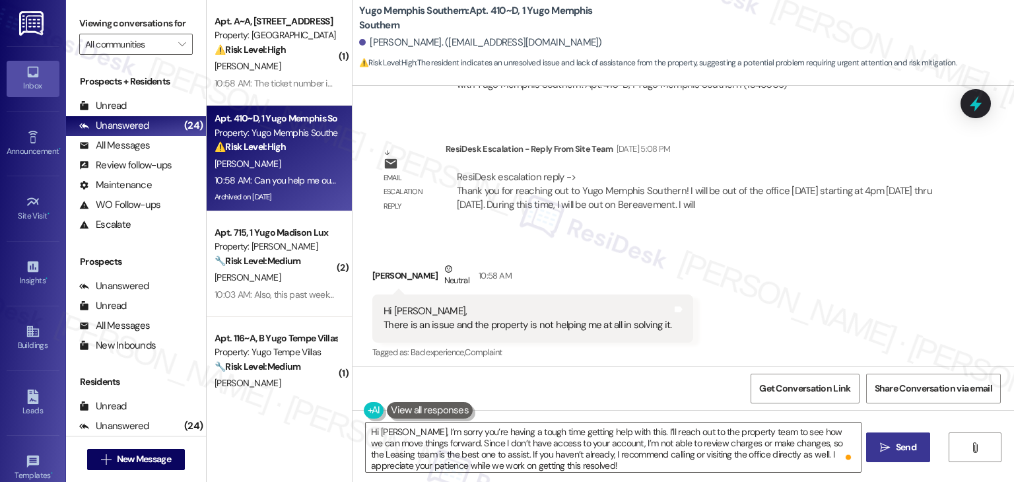
click at [902, 445] on span "Send" at bounding box center [906, 447] width 20 height 14
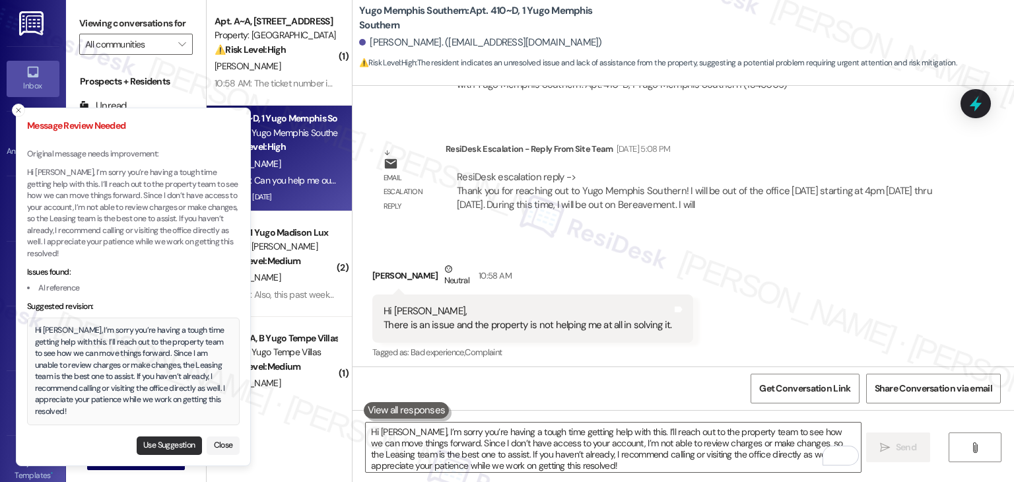
click at [150, 442] on button "Use Suggestion" at bounding box center [169, 445] width 65 height 18
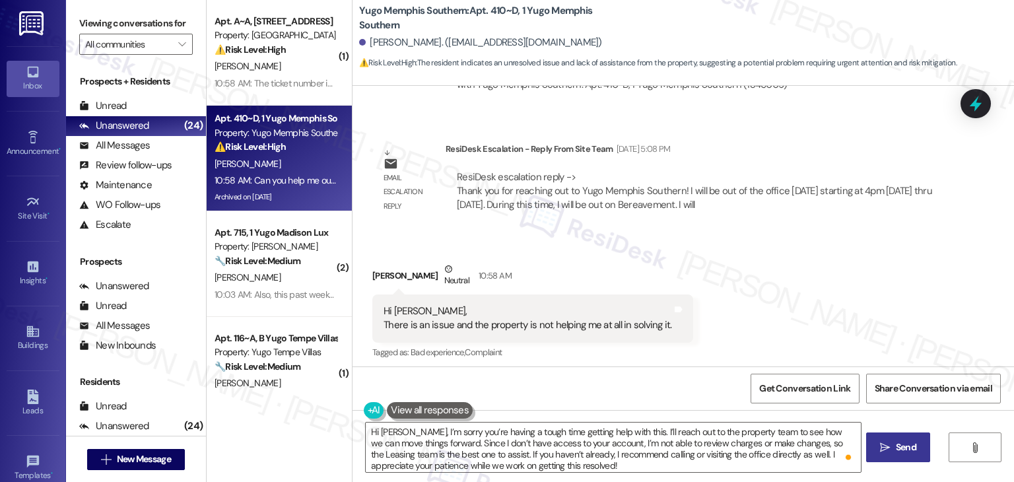
click at [587, 357] on div "Received via SMS [PERSON_NAME] Neutral 10:58 AM Hi [PERSON_NAME], There is an i…" at bounding box center [682, 348] width 661 height 232
click at [604, 336] on div "Received via SMS [PERSON_NAME] Neutral 10:58 AM Hi [PERSON_NAME], There is an i…" at bounding box center [682, 348] width 661 height 232
click at [888, 443] on icon "" at bounding box center [885, 447] width 10 height 11
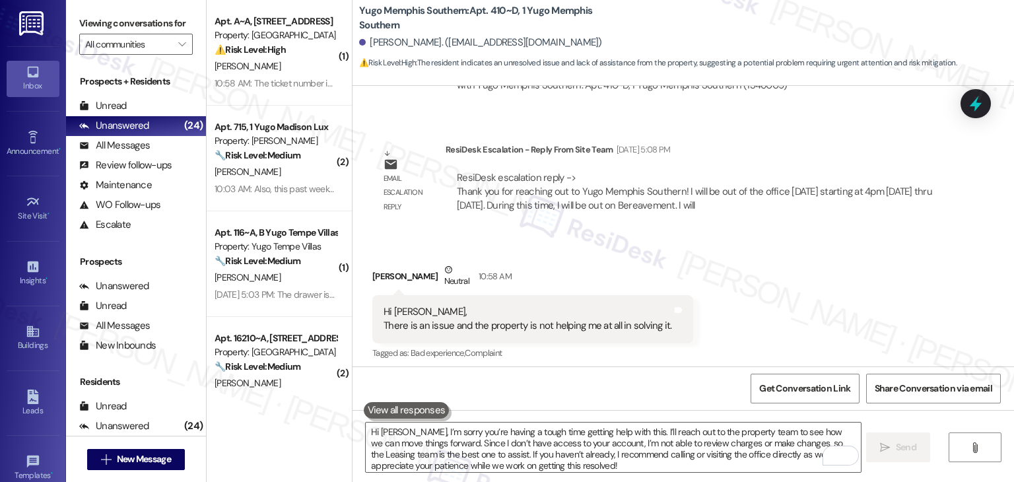
scroll to position [19295, 0]
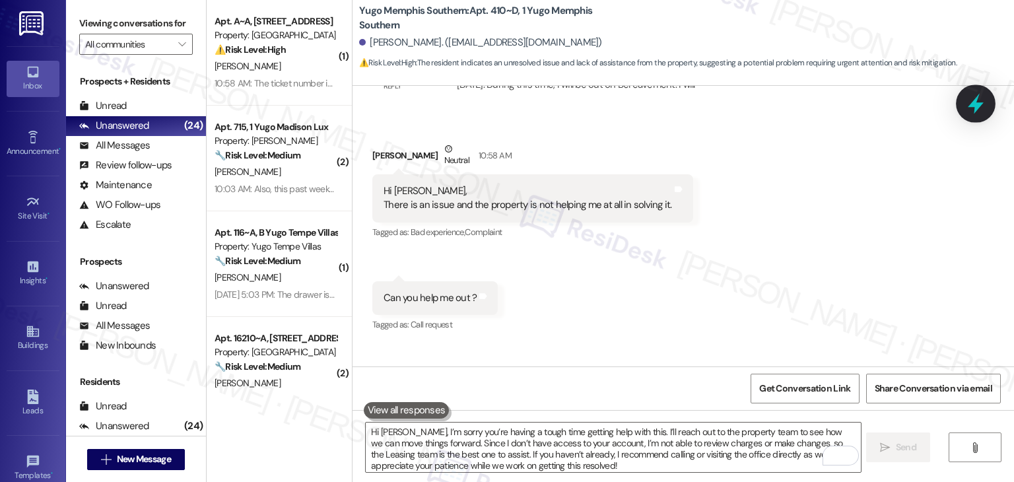
click at [973, 106] on icon at bounding box center [976, 104] width 16 height 20
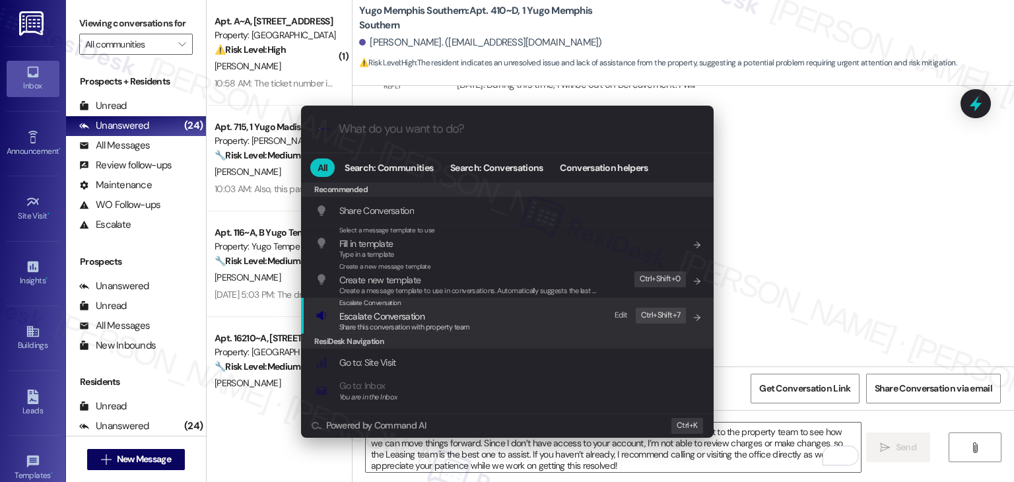
click at [420, 327] on span "Share this conversation with property team" at bounding box center [404, 326] width 131 height 9
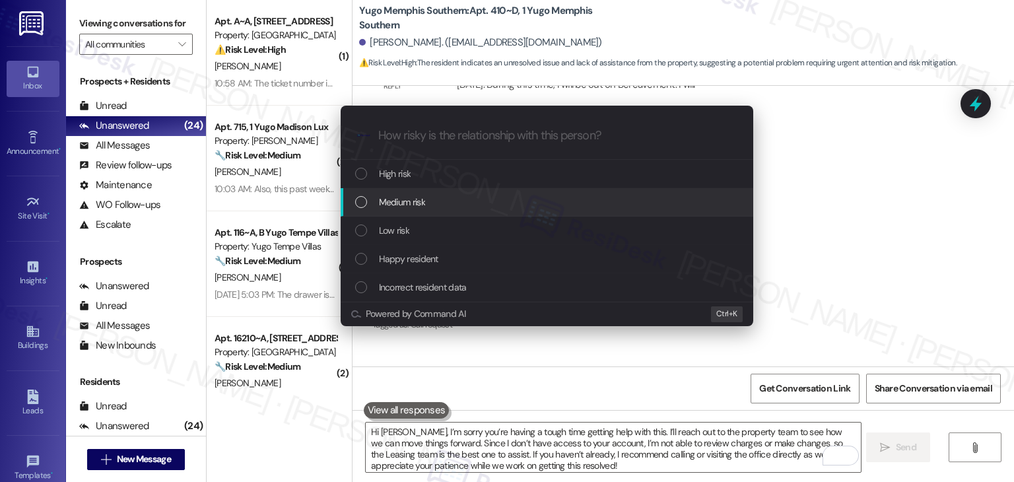
click at [358, 204] on div "List of options" at bounding box center [361, 202] width 12 height 12
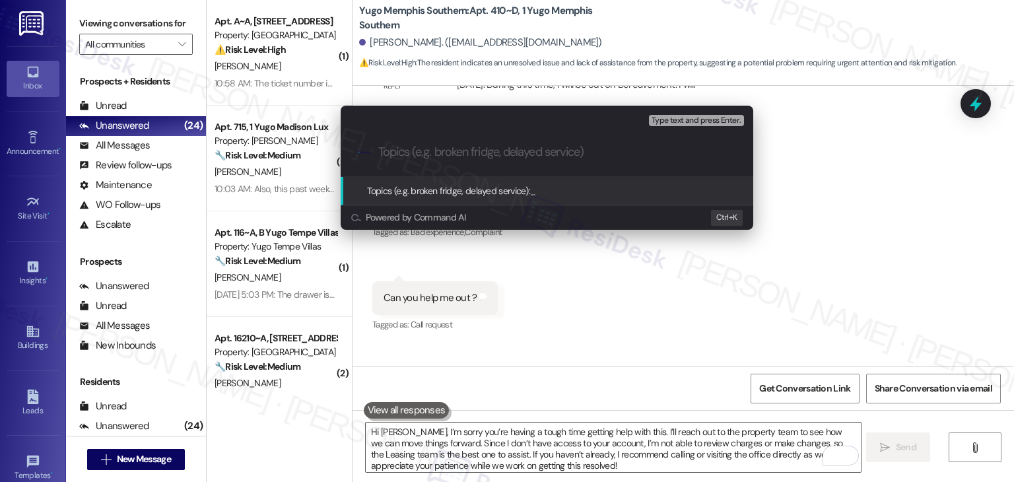
paste input "Resident Reports Unresolved Issue – Assistance Needed from Leasing Team"
type input "Resident Reports Unresolved Issue – Assistance Needed from Leasing Team"
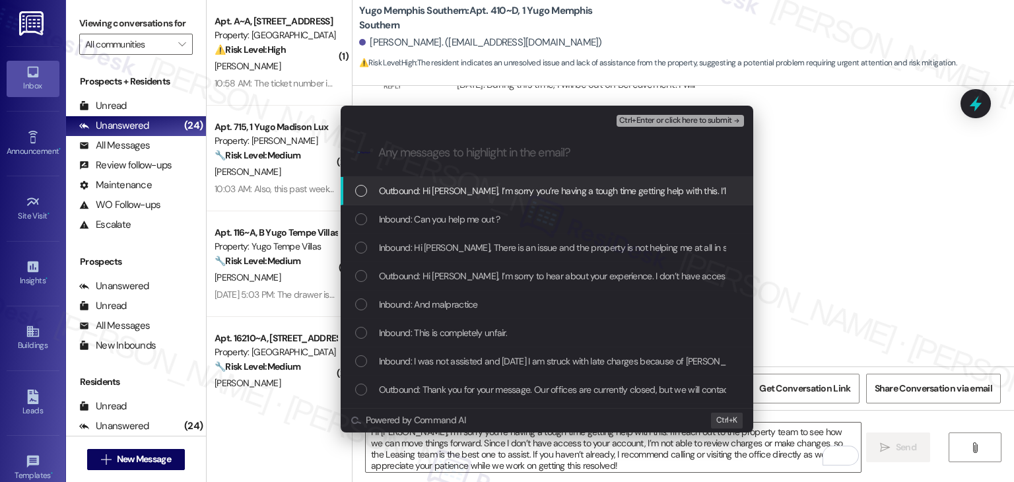
scroll to position [0, 0]
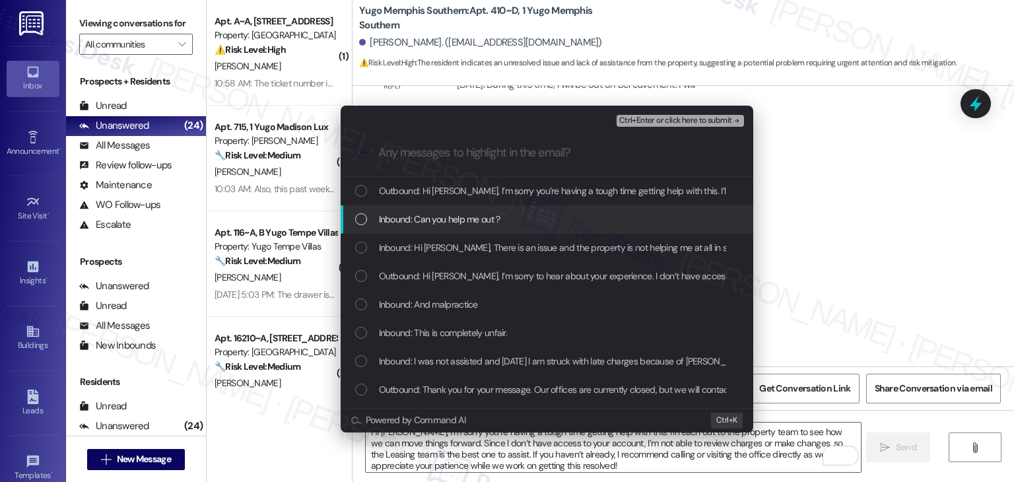
click at [359, 220] on div "List of options" at bounding box center [361, 219] width 12 height 12
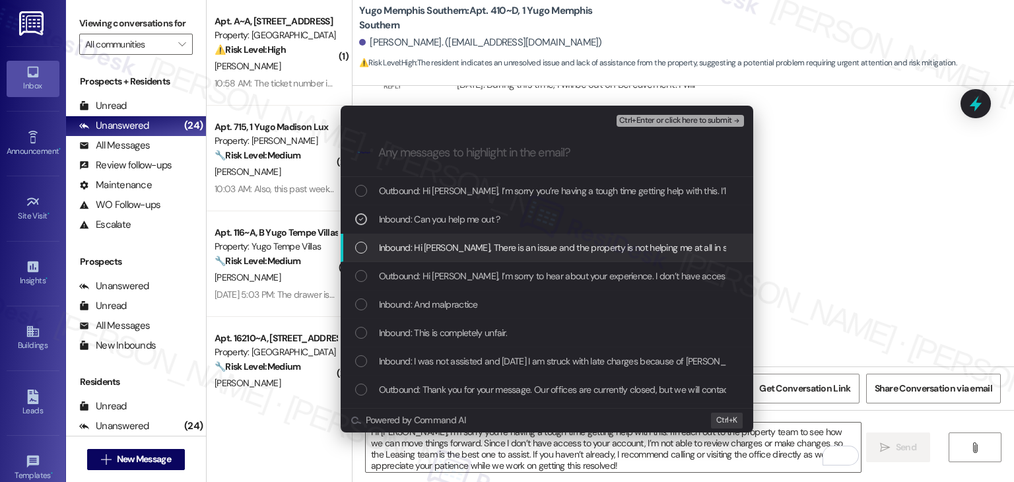
click at [356, 246] on div "List of options" at bounding box center [361, 248] width 12 height 12
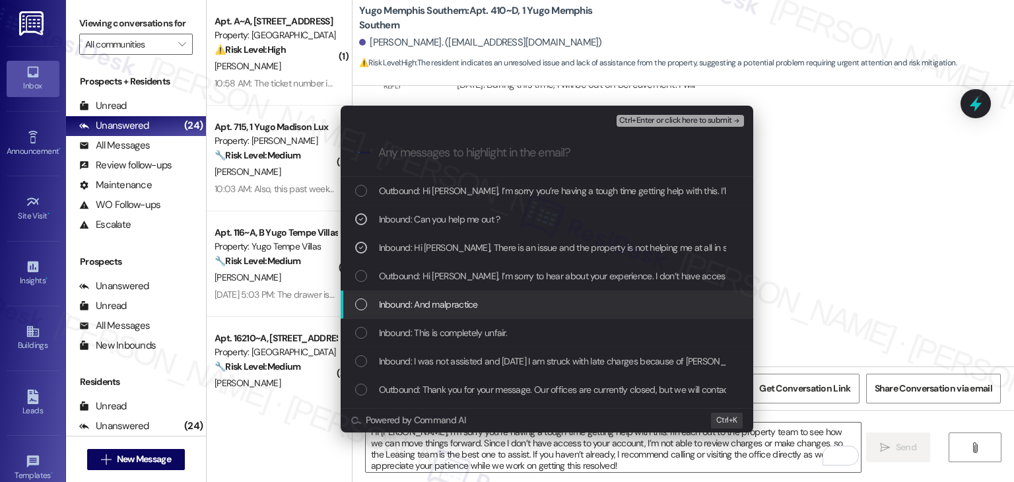
click at [358, 304] on div "List of options" at bounding box center [361, 304] width 12 height 12
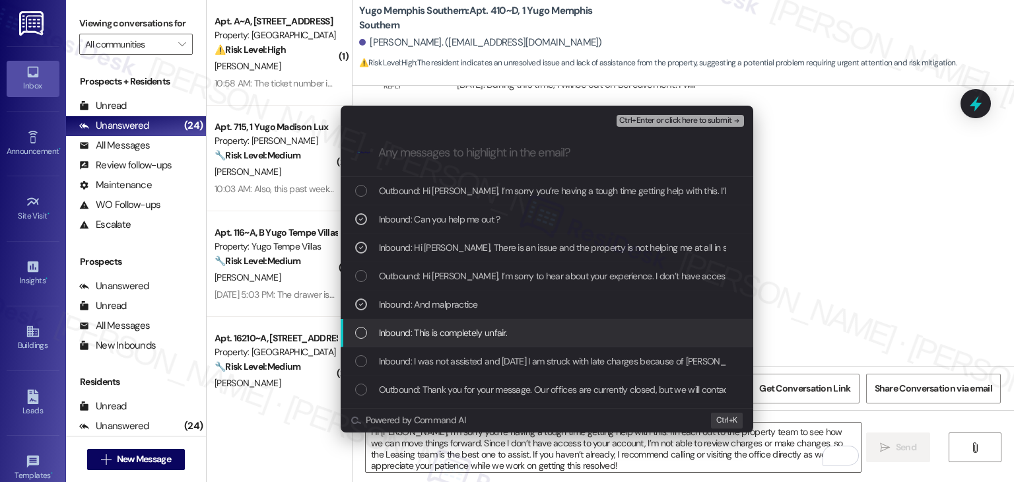
click at [363, 332] on div "List of options" at bounding box center [361, 333] width 12 height 12
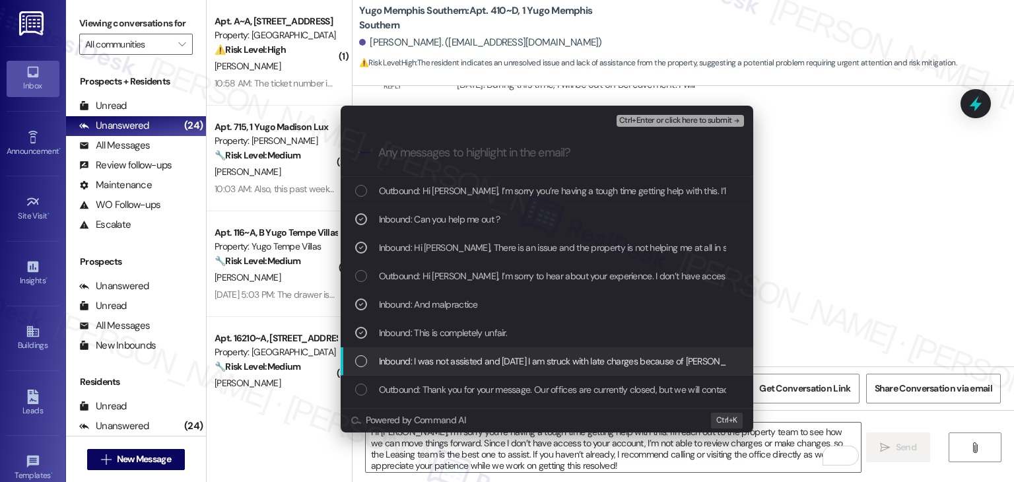
click at [372, 360] on div "Inbound: I was not assisted and [DATE] I am struck with late charges because of…" at bounding box center [548, 361] width 386 height 15
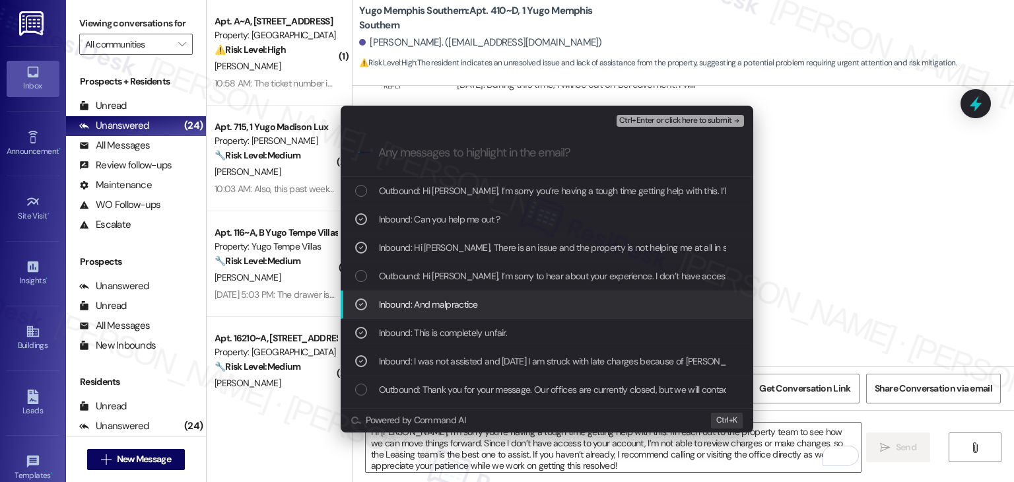
scroll to position [66, 0]
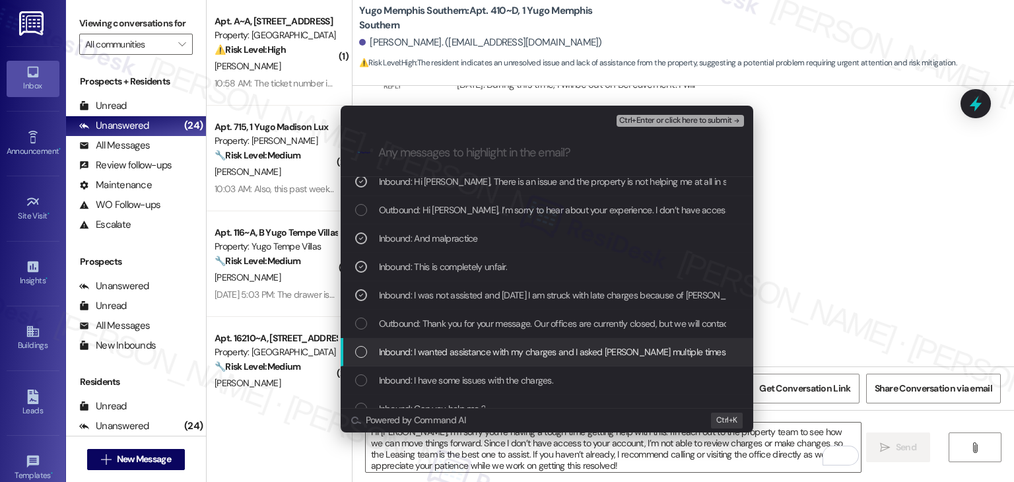
click at [358, 352] on div "List of options" at bounding box center [361, 352] width 12 height 12
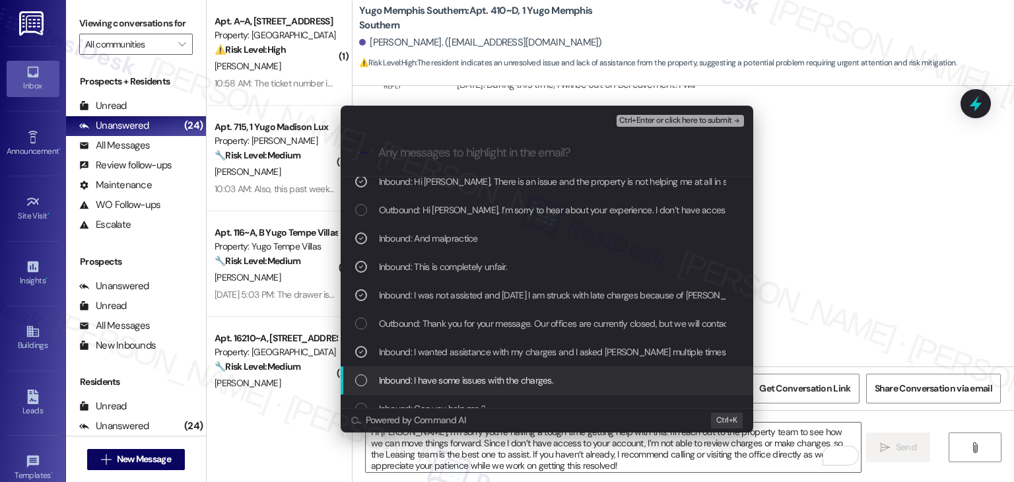
click at [361, 380] on div "List of options" at bounding box center [361, 380] width 12 height 12
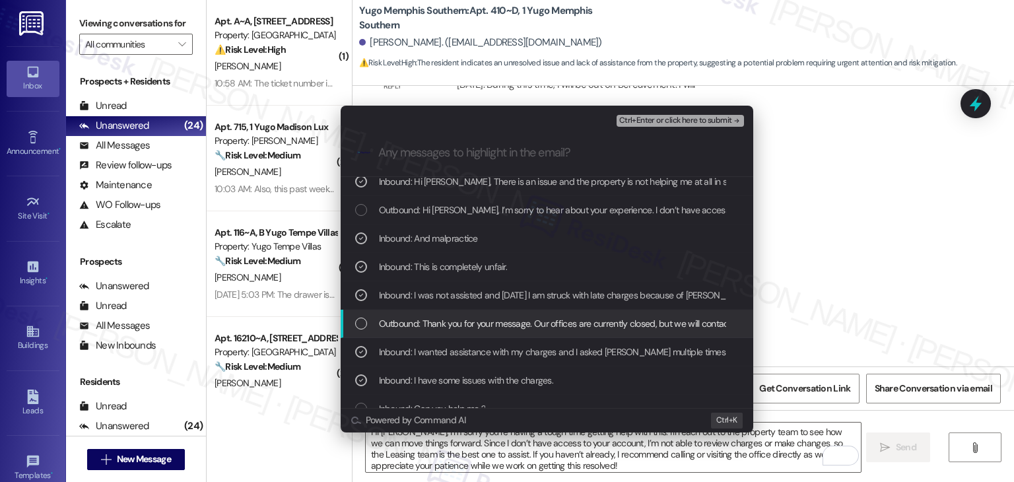
scroll to position [132, 0]
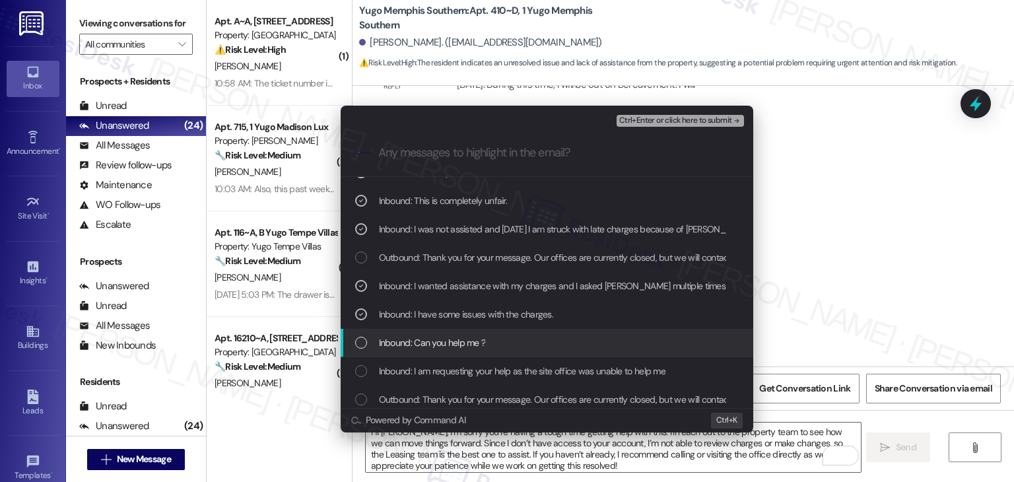
click at [361, 342] on div "List of options" at bounding box center [361, 343] width 12 height 12
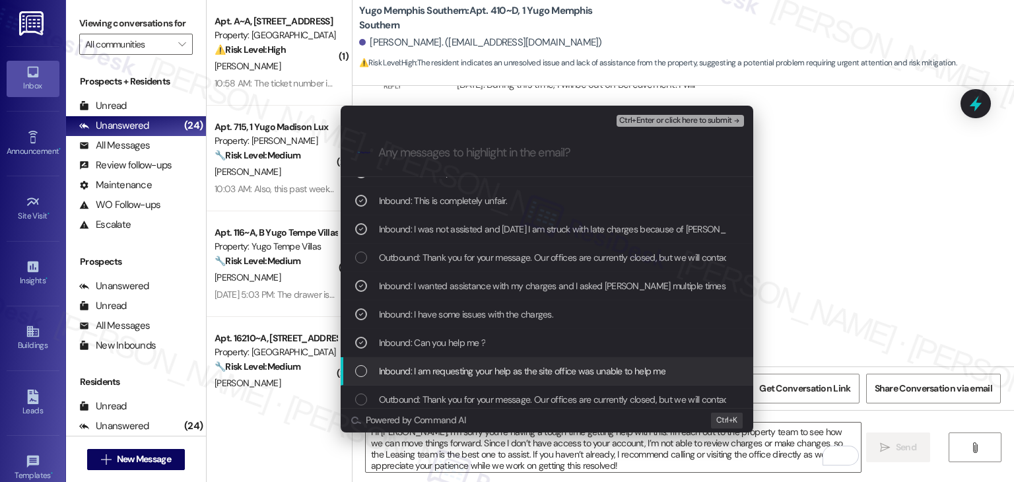
click at [358, 368] on div "List of options" at bounding box center [361, 371] width 12 height 12
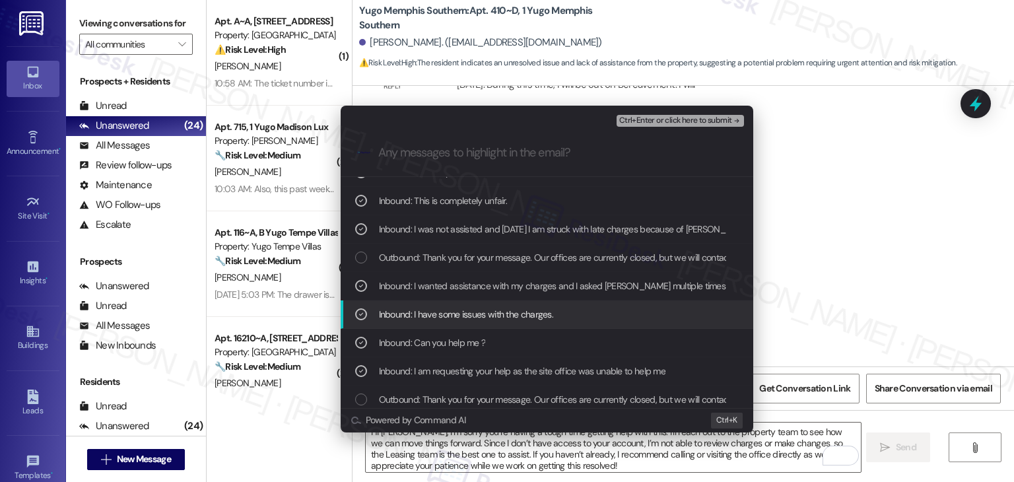
scroll to position [198, 0]
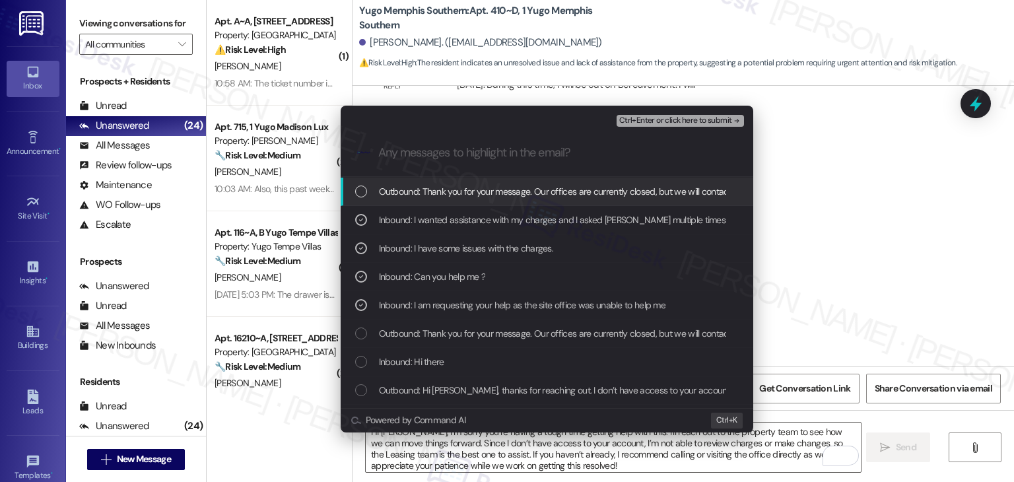
click at [686, 121] on span "Ctrl+Enter or click here to submit" at bounding box center [675, 120] width 113 height 9
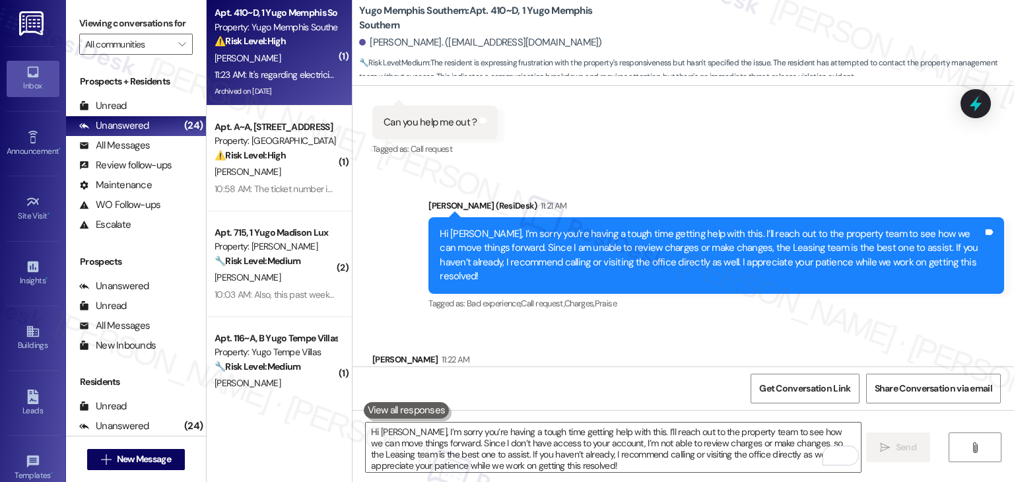
scroll to position [19518, 0]
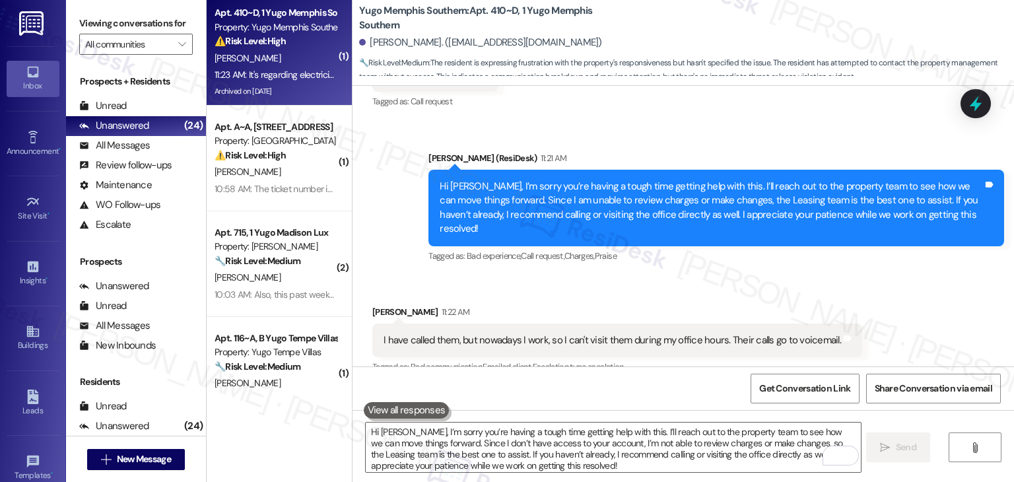
click at [960, 307] on div "Received via SMS [PERSON_NAME] 11:22 AM I have called them, but nowadays I work…" at bounding box center [682, 376] width 661 height 203
click at [953, 300] on div "Received via SMS [PERSON_NAME] 11:22 AM I have called them, but nowadays I work…" at bounding box center [682, 376] width 661 height 203
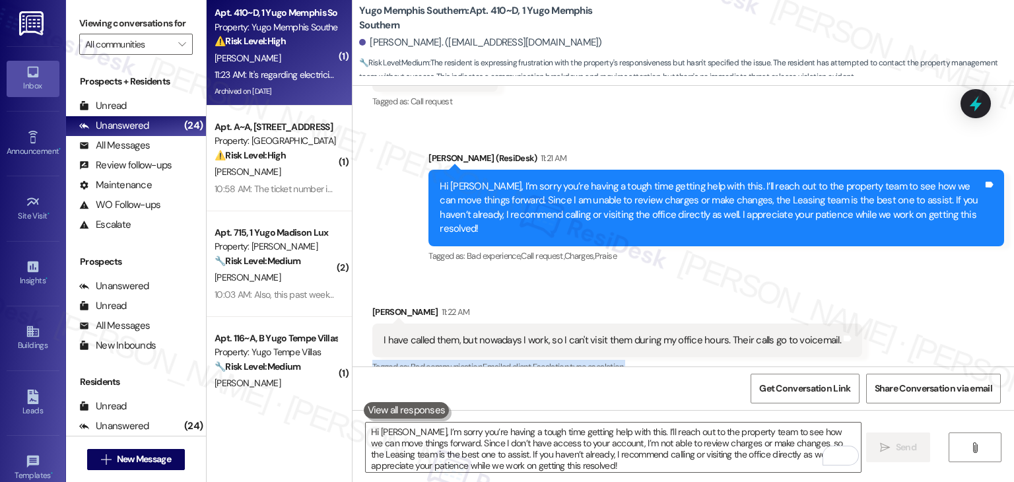
click at [730, 286] on div "Received via SMS [PERSON_NAME] 11:22 AM I have called them, but nowadays I work…" at bounding box center [682, 376] width 661 height 203
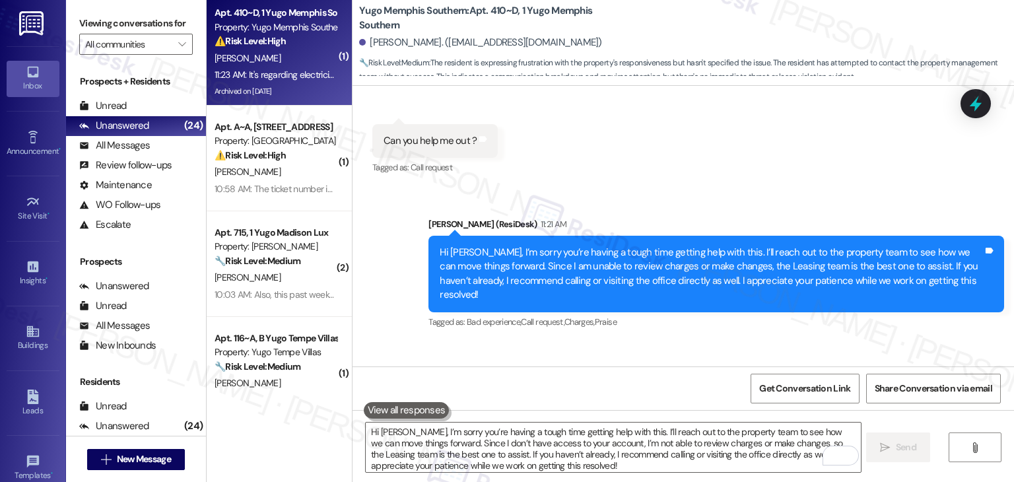
click at [678, 246] on div "Hi [PERSON_NAME], I’m sorry you’re having a tough time getting help with this. …" at bounding box center [711, 274] width 543 height 57
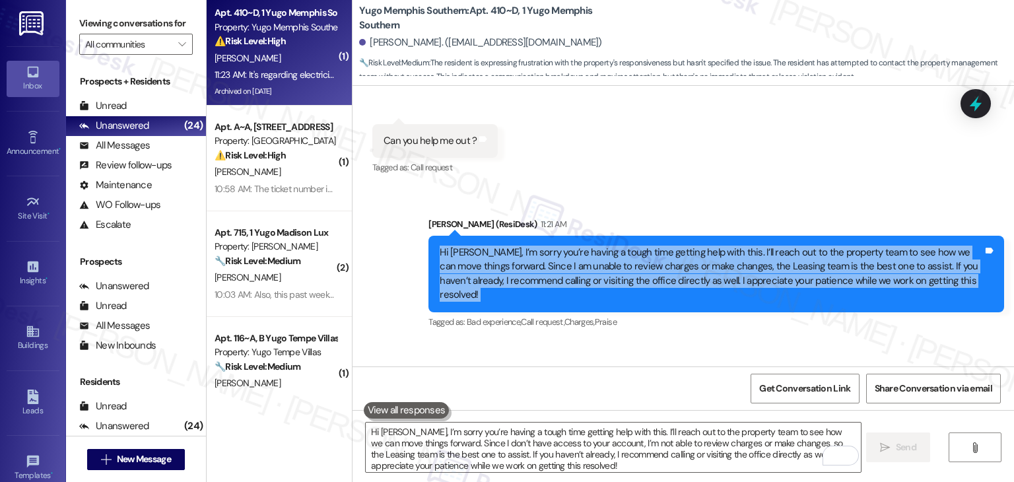
click at [678, 246] on div "Hi [PERSON_NAME], I’m sorry you’re having a tough time getting help with this. …" at bounding box center [711, 274] width 543 height 57
copy div "Hi [PERSON_NAME], I’m sorry you’re having a tough time getting help with this. …"
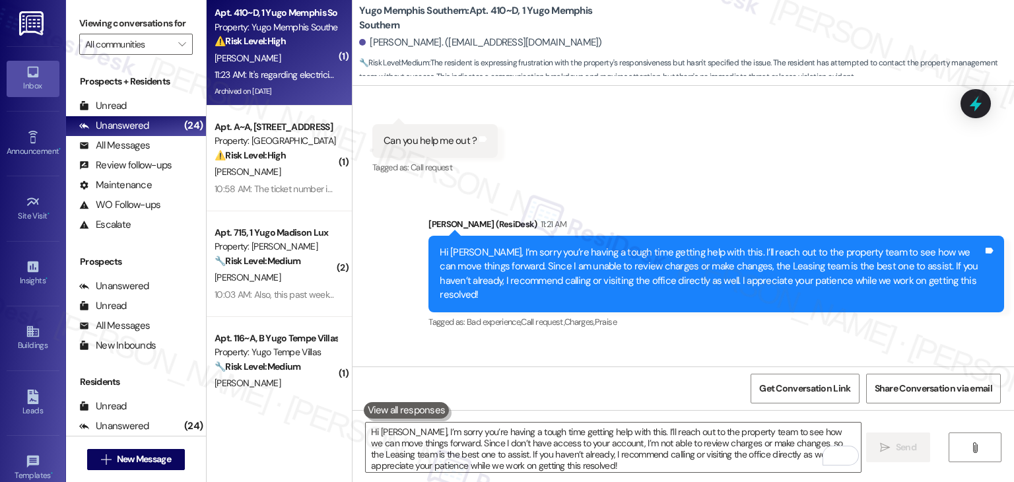
click at [534, 399] on div "I have called them, but nowadays I work, so I can't visit them during my office…" at bounding box center [611, 406] width 457 height 14
copy div "I have called them, but nowadays I work, so I can't visit them during my office…"
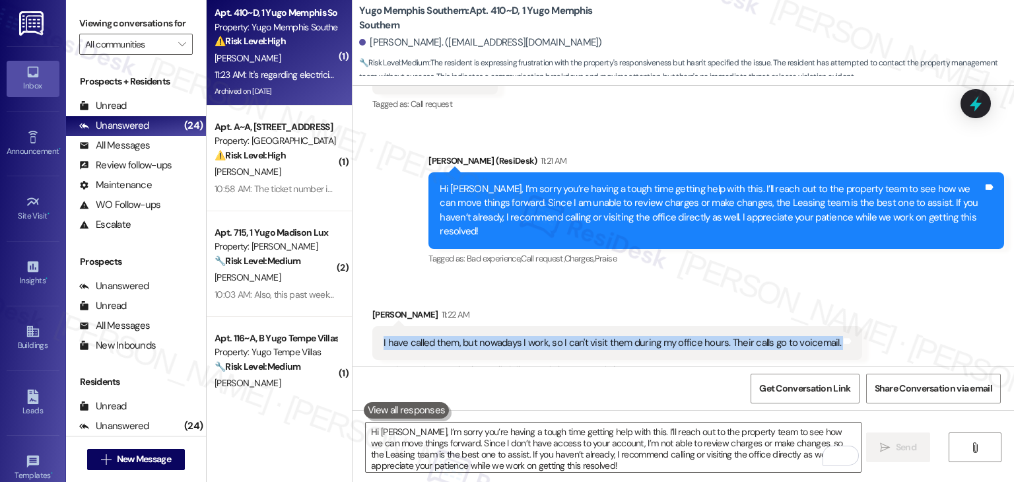
scroll to position [19518, 0]
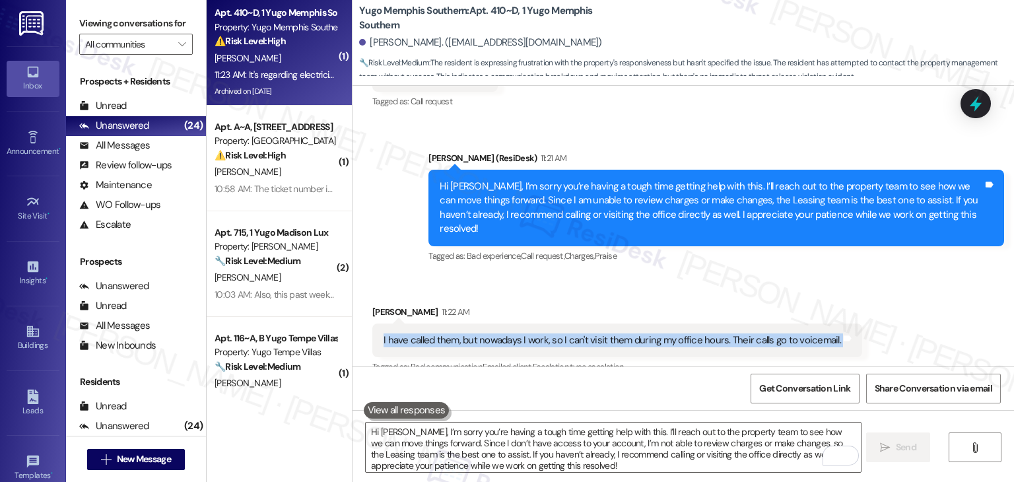
click at [438, 445] on div "It's regarding electricity bills" at bounding box center [440, 452] width 115 height 14
copy div "I have called them, but nowadays I work, so I can't visit them during my office…"
click at [438, 445] on div "It's regarding electricity bills" at bounding box center [440, 452] width 115 height 14
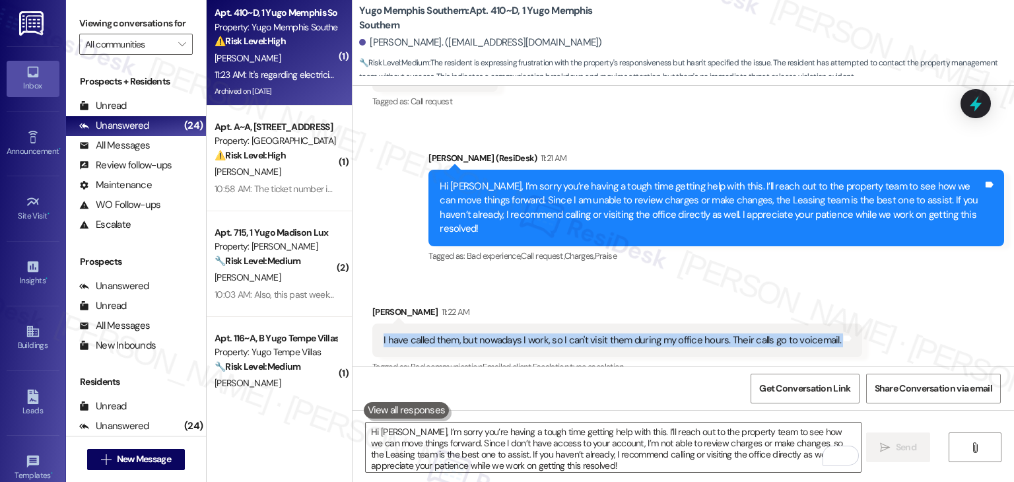
click at [438, 445] on div "It's regarding electricity bills" at bounding box center [440, 452] width 115 height 14
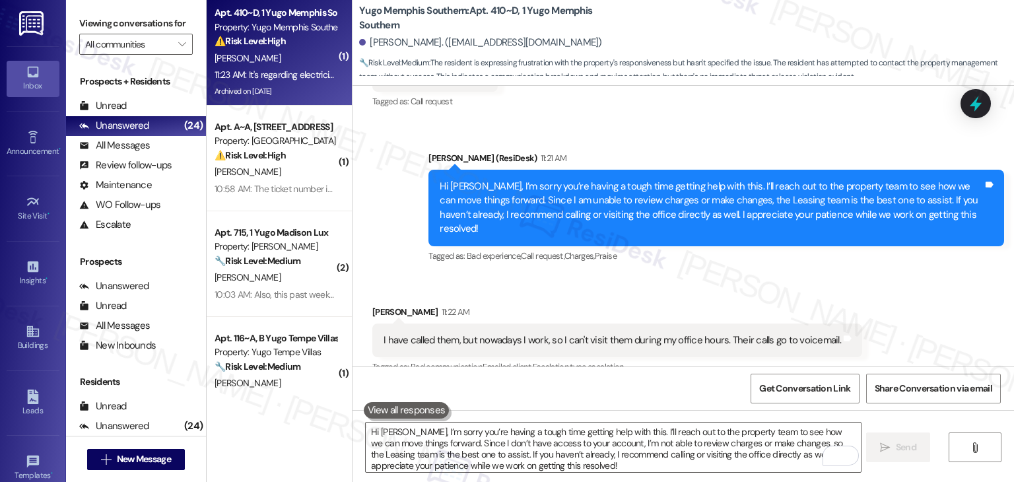
copy div "It's regarding electricity bills Tags and notes"
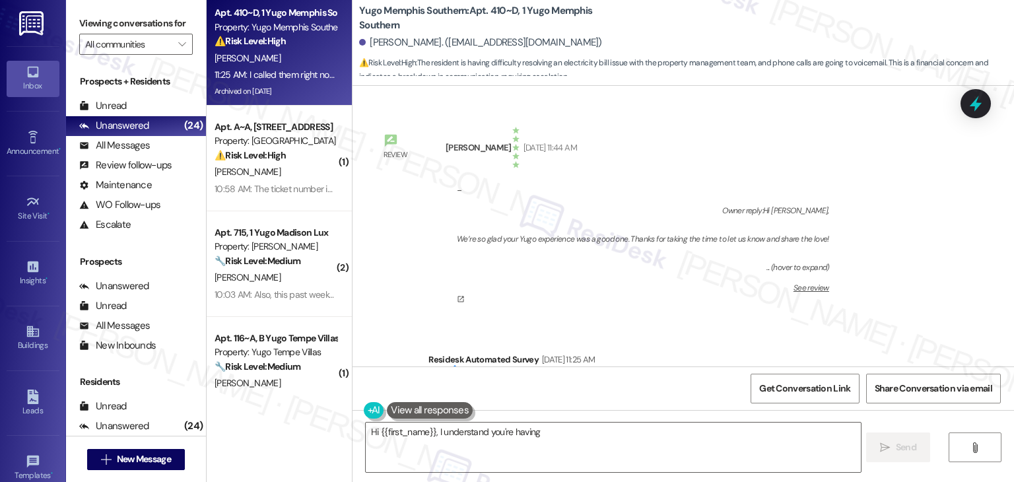
scroll to position [19775, 0]
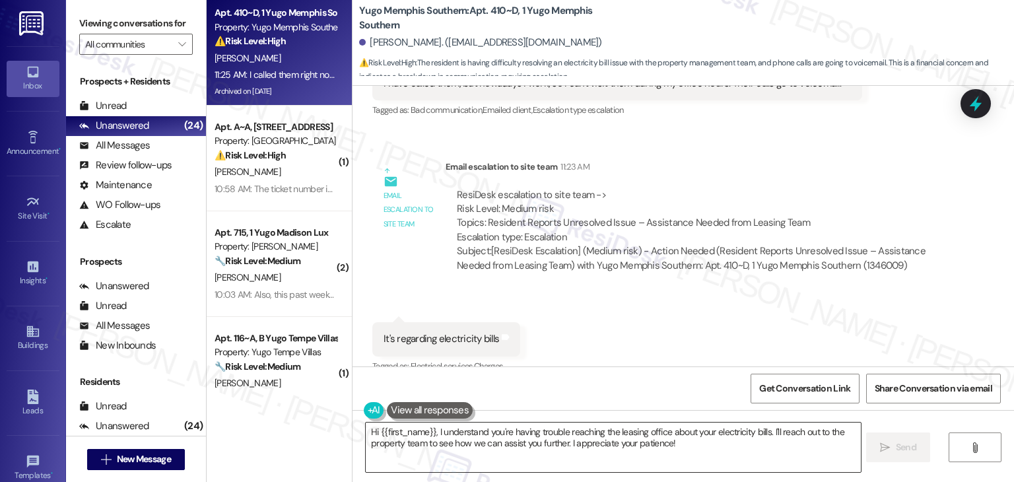
click at [542, 434] on textarea "Hi {{first_name}}, I understand you're having trouble reaching the leasing offi…" at bounding box center [613, 446] width 494 height 49
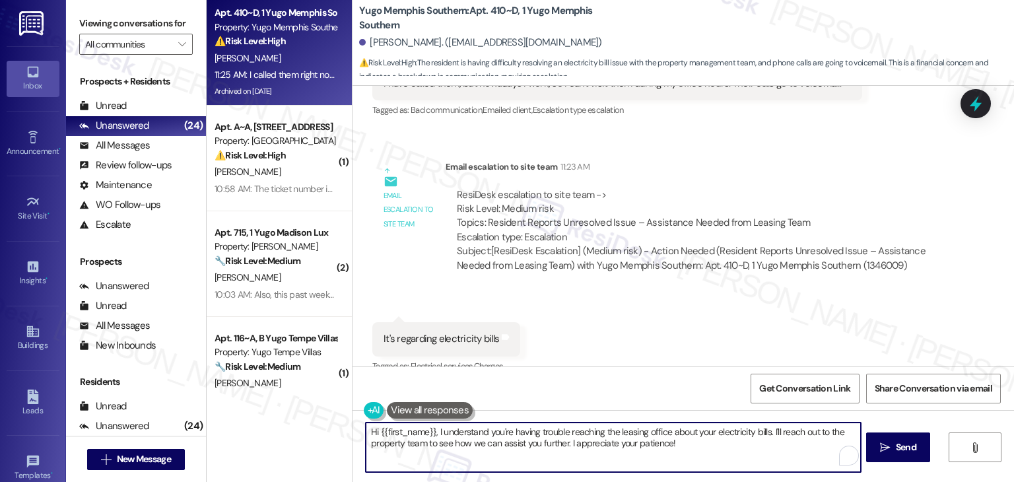
click at [542, 434] on textarea "Hi {{first_name}}, I understand you're having trouble reaching the leasing offi…" at bounding box center [613, 446] width 494 height 49
paste textarea "Thanks for clarifying, [PERSON_NAME]. I understand it’s difficult to connect wi…"
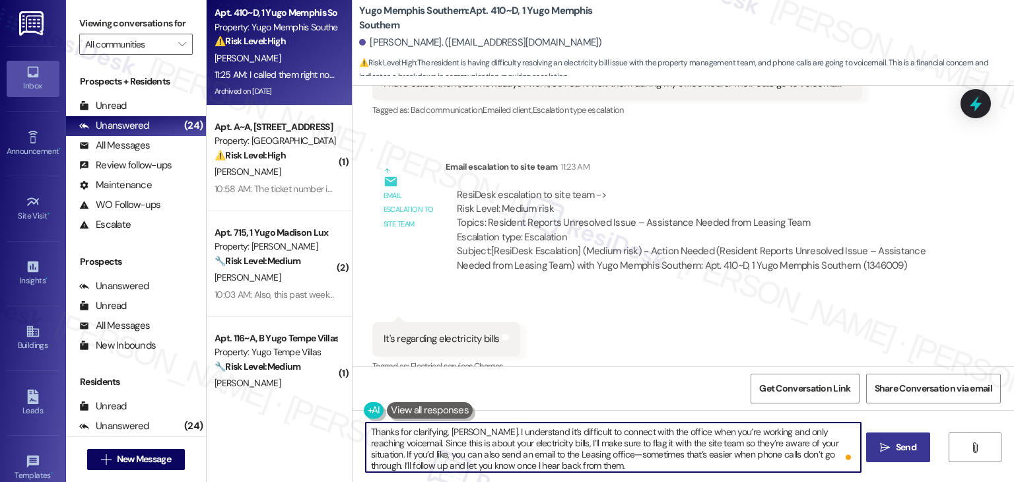
type textarea "Thanks for clarifying, [PERSON_NAME]. I understand it’s difficult to connect wi…"
click at [888, 443] on icon "" at bounding box center [885, 447] width 10 height 11
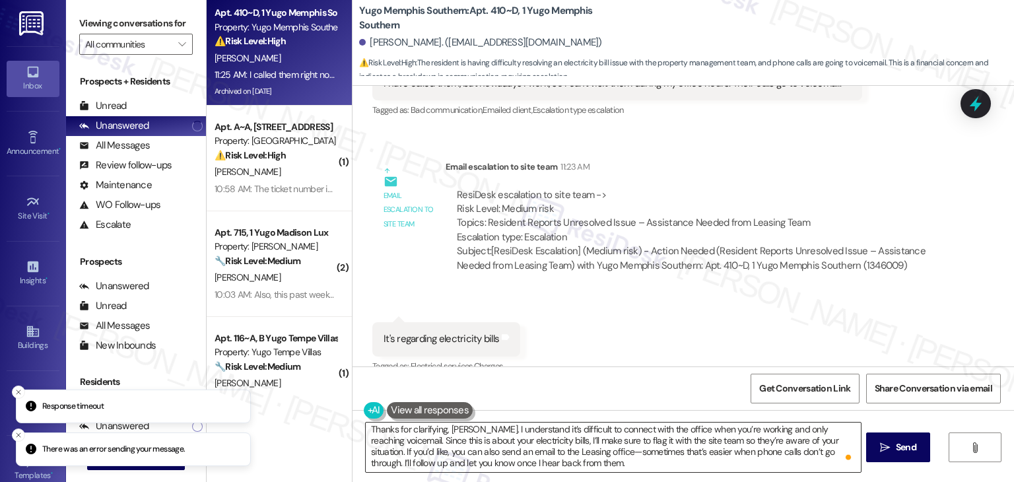
scroll to position [0, 0]
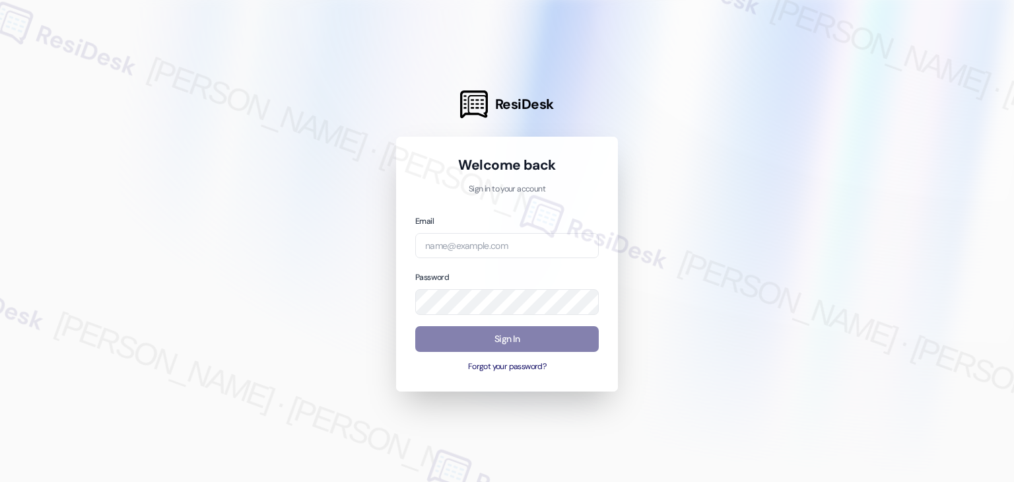
click at [677, 145] on div at bounding box center [507, 241] width 1014 height 482
type input "automated-surveys-roundhouse-resen.four@roundhouse.com"
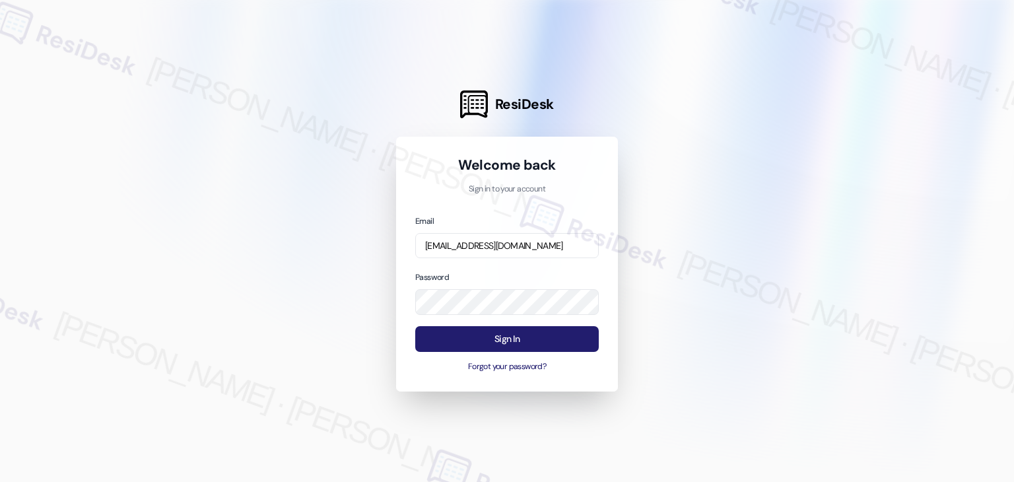
click at [529, 336] on button "Sign In" at bounding box center [506, 339] width 183 height 26
